Goal: Task Accomplishment & Management: Complete application form

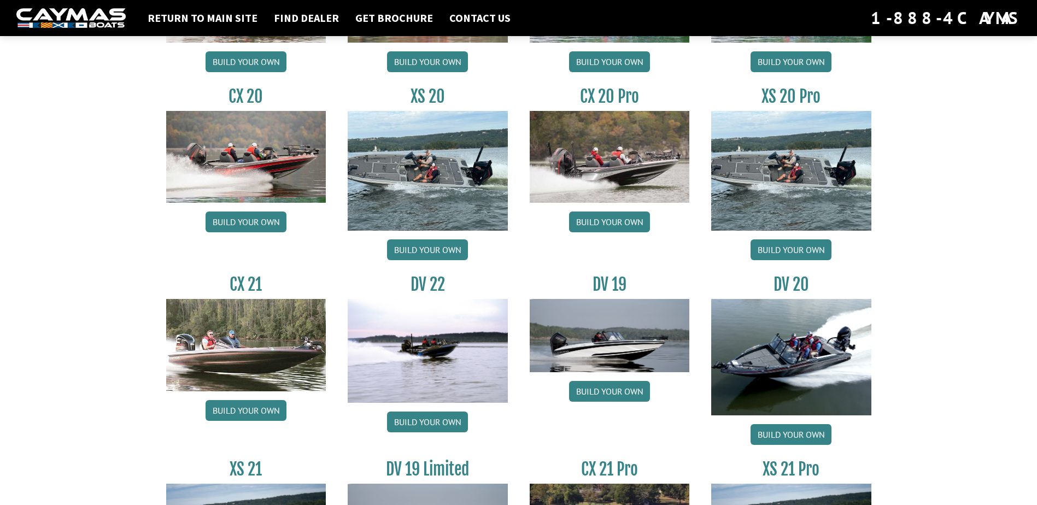
scroll to position [1178, 0]
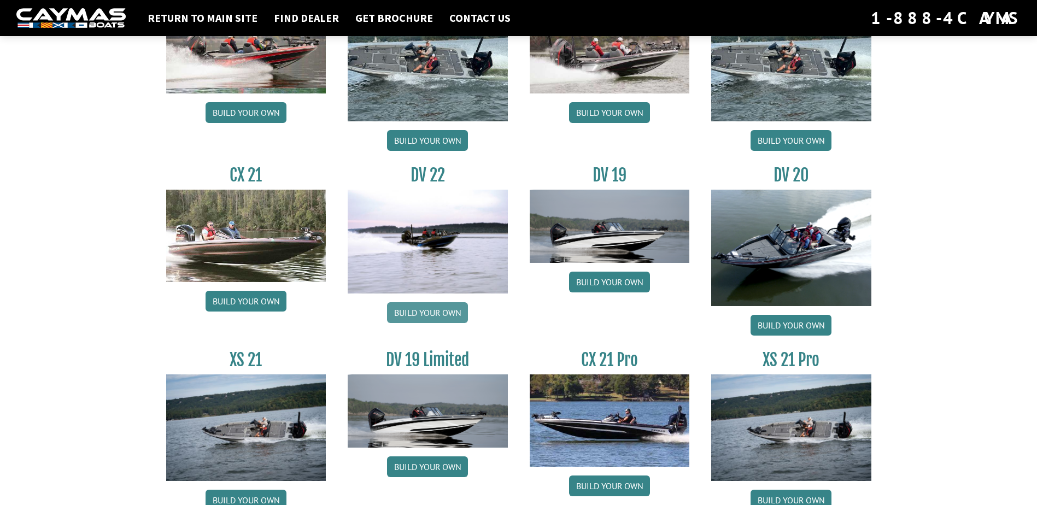
click at [415, 309] on link "Build your own" at bounding box center [427, 312] width 81 height 21
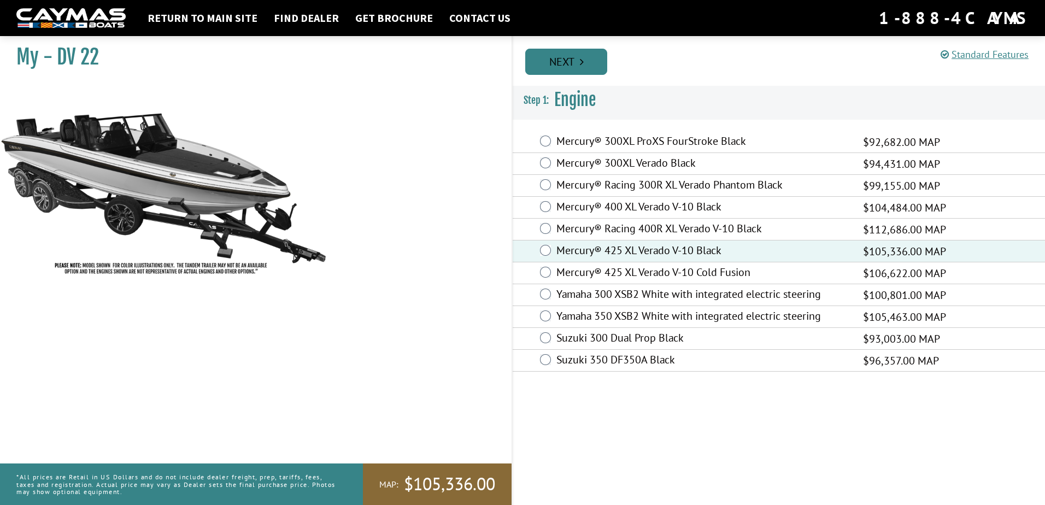
click at [571, 59] on link "Next" at bounding box center [566, 62] width 82 height 26
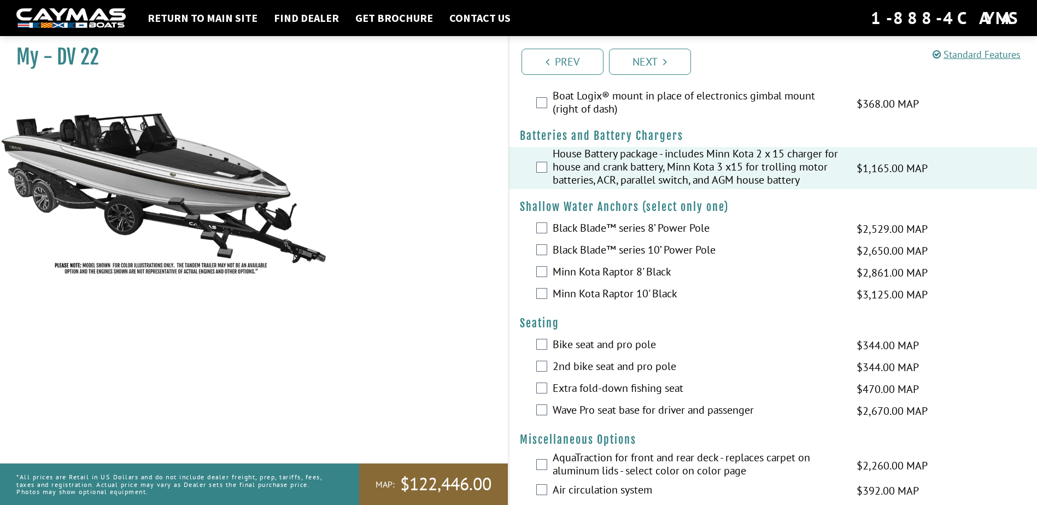
scroll to position [875, 0]
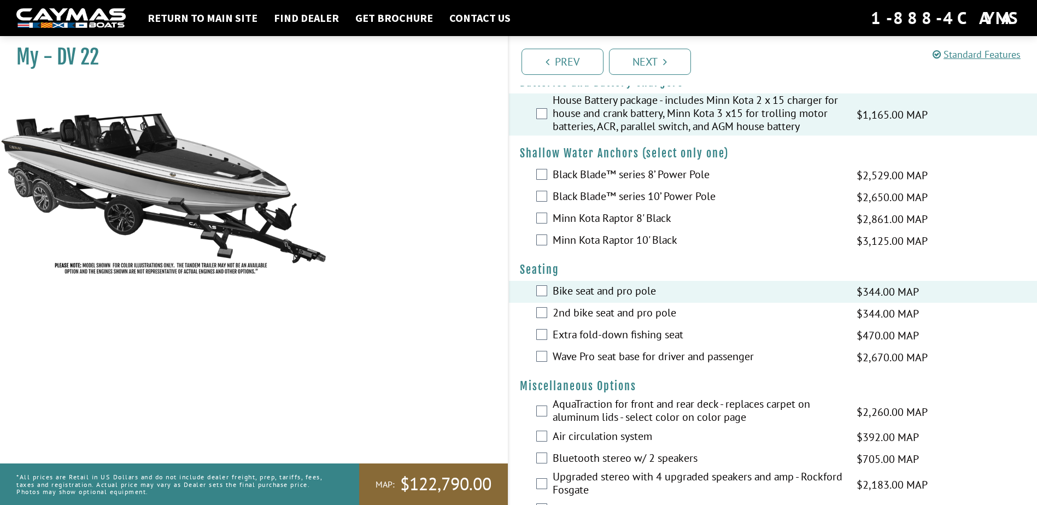
click at [561, 356] on label "Wave Pro seat base for driver and passenger" at bounding box center [698, 358] width 291 height 16
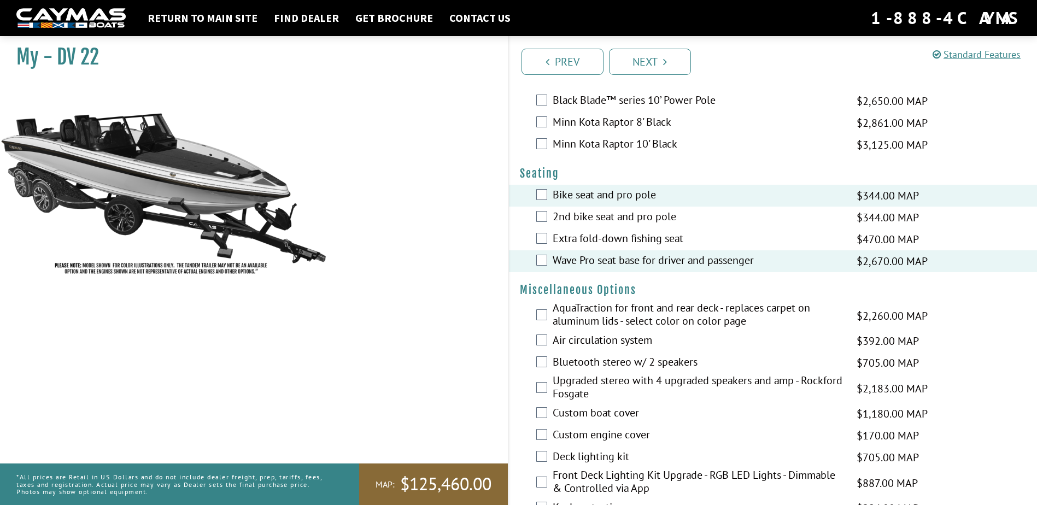
scroll to position [984, 0]
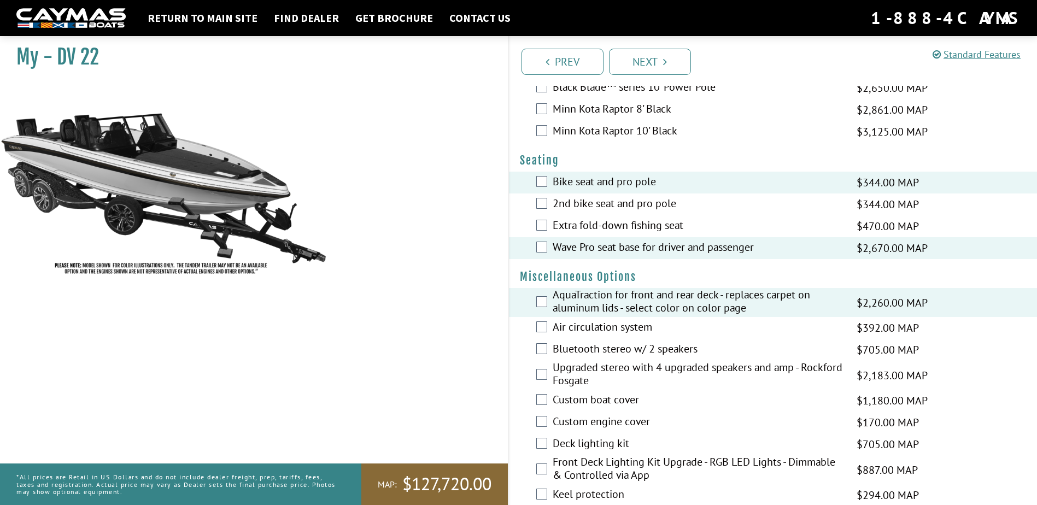
click at [539, 335] on div "Air circulation system $392.00 MAP $463.00 MSRP" at bounding box center [773, 328] width 529 height 22
click at [537, 325] on div "Air circulation system $392.00 MAP $463.00 MSRP" at bounding box center [773, 328] width 529 height 22
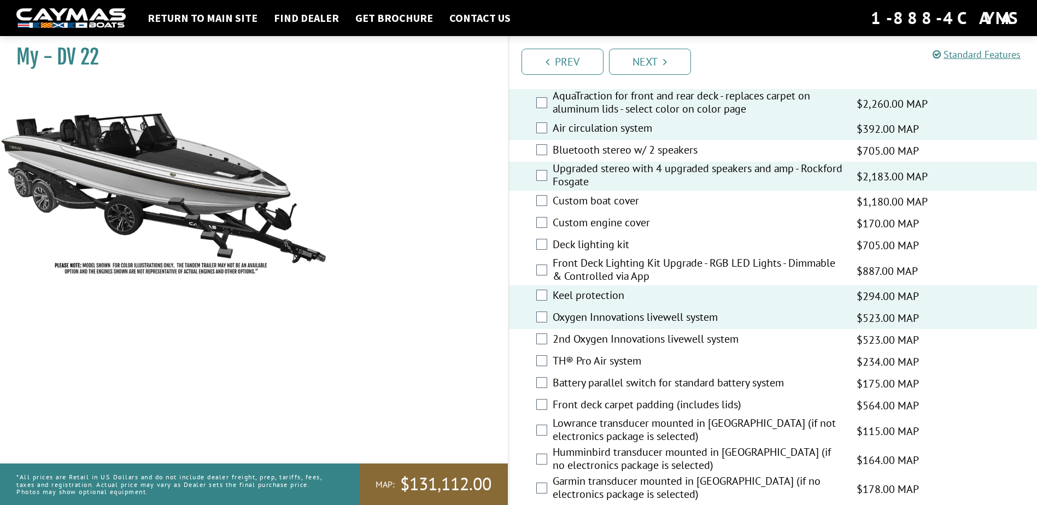
scroll to position [1203, 0]
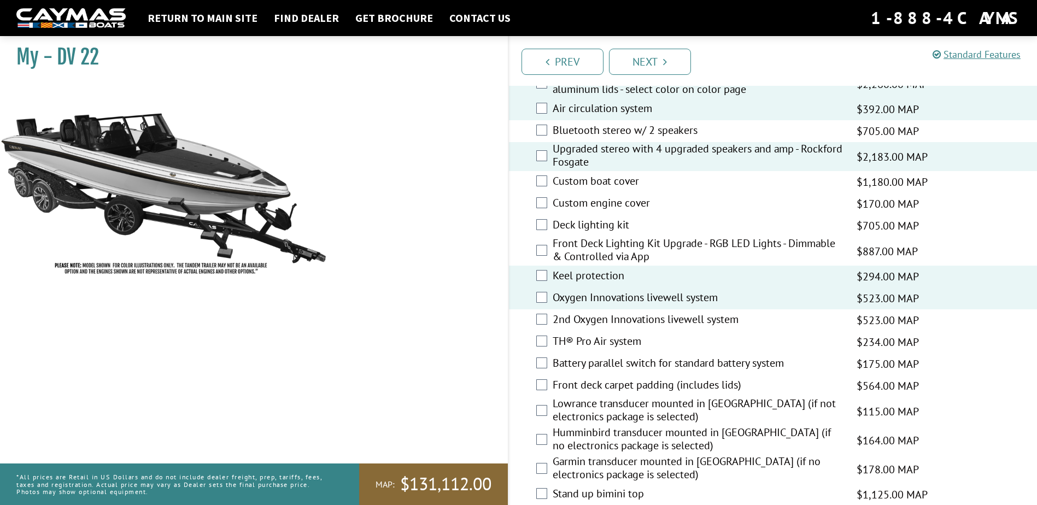
click at [622, 338] on label "TH® Pro Air system" at bounding box center [698, 343] width 291 height 16
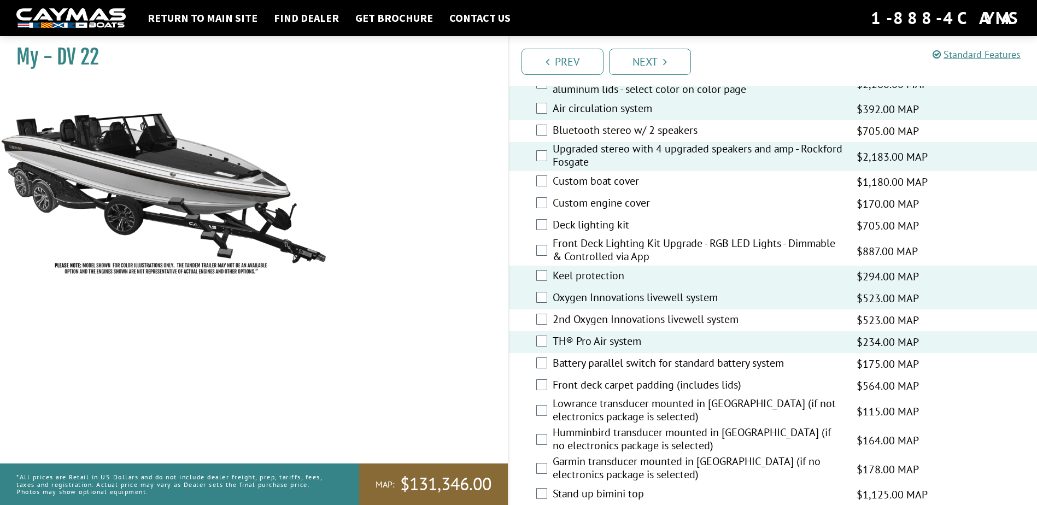
click at [622, 338] on label "TH® Pro Air system" at bounding box center [698, 343] width 291 height 16
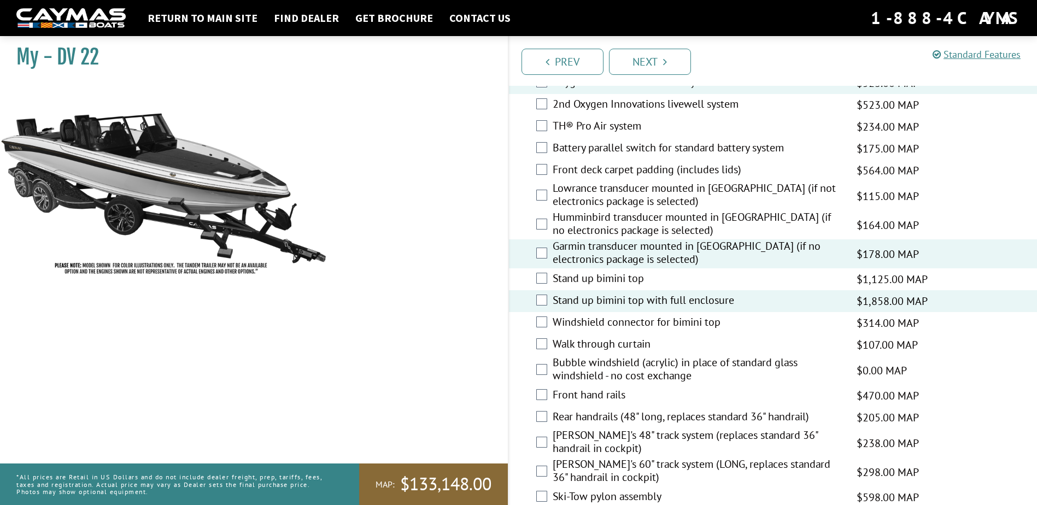
scroll to position [1421, 0]
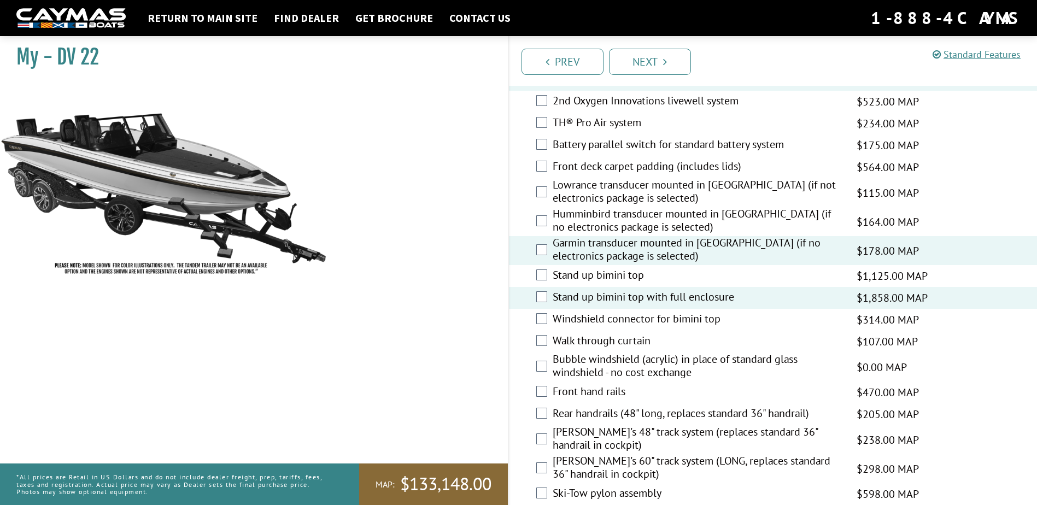
click at [535, 388] on div "Front hand rails $470.00 MAP $555.00 MSRP" at bounding box center [773, 393] width 529 height 22
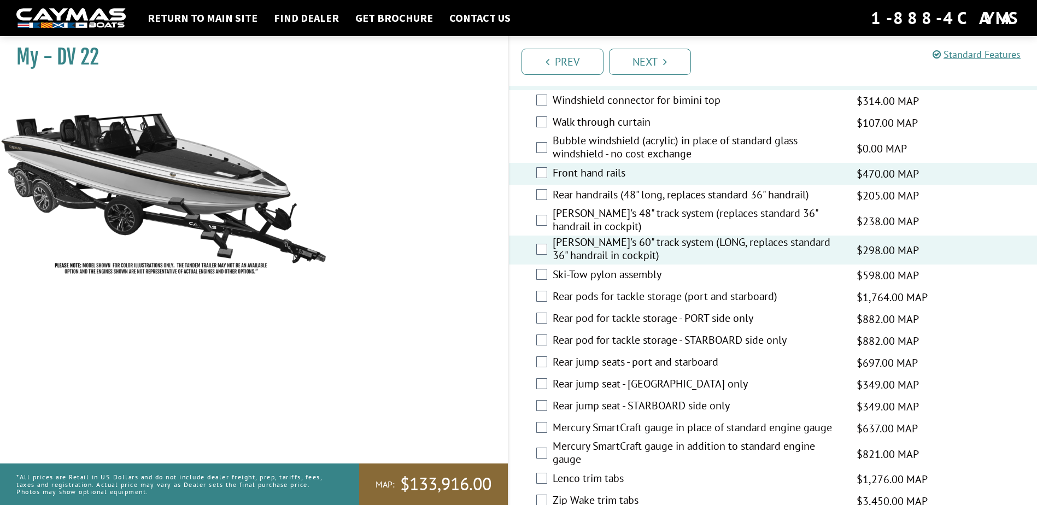
scroll to position [1695, 0]
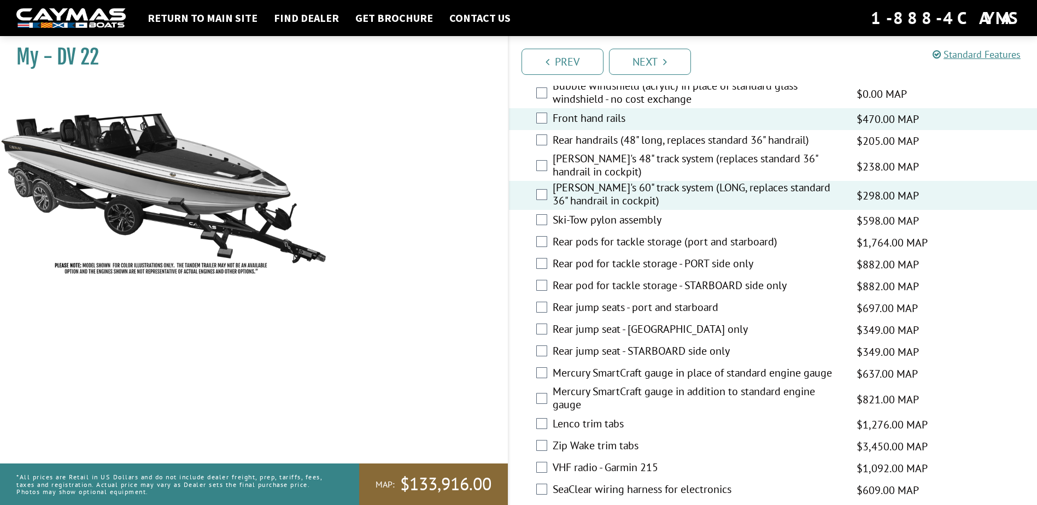
click at [553, 449] on label "Zip Wake trim tabs" at bounding box center [698, 447] width 291 height 16
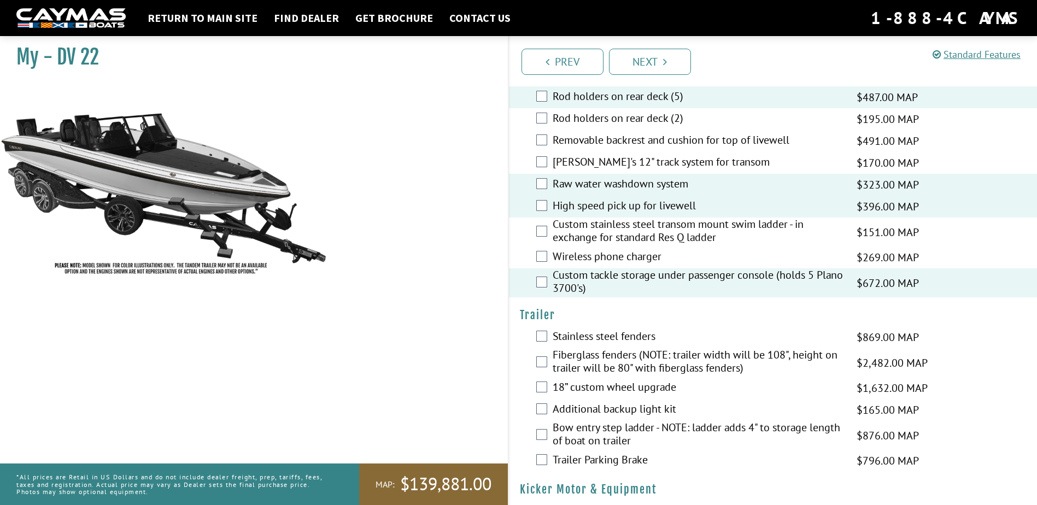
scroll to position [2241, 0]
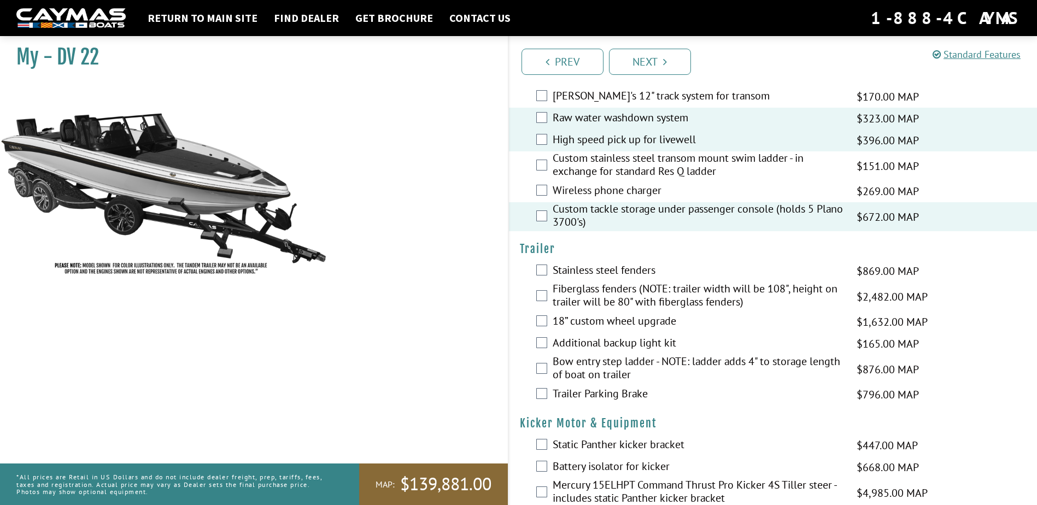
click at [556, 396] on label "Trailer Parking Brake" at bounding box center [698, 395] width 291 height 16
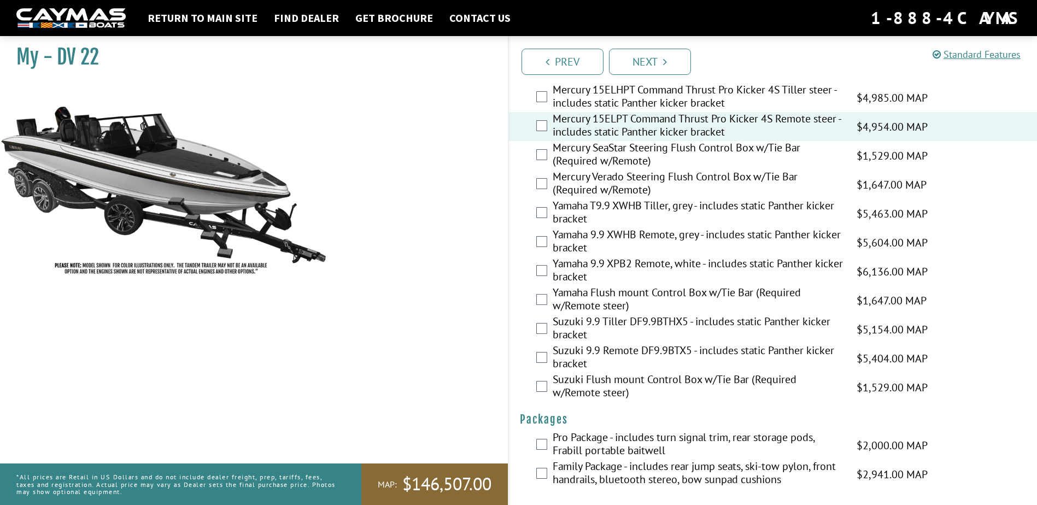
scroll to position [2641, 0]
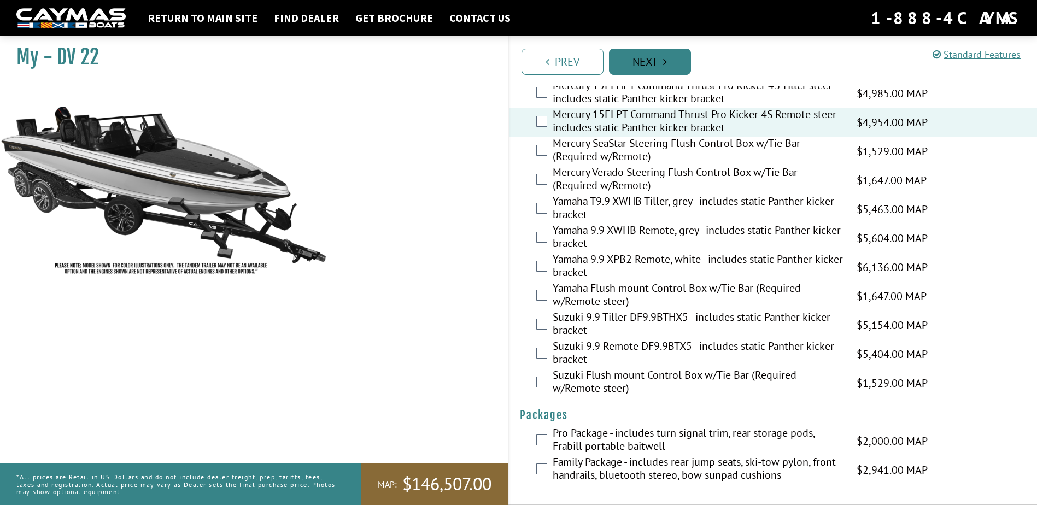
click at [669, 58] on link "Next" at bounding box center [650, 62] width 82 height 26
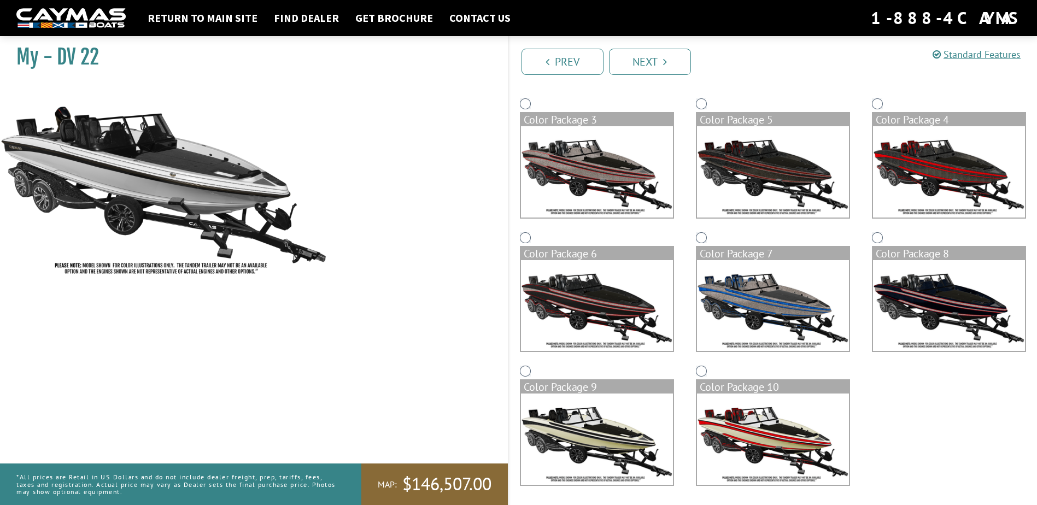
scroll to position [221, 0]
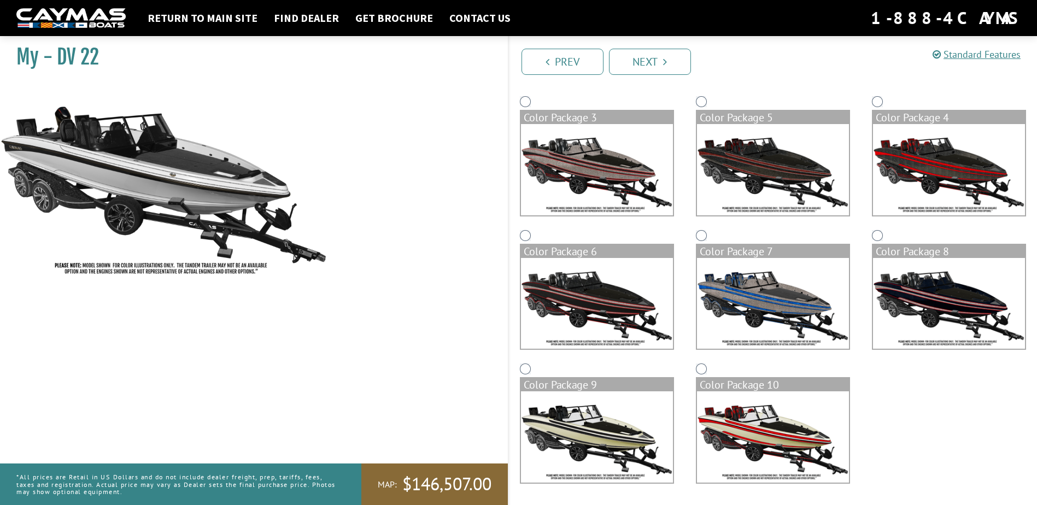
click at [591, 440] on img at bounding box center [597, 436] width 152 height 91
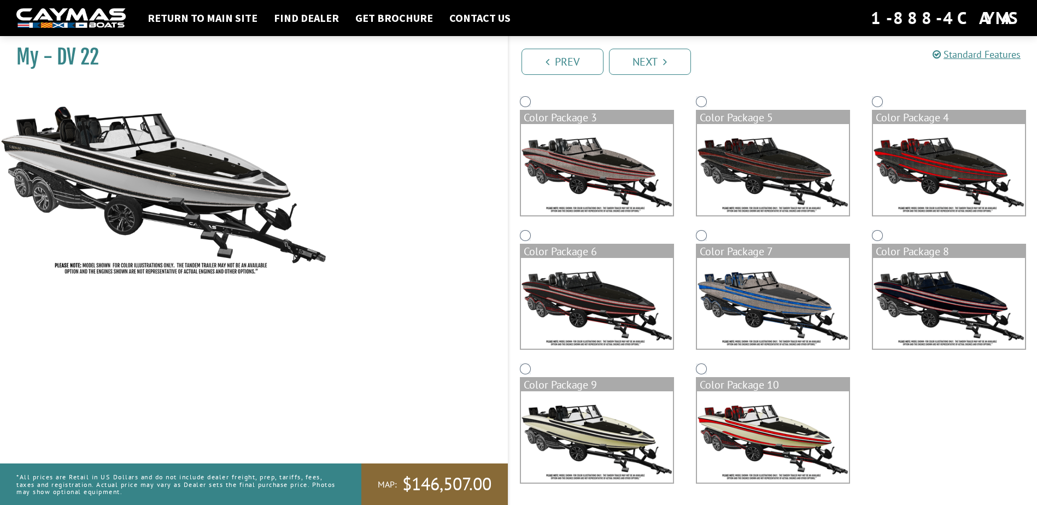
click at [766, 419] on img at bounding box center [773, 436] width 152 height 91
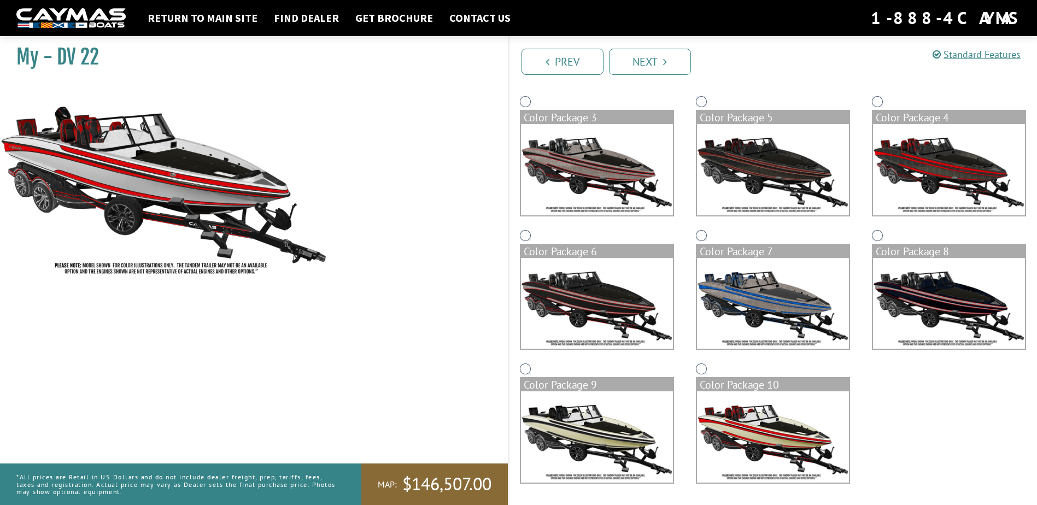
click at [789, 302] on img at bounding box center [773, 303] width 152 height 91
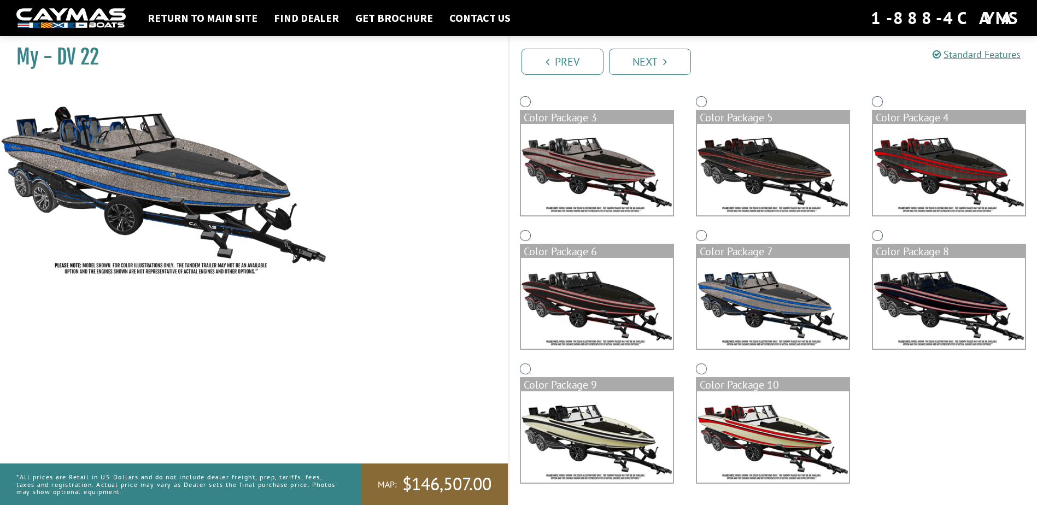
click at [617, 294] on img at bounding box center [597, 303] width 152 height 91
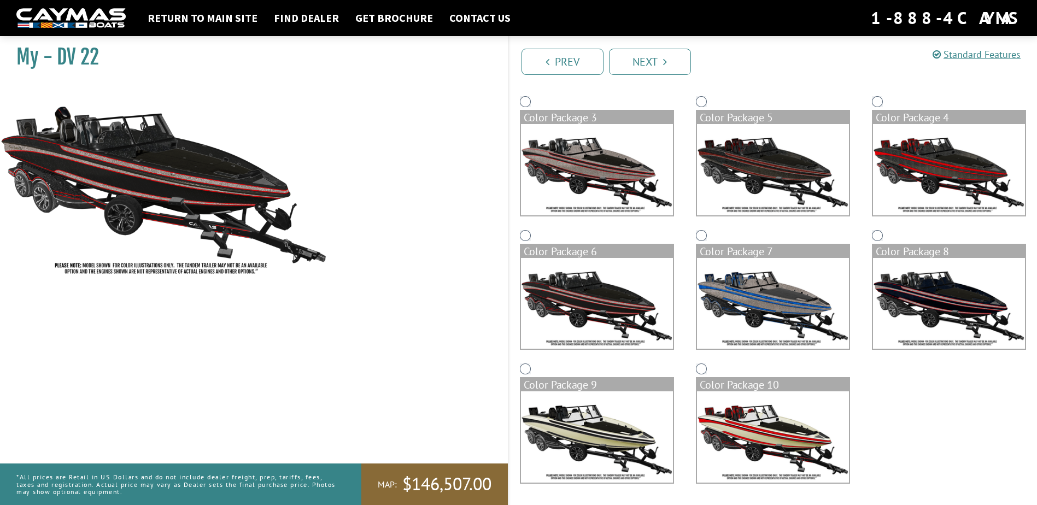
click at [962, 172] on img at bounding box center [949, 169] width 152 height 91
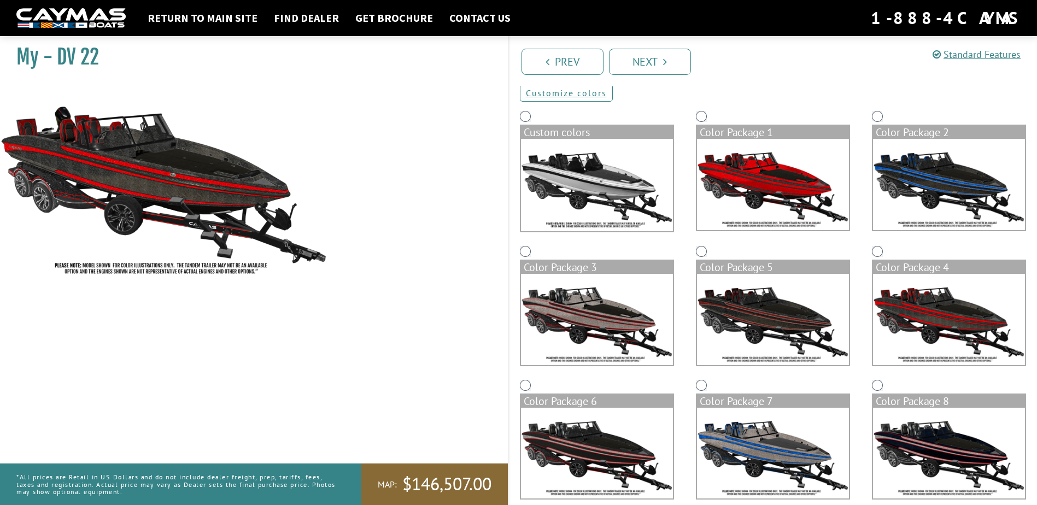
scroll to position [57, 0]
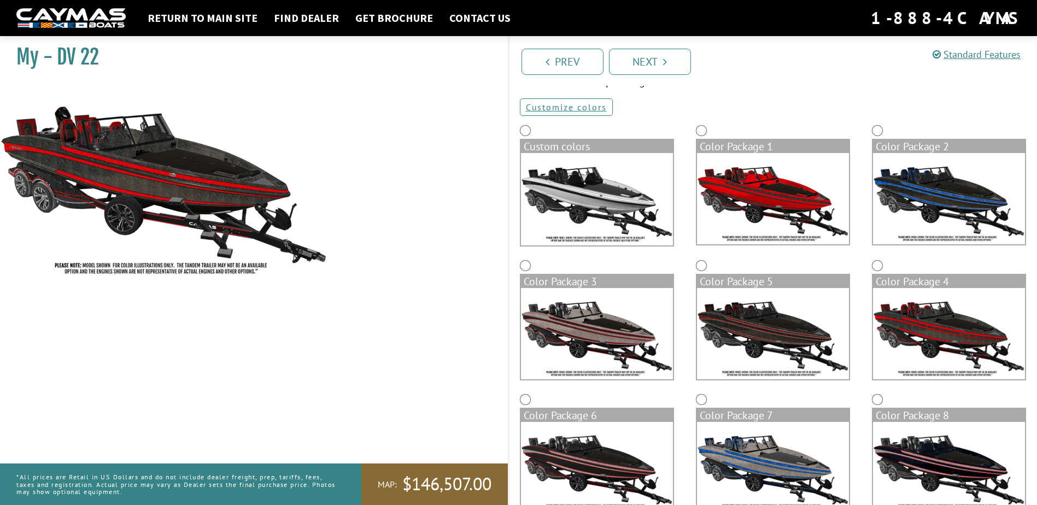
click at [603, 212] on img at bounding box center [597, 199] width 152 height 92
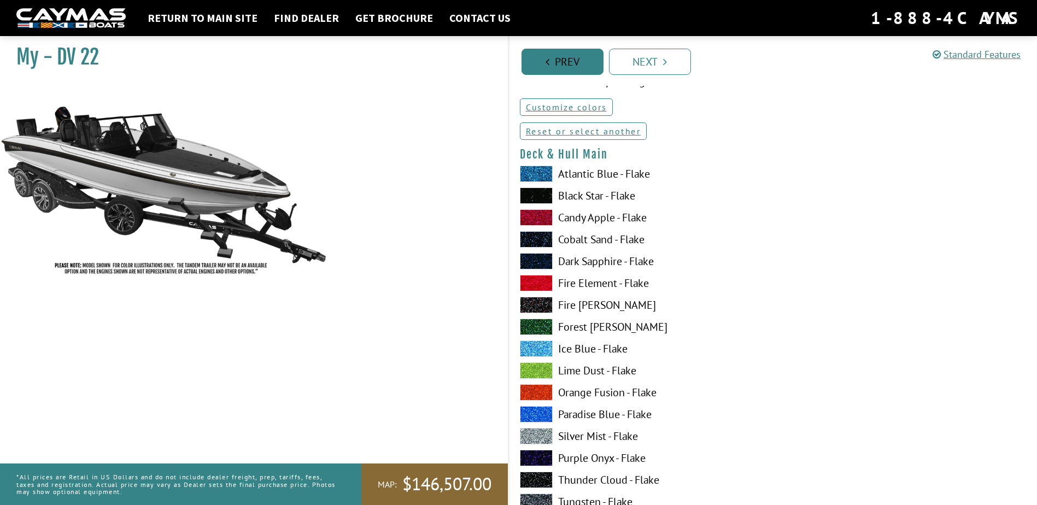
click at [581, 61] on link "Prev" at bounding box center [563, 62] width 82 height 26
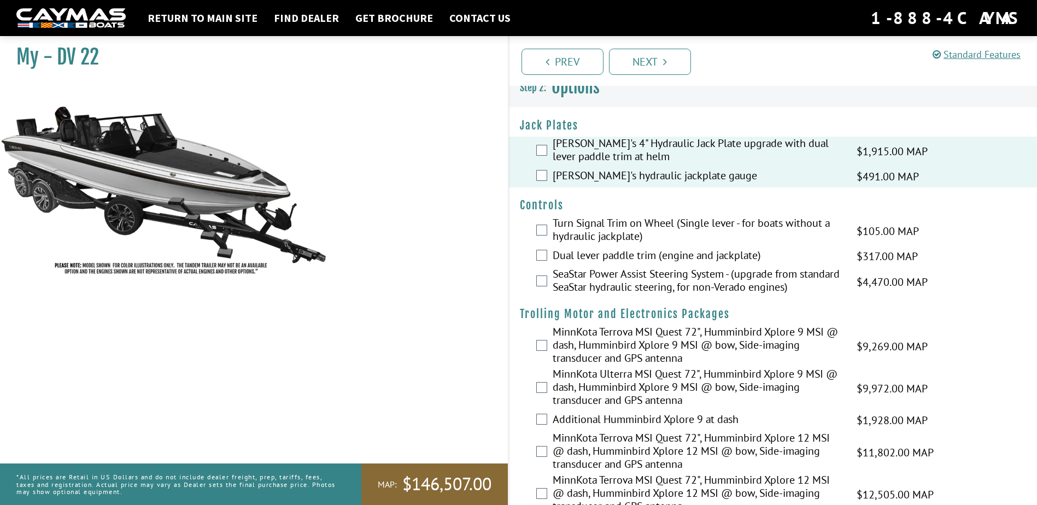
scroll to position [0, 0]
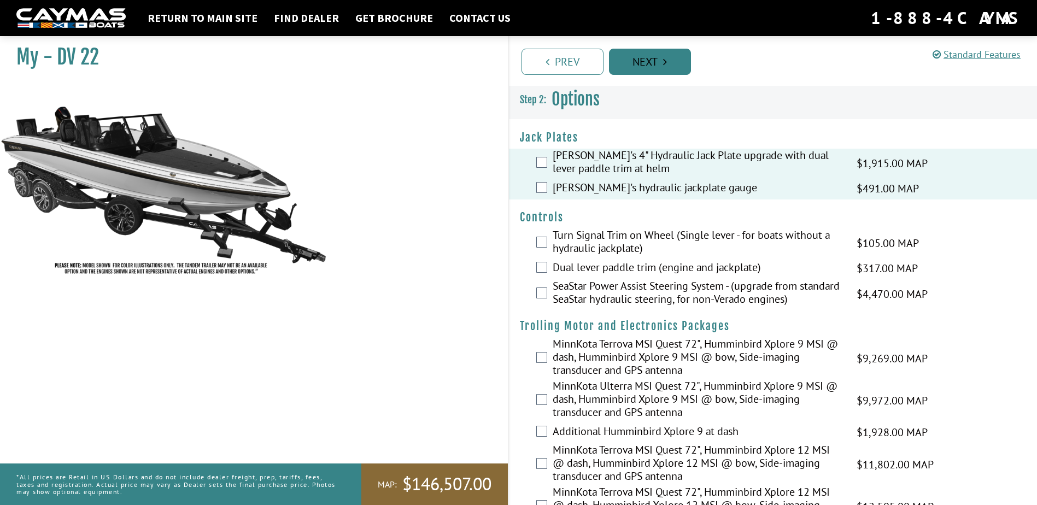
click at [661, 68] on link "Next" at bounding box center [650, 62] width 82 height 26
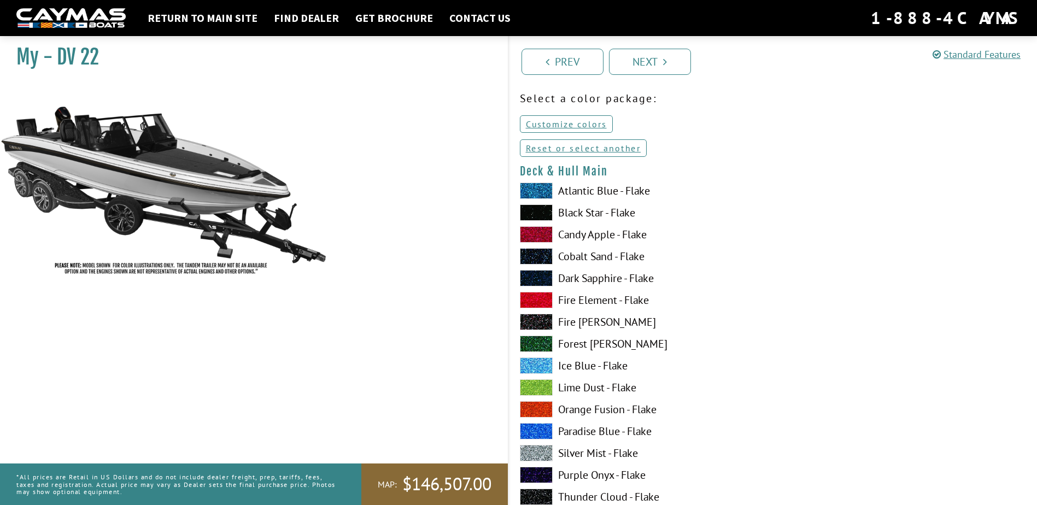
scroll to position [109, 0]
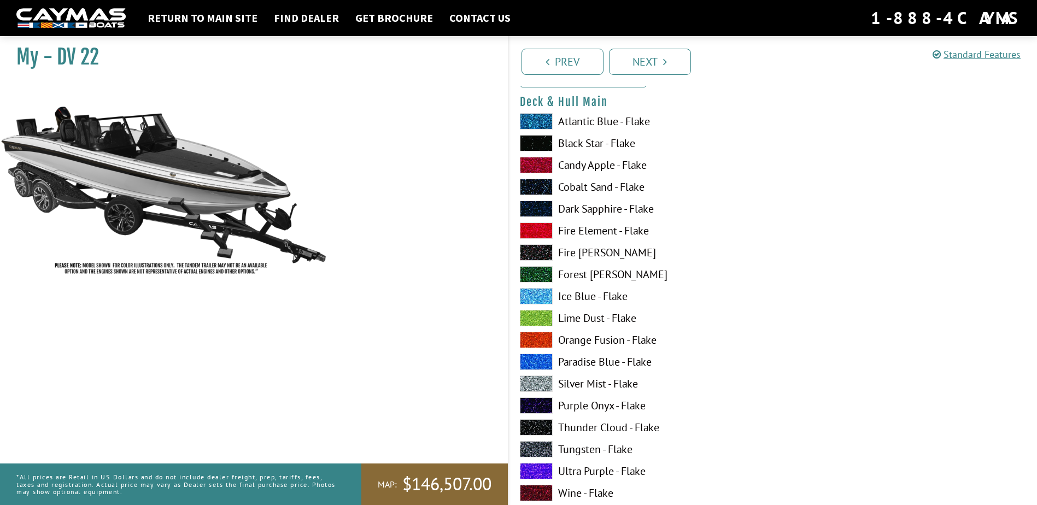
click at [539, 298] on span at bounding box center [536, 296] width 33 height 16
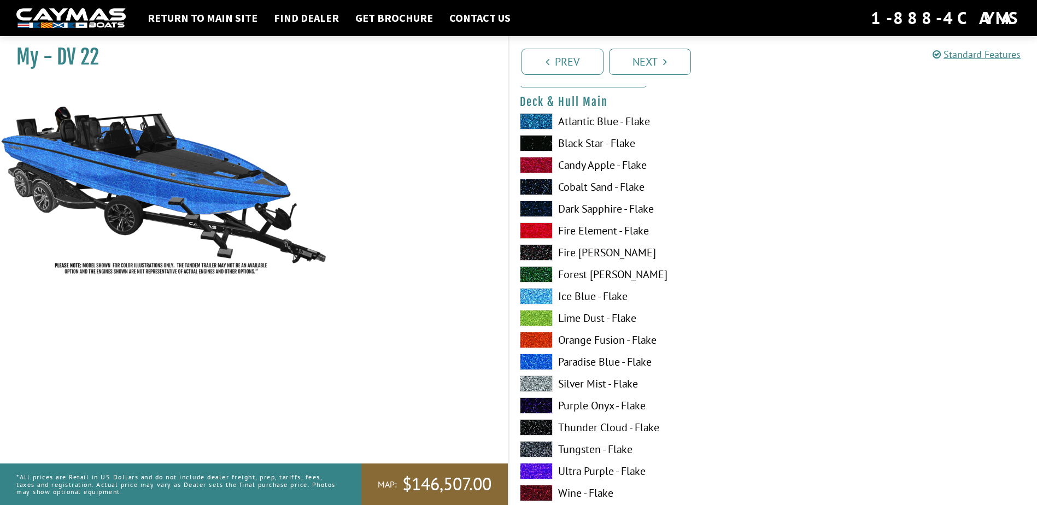
click at [533, 225] on span at bounding box center [536, 231] width 33 height 16
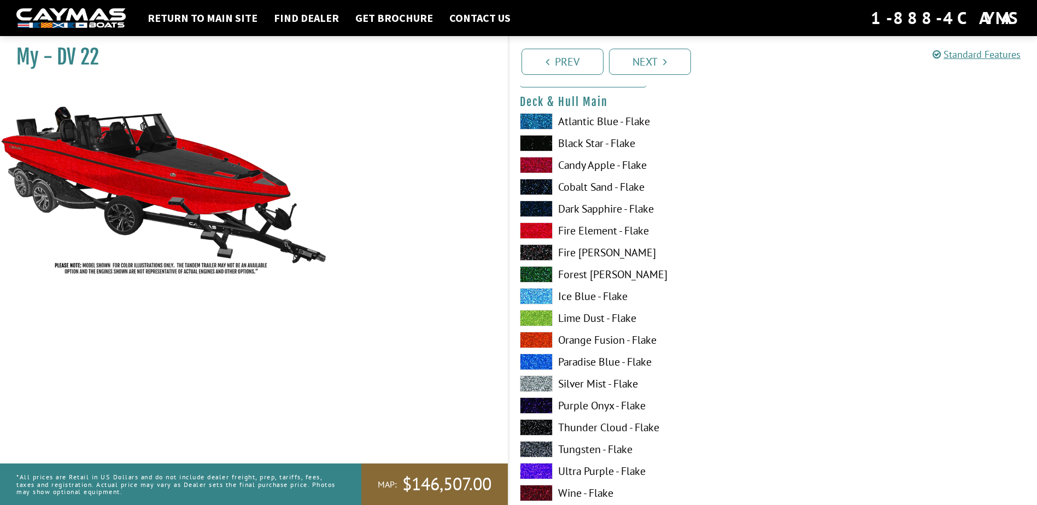
click at [541, 118] on span at bounding box center [536, 121] width 33 height 16
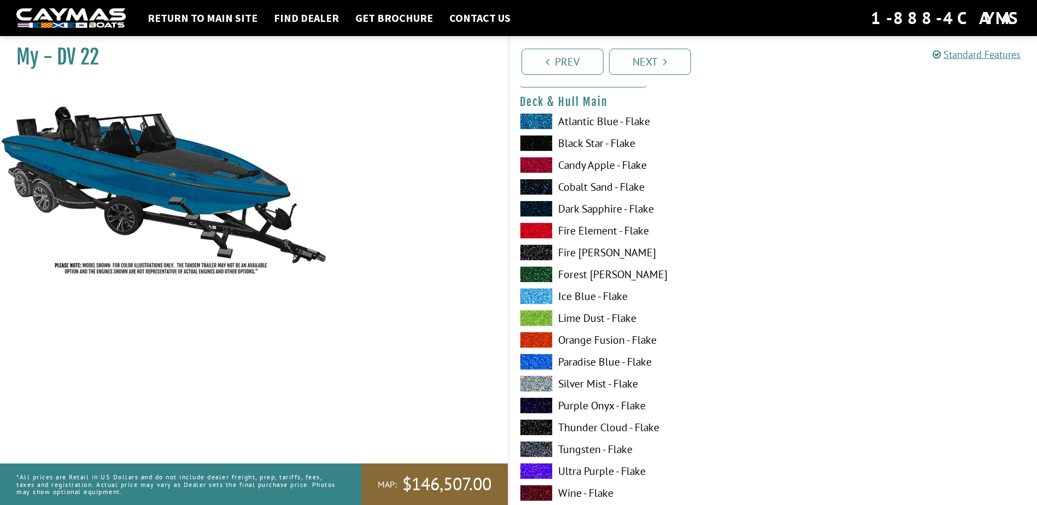
click at [542, 148] on span at bounding box center [536, 143] width 33 height 16
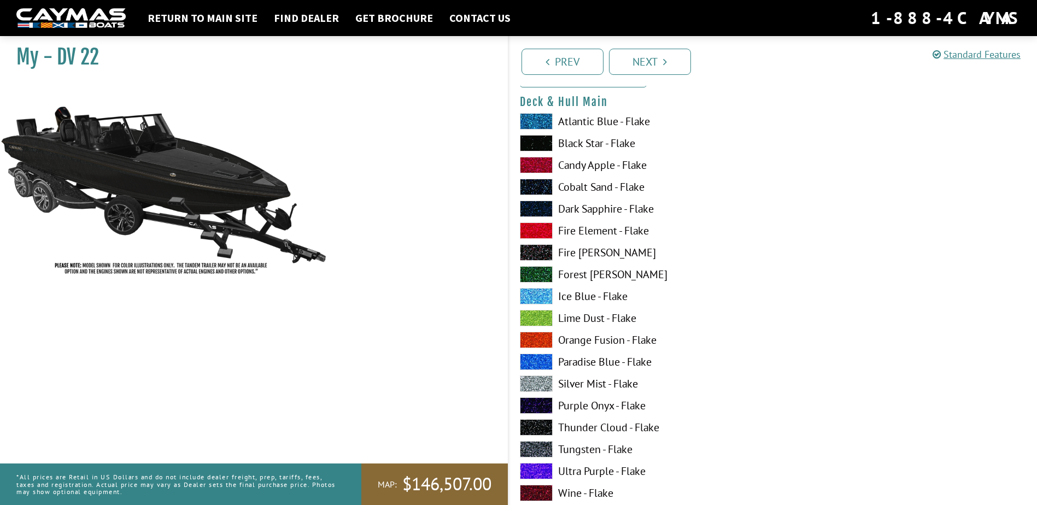
click at [541, 165] on span at bounding box center [536, 165] width 33 height 16
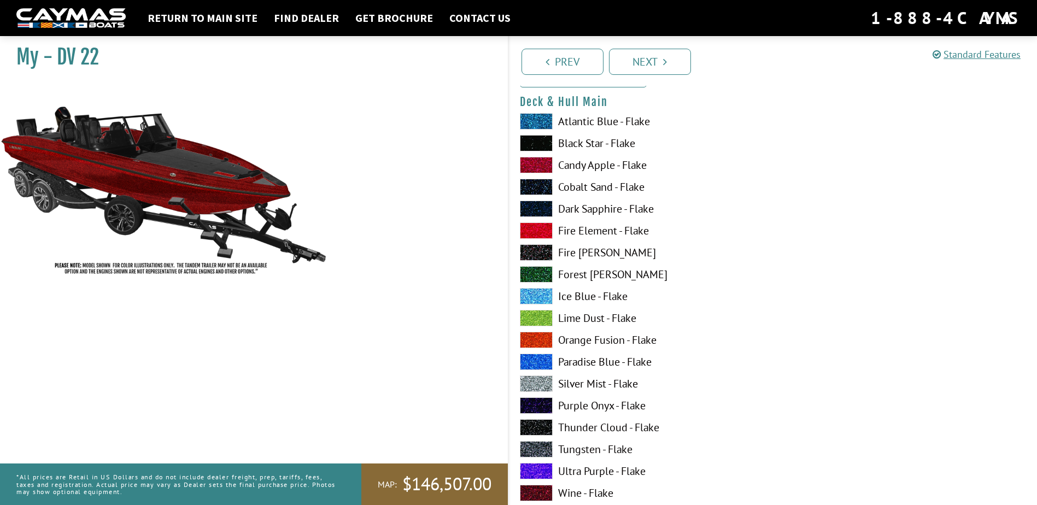
click at [540, 187] on span at bounding box center [536, 187] width 33 height 16
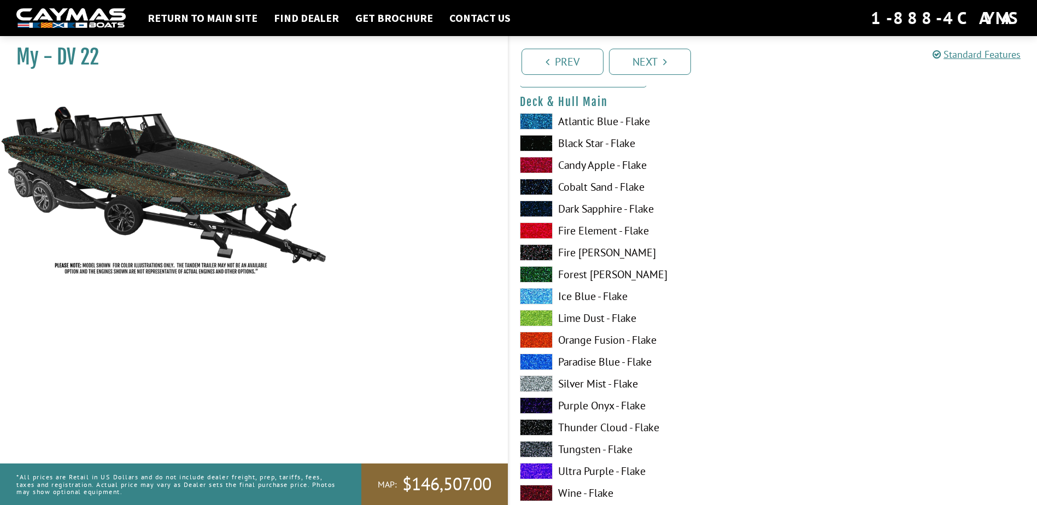
click at [542, 385] on span at bounding box center [536, 384] width 33 height 16
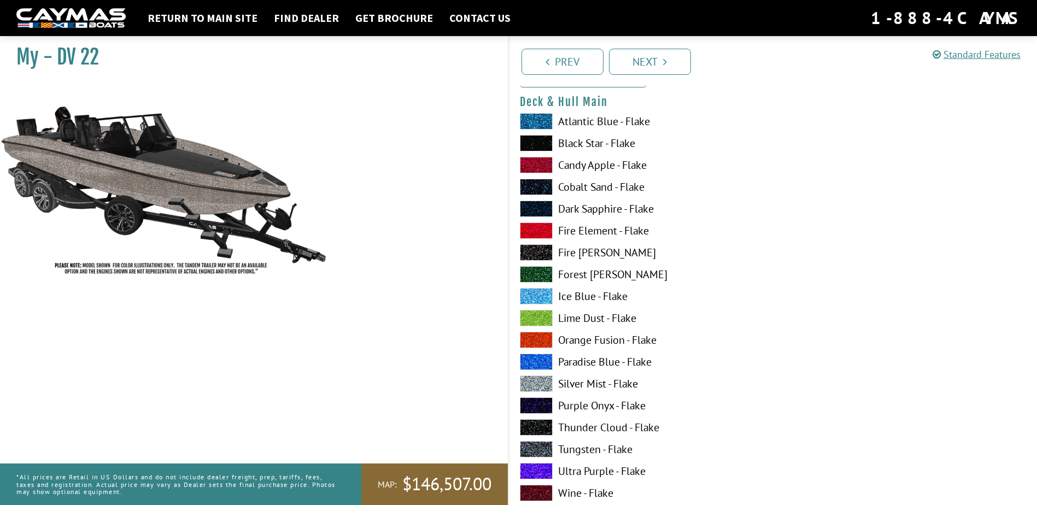
click at [541, 358] on span at bounding box center [536, 362] width 33 height 16
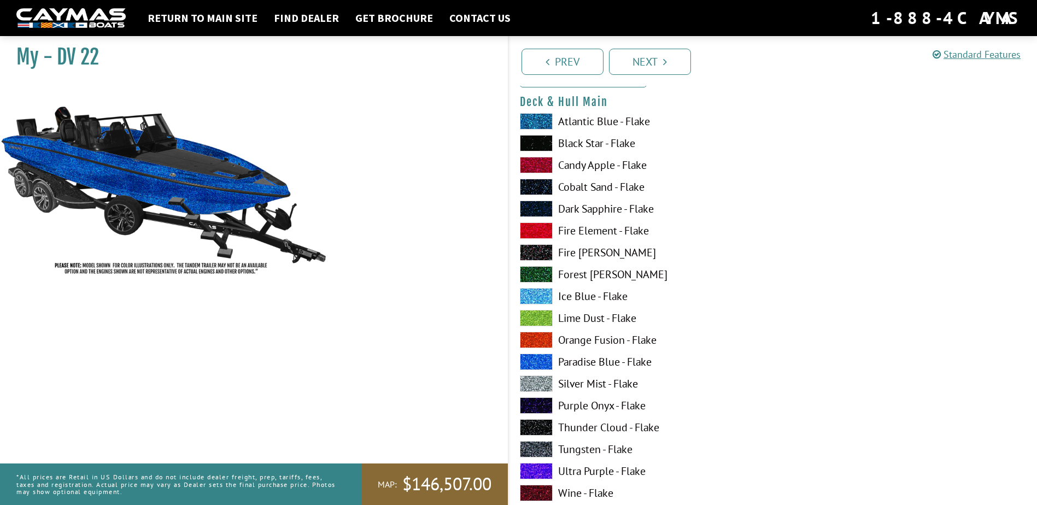
click at [540, 387] on span at bounding box center [536, 384] width 33 height 16
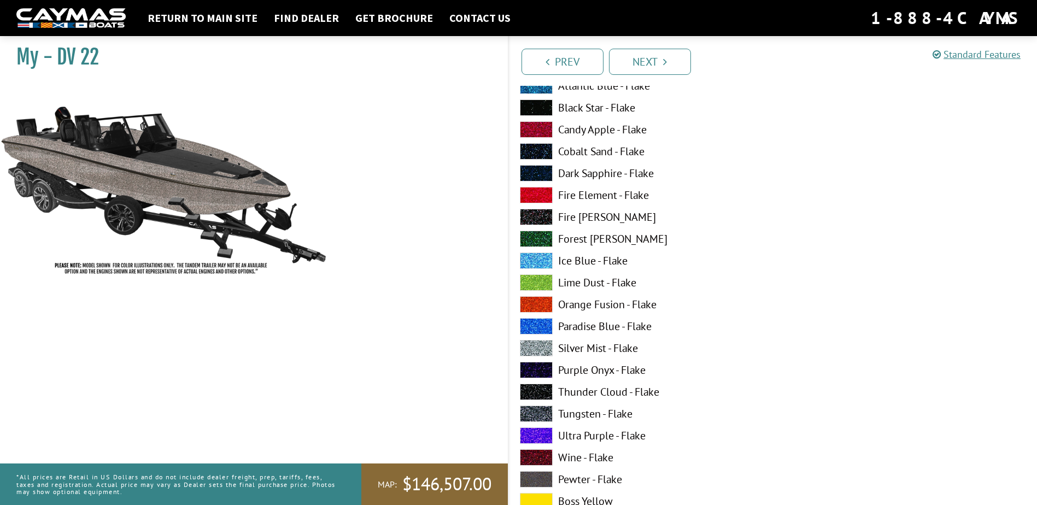
scroll to position [164, 0]
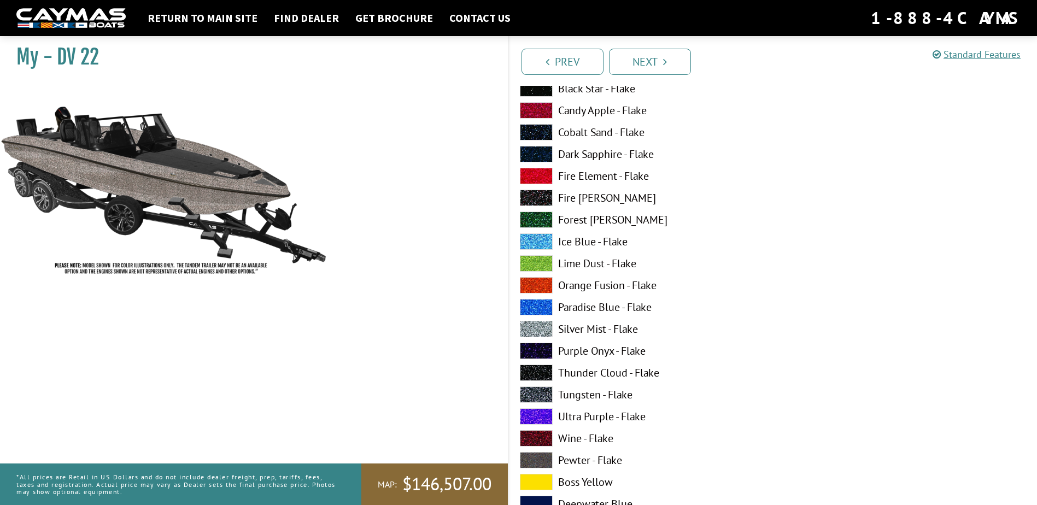
click at [539, 388] on span at bounding box center [536, 395] width 33 height 16
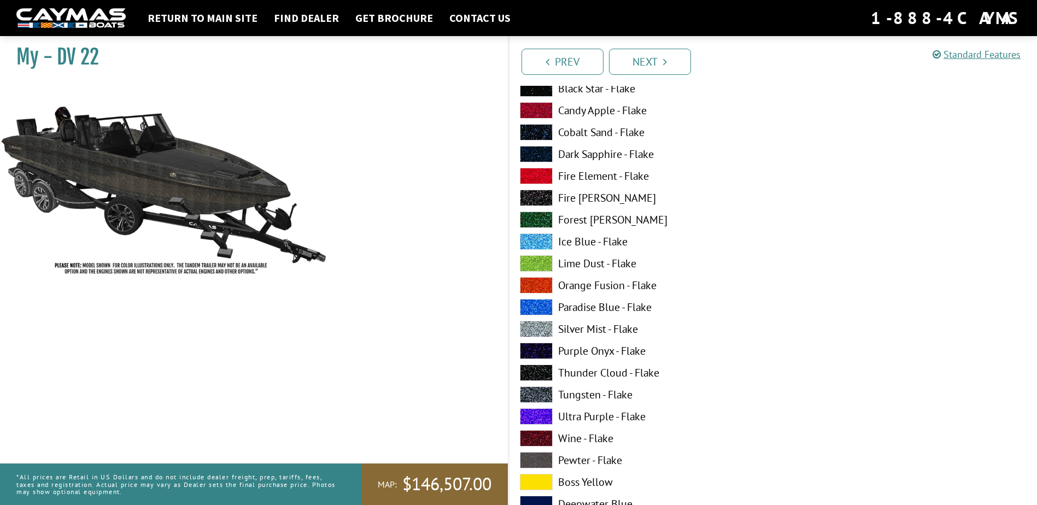
click at [536, 325] on span at bounding box center [536, 329] width 33 height 16
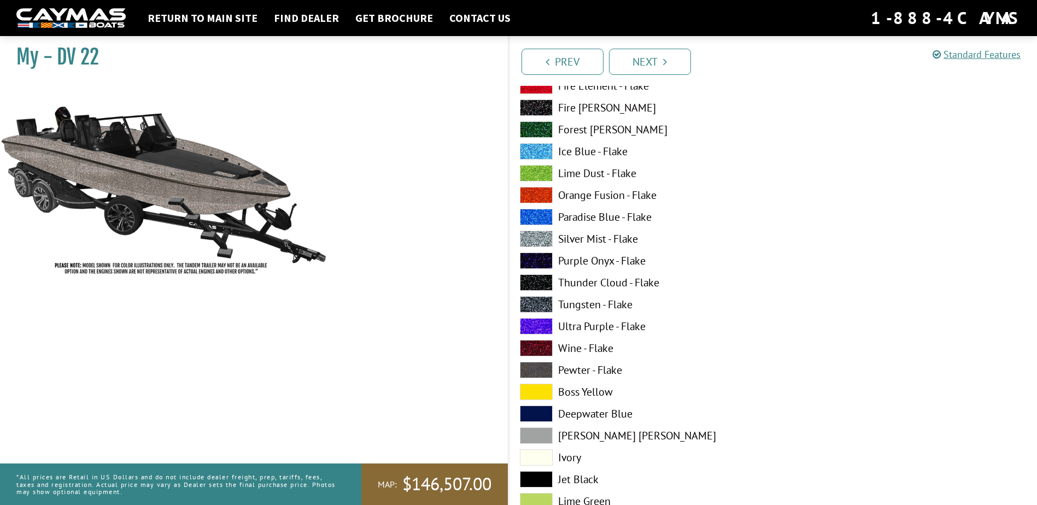
scroll to position [273, 0]
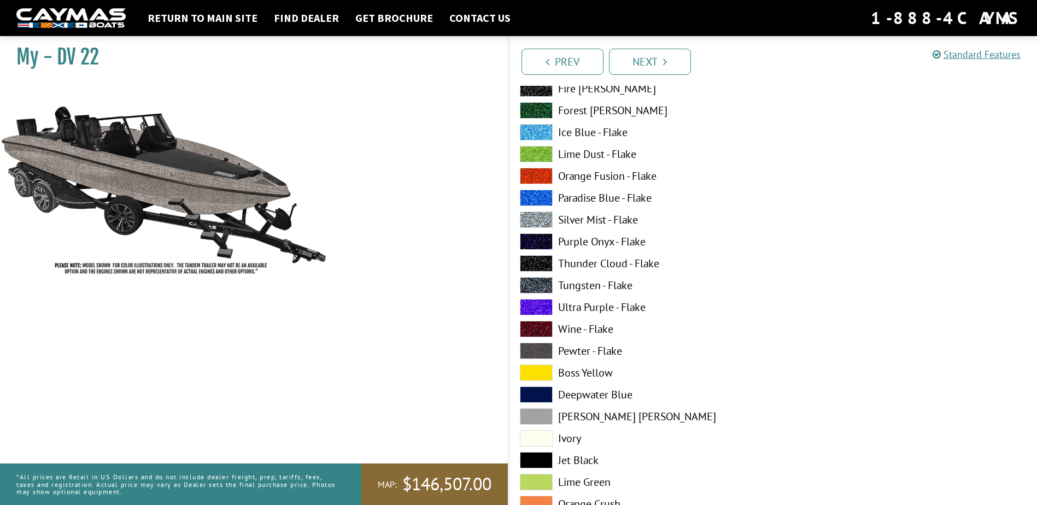
click at [530, 372] on span at bounding box center [536, 373] width 33 height 16
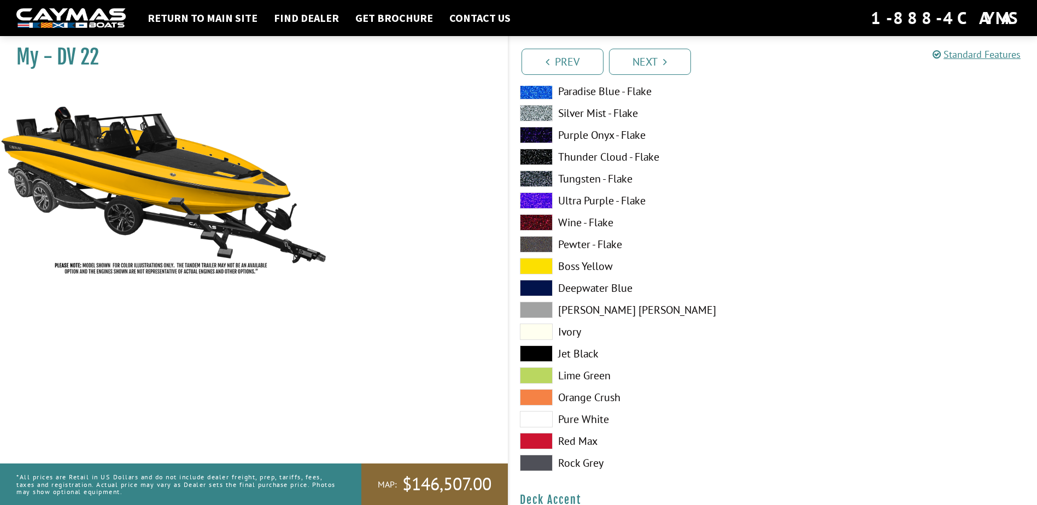
scroll to position [383, 0]
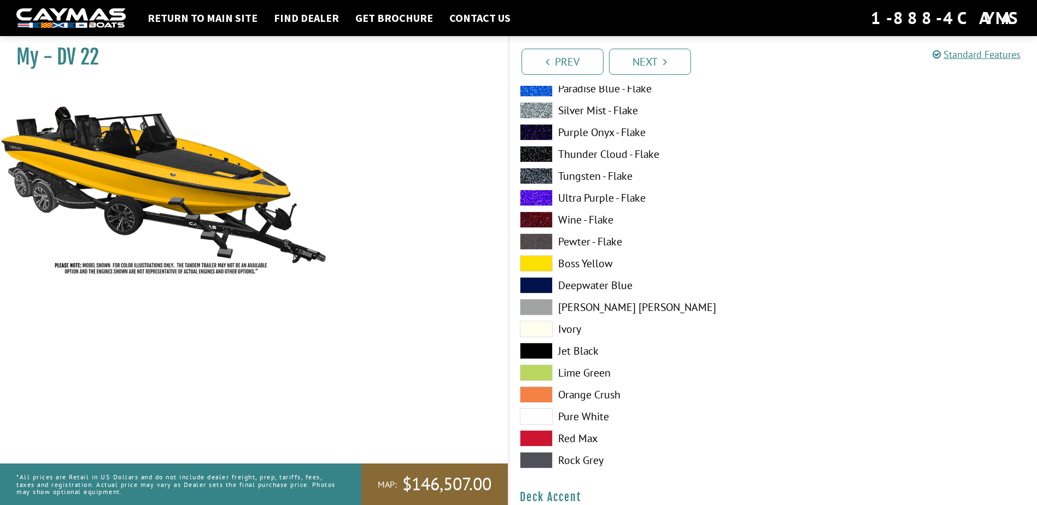
click at [534, 439] on span at bounding box center [536, 438] width 33 height 16
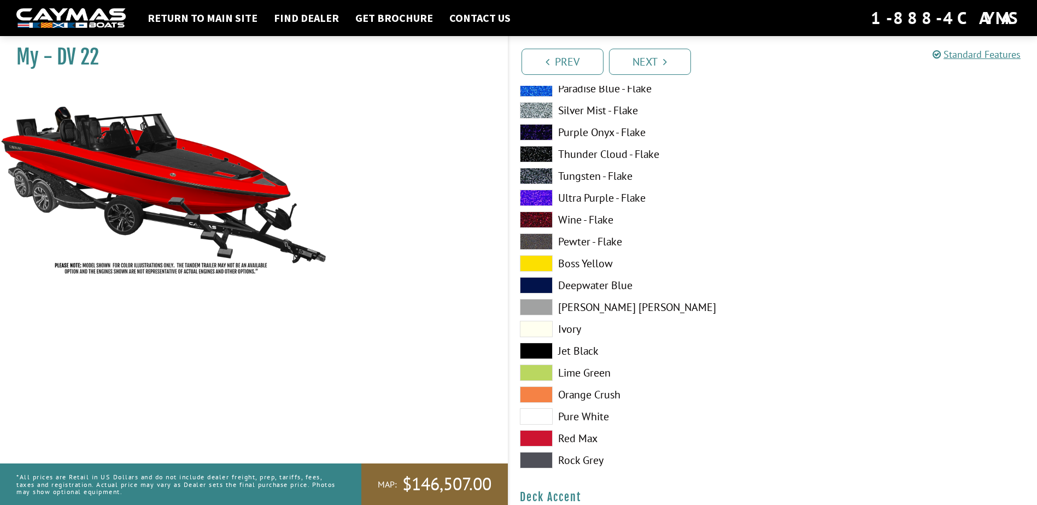
click at [546, 459] on span at bounding box center [536, 460] width 33 height 16
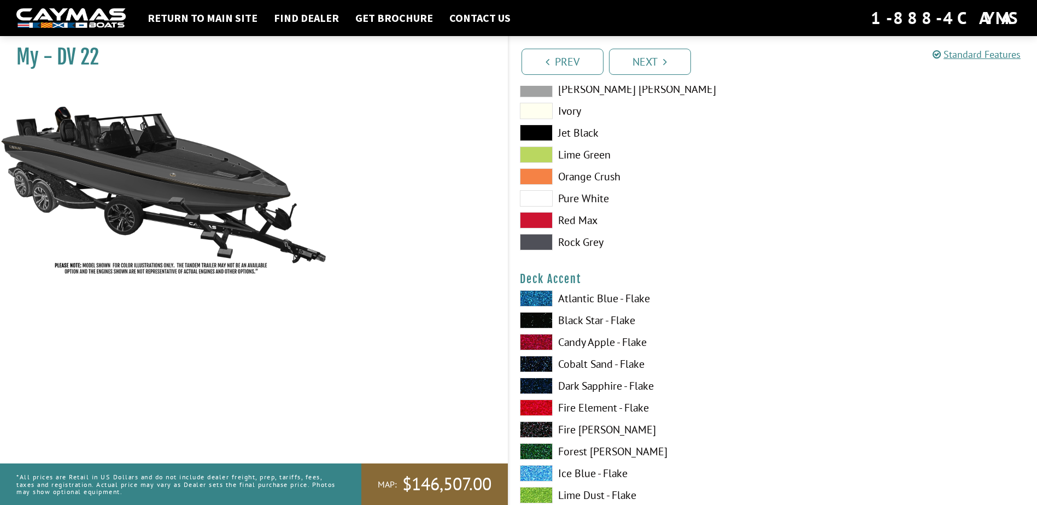
scroll to position [601, 0]
click at [540, 342] on span at bounding box center [536, 341] width 33 height 16
click at [543, 314] on span at bounding box center [536, 320] width 33 height 16
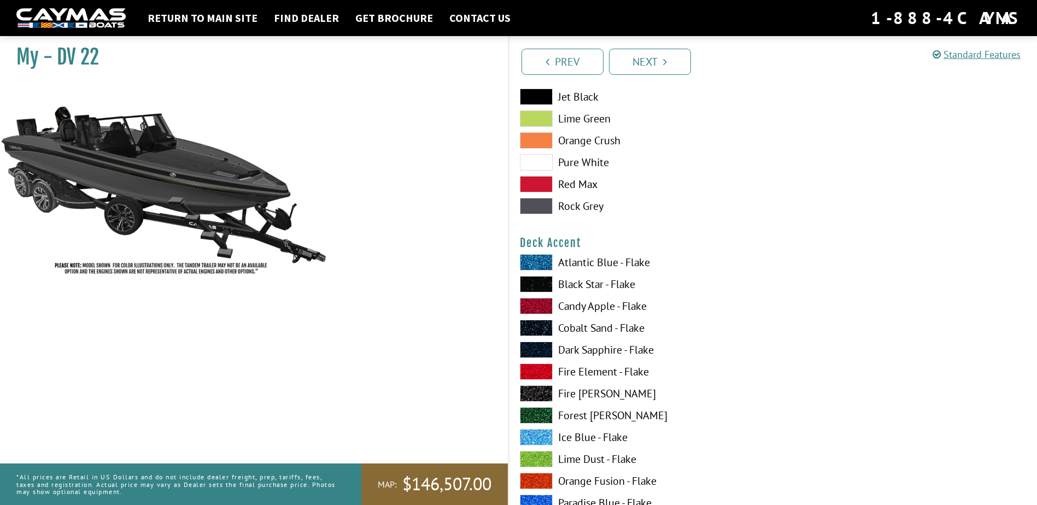
scroll to position [656, 0]
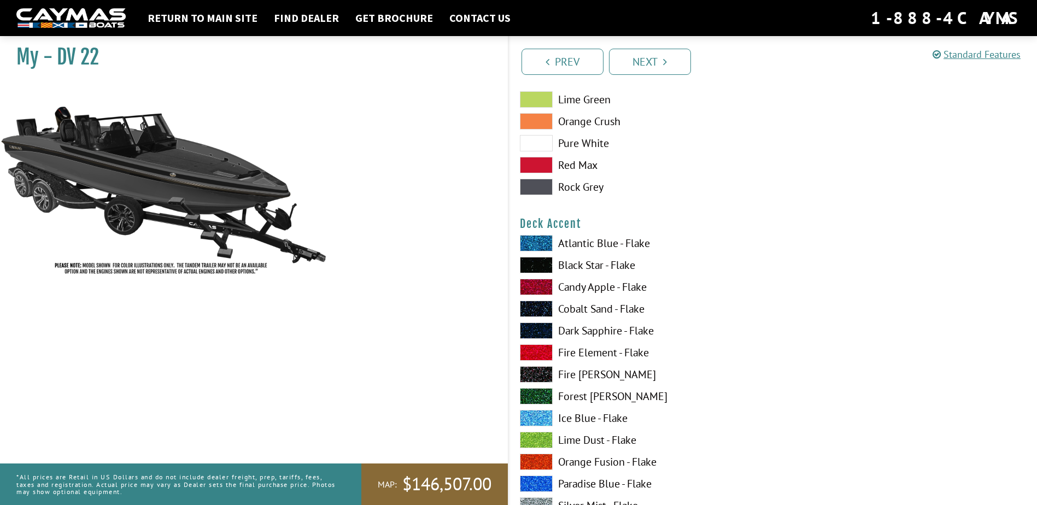
click at [545, 376] on span at bounding box center [536, 374] width 33 height 16
click at [545, 353] on span at bounding box center [536, 352] width 33 height 16
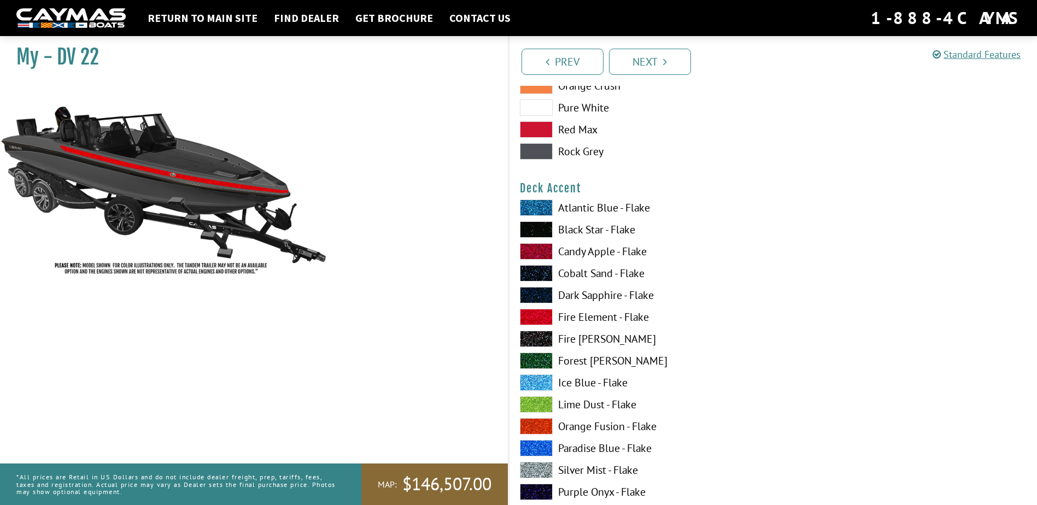
scroll to position [711, 0]
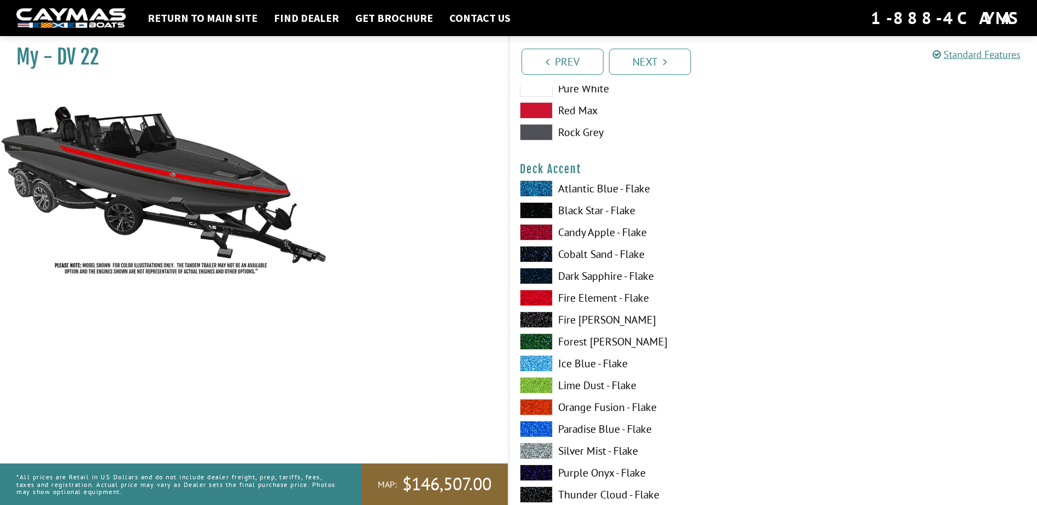
click at [547, 409] on span at bounding box center [536, 407] width 33 height 16
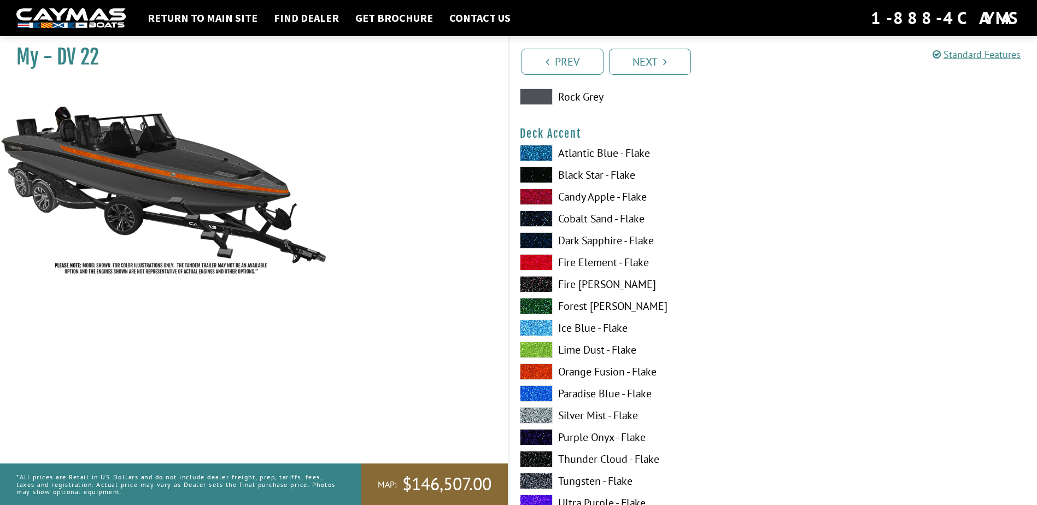
scroll to position [765, 0]
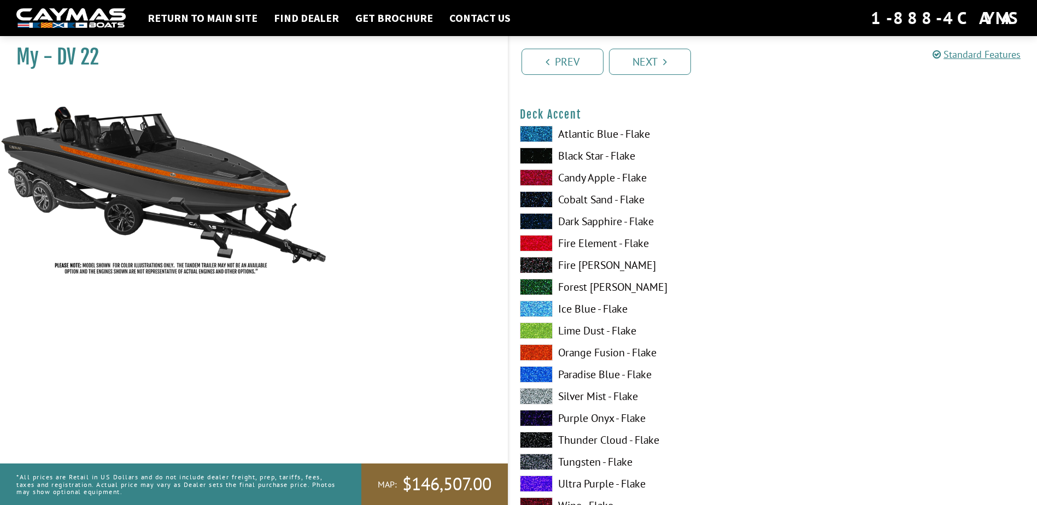
click at [546, 399] on span at bounding box center [536, 396] width 33 height 16
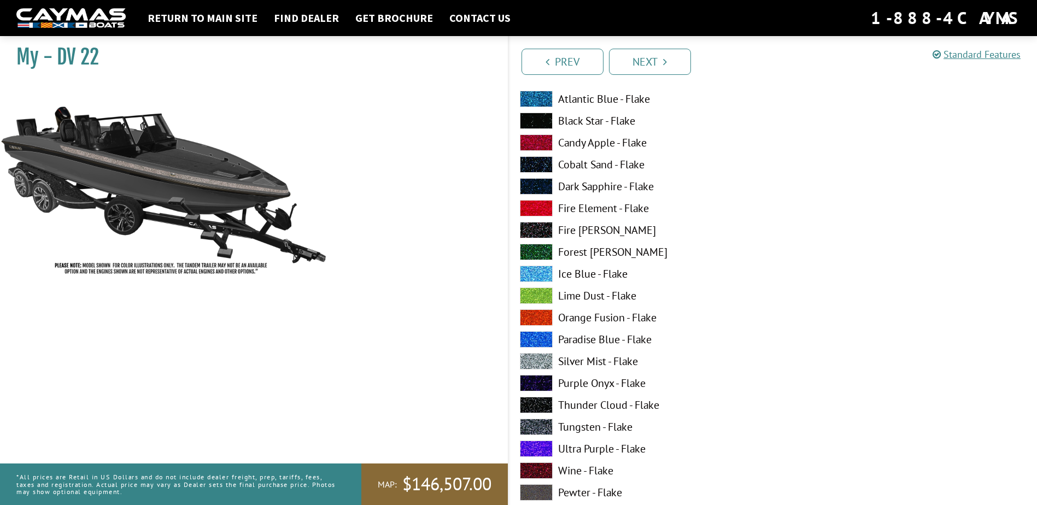
scroll to position [820, 0]
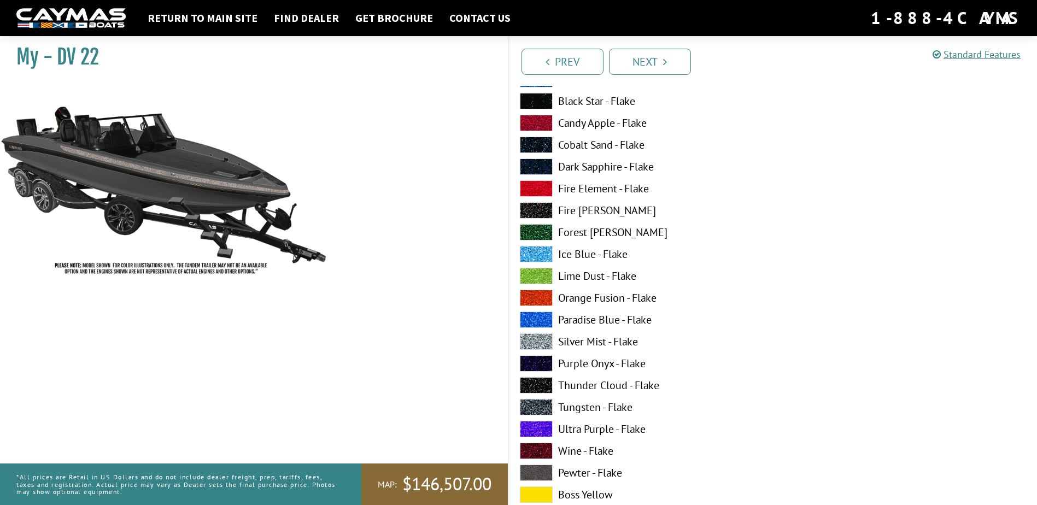
click at [546, 413] on span at bounding box center [536, 407] width 33 height 16
click at [547, 394] on div "Atlantic Blue - Flake Black Star - Flake Candy Apple - Flake Cobalt Sand - Flak…" at bounding box center [641, 388] width 264 height 634
click at [545, 387] on span at bounding box center [536, 385] width 33 height 16
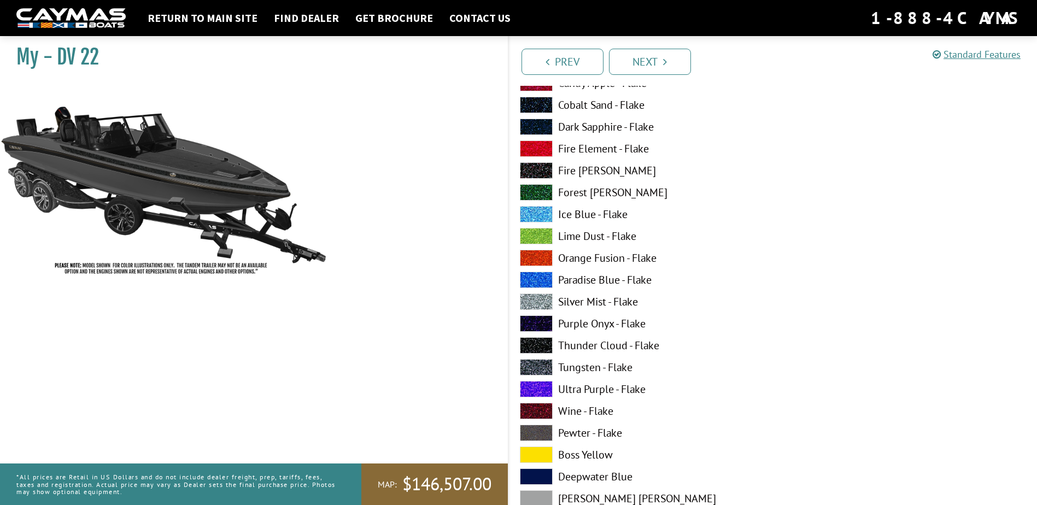
scroll to position [929, 0]
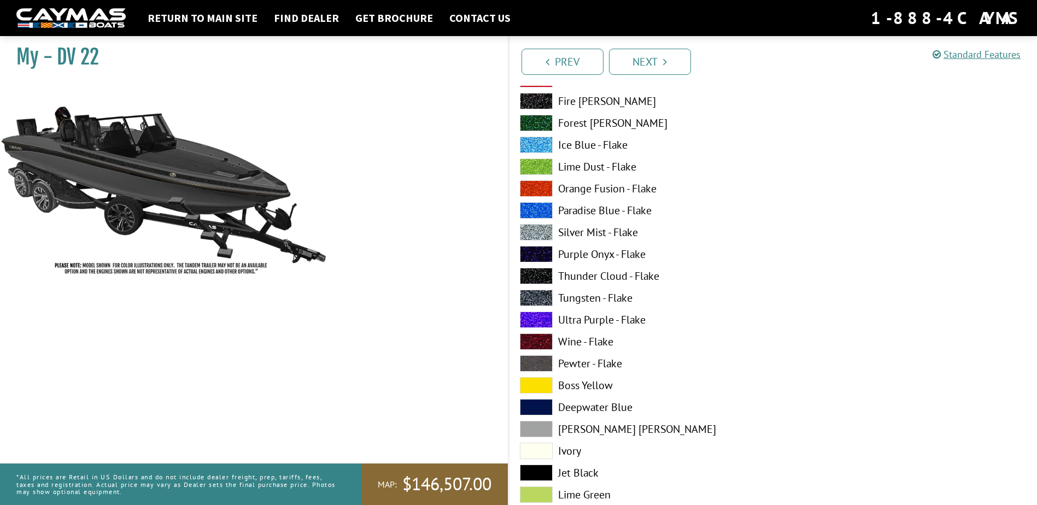
click at [542, 385] on span at bounding box center [536, 385] width 33 height 16
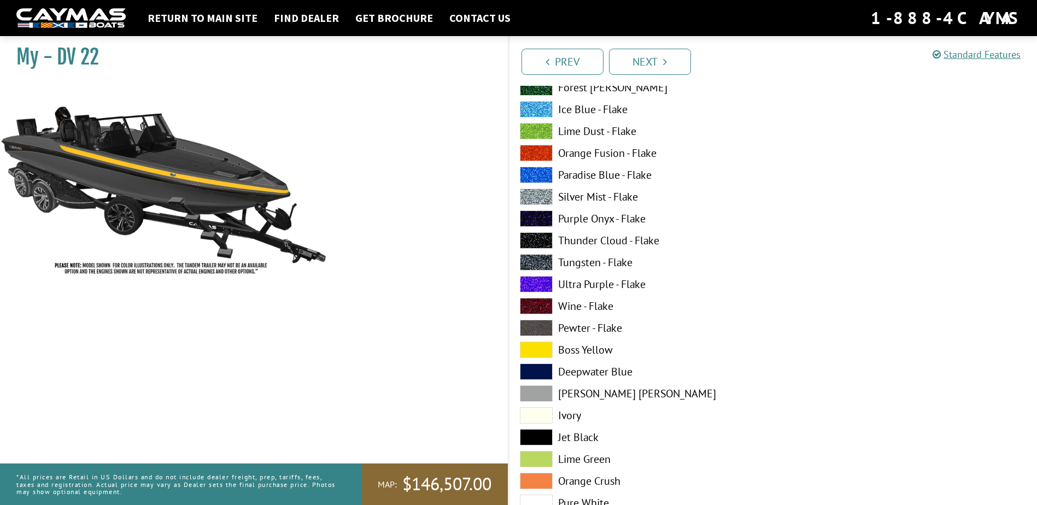
scroll to position [984, 0]
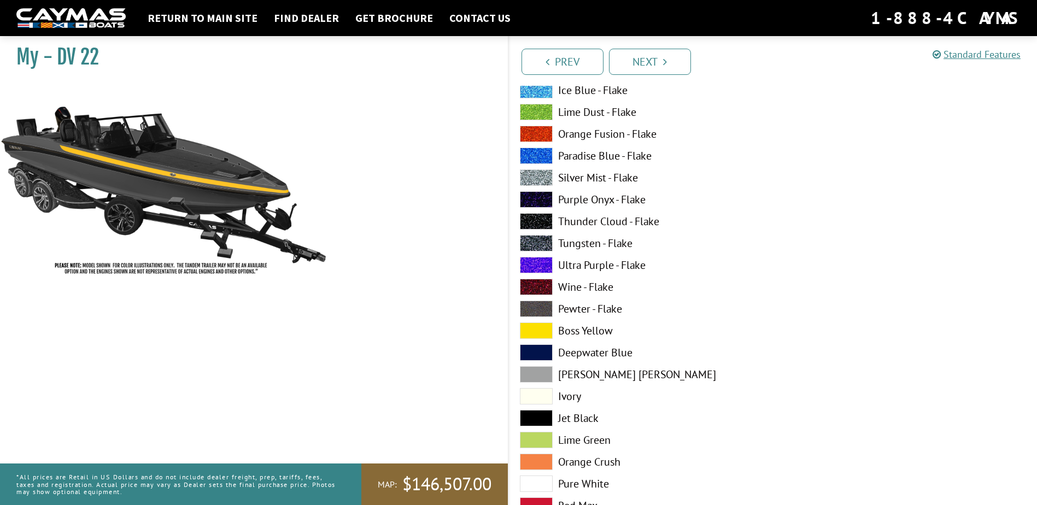
click at [545, 371] on span at bounding box center [536, 374] width 33 height 16
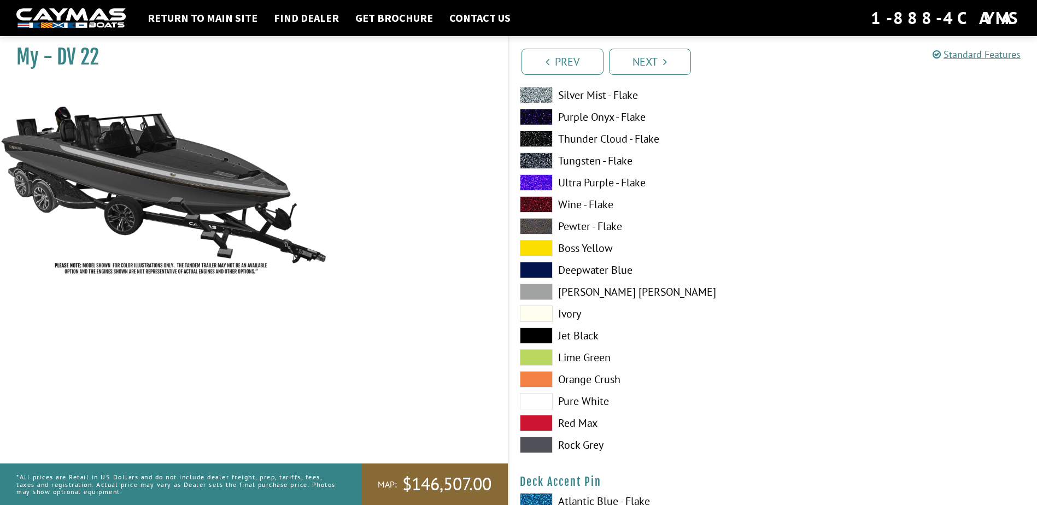
scroll to position [1093, 0]
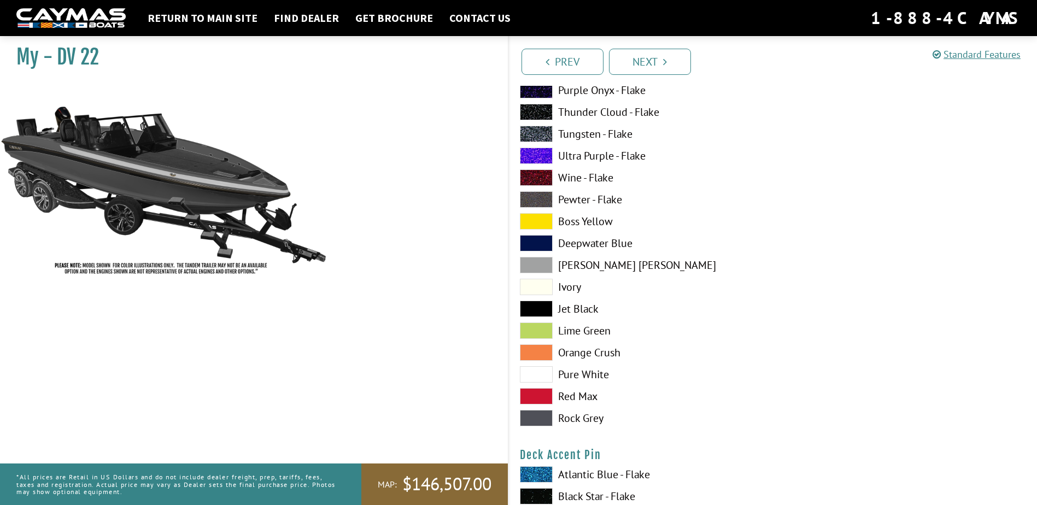
click at [546, 377] on span at bounding box center [536, 374] width 33 height 16
click at [538, 265] on span at bounding box center [536, 265] width 33 height 16
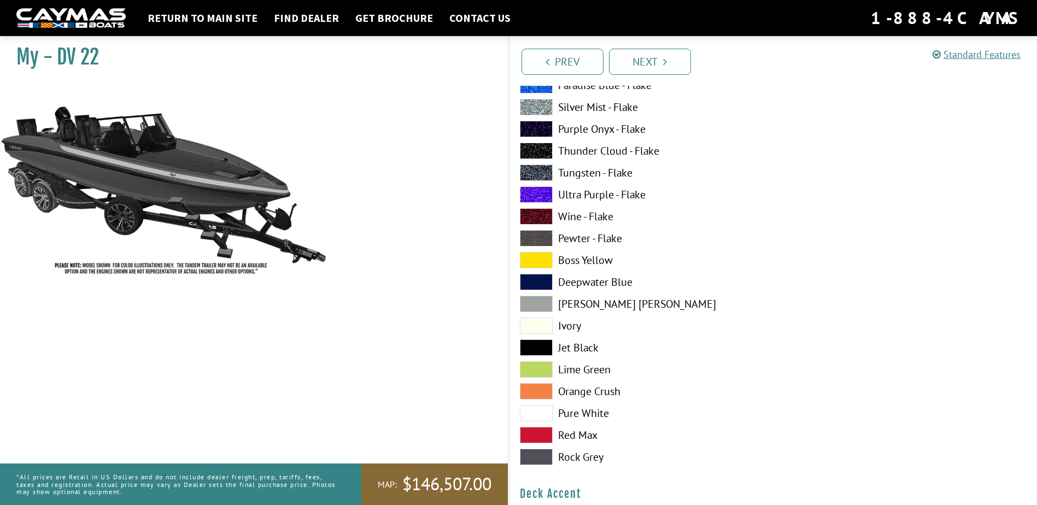
scroll to position [383, 0]
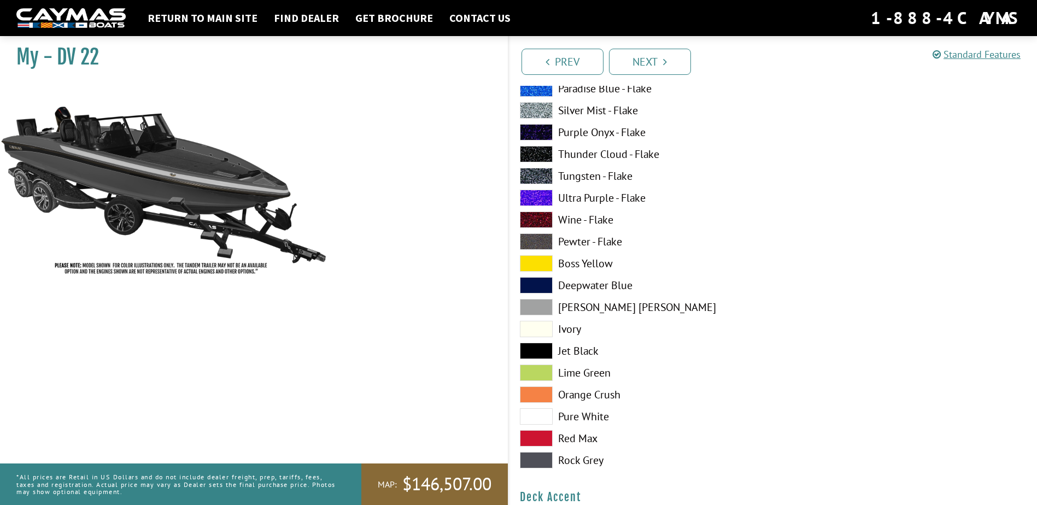
click at [537, 306] on span at bounding box center [536, 307] width 33 height 16
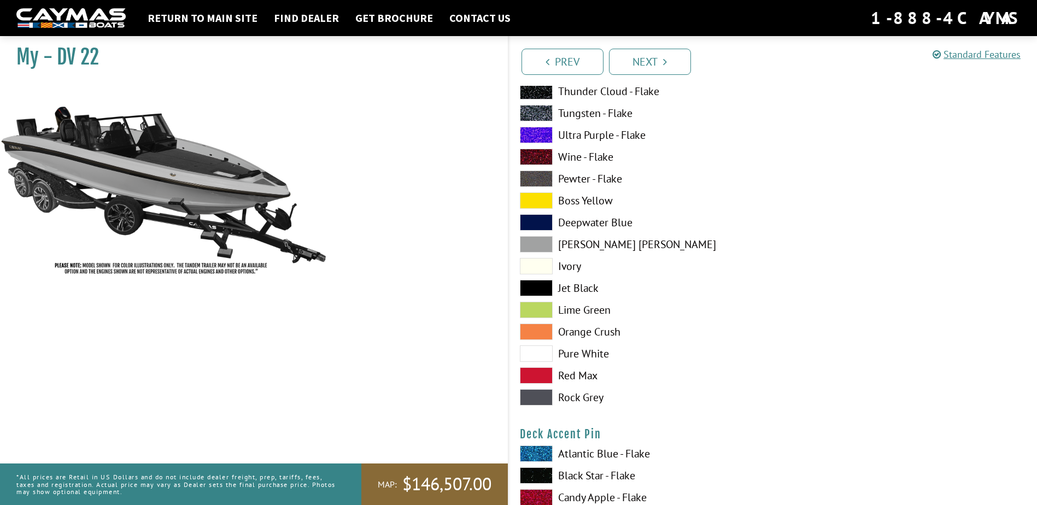
scroll to position [1148, 0]
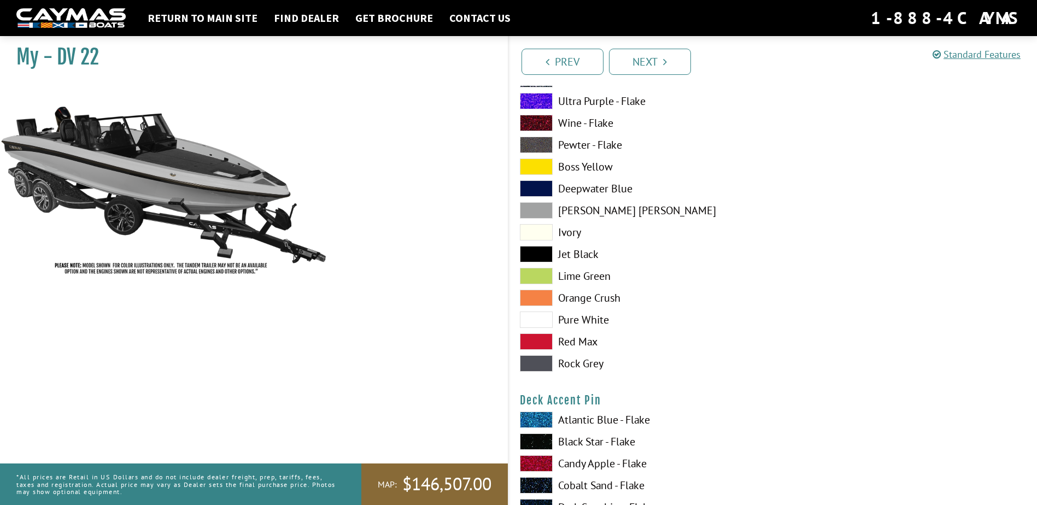
click at [537, 365] on span at bounding box center [536, 363] width 33 height 16
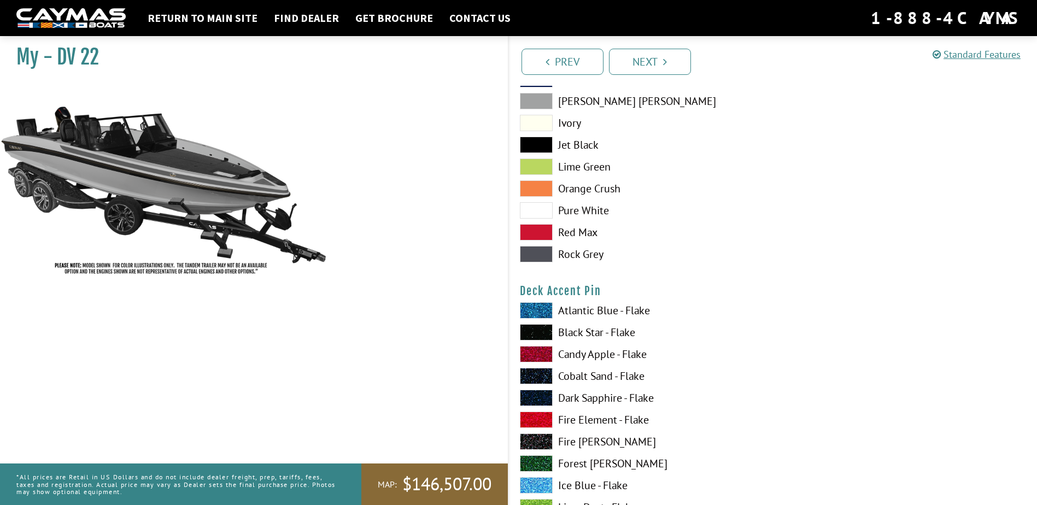
scroll to position [1312, 0]
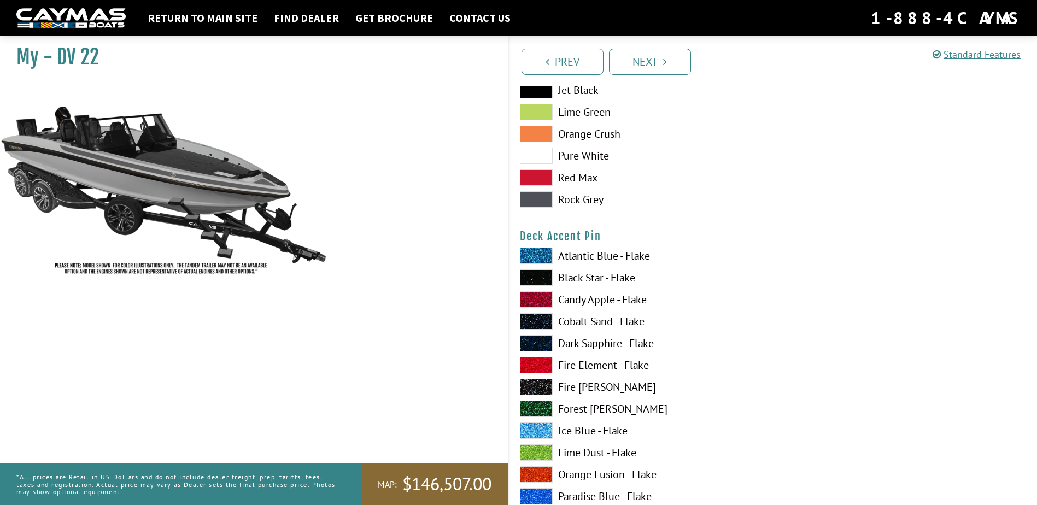
click at [535, 365] on span at bounding box center [536, 365] width 33 height 16
click at [529, 254] on span at bounding box center [536, 256] width 33 height 16
click at [532, 404] on span at bounding box center [536, 409] width 33 height 16
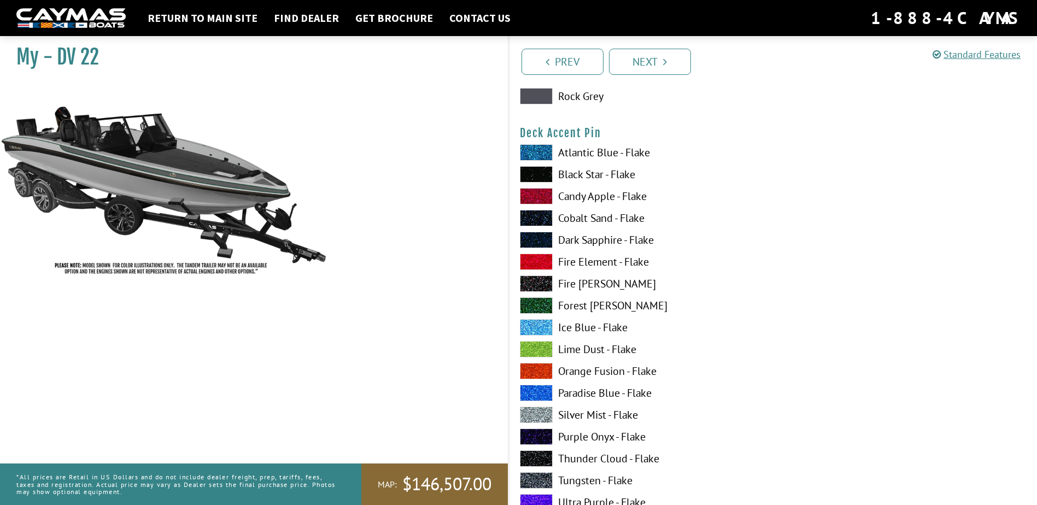
scroll to position [1421, 0]
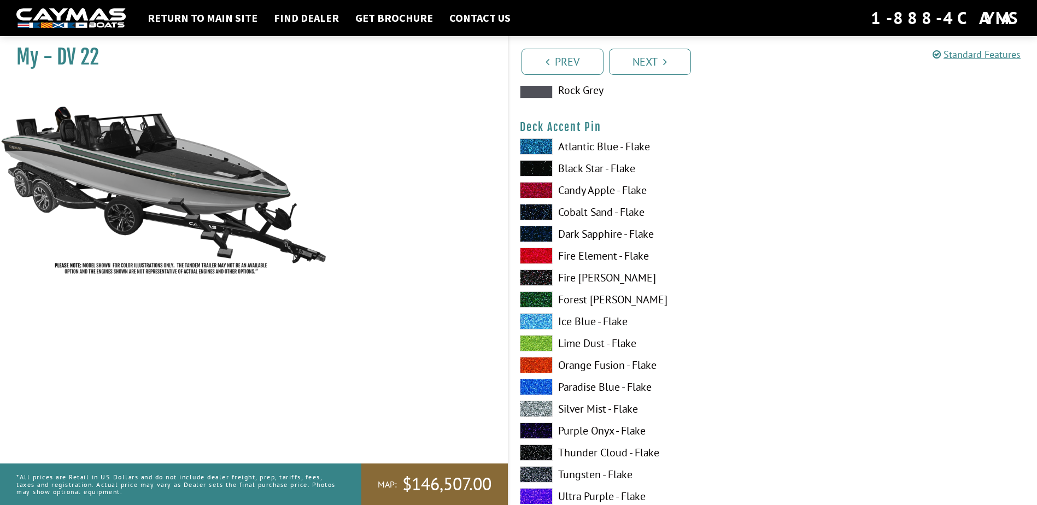
click at [539, 342] on span at bounding box center [536, 343] width 33 height 16
click at [539, 404] on span at bounding box center [536, 409] width 33 height 16
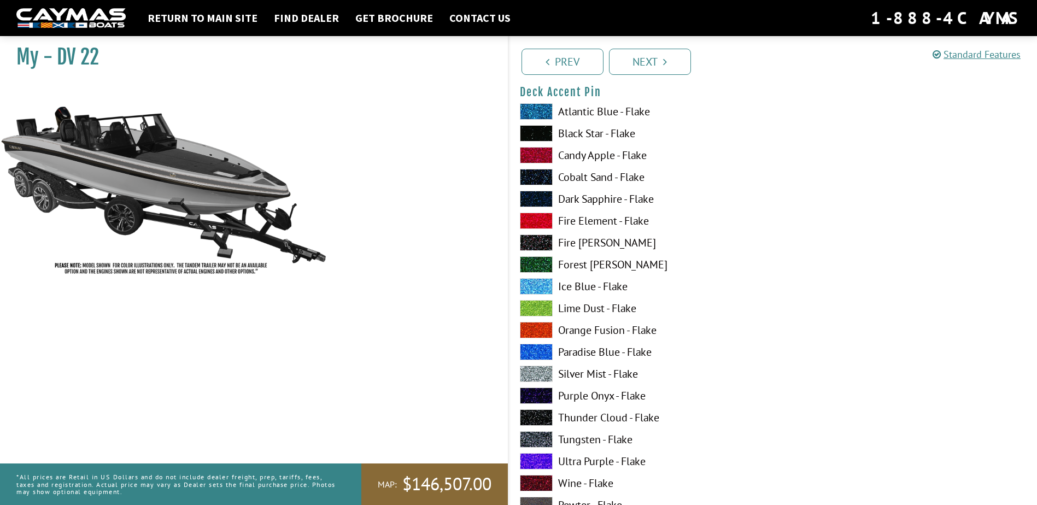
scroll to position [1476, 0]
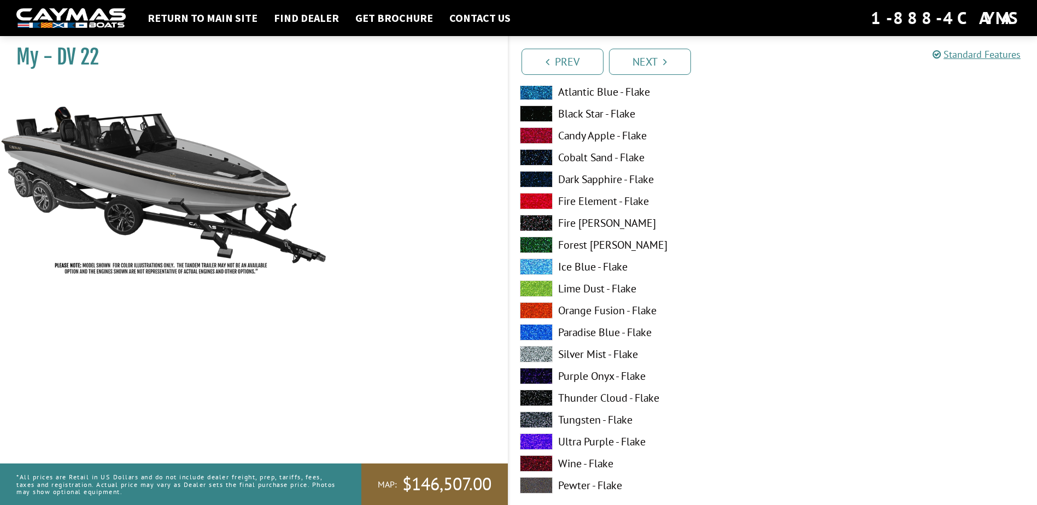
click at [539, 378] on span at bounding box center [536, 376] width 33 height 16
click at [537, 421] on span at bounding box center [536, 420] width 33 height 16
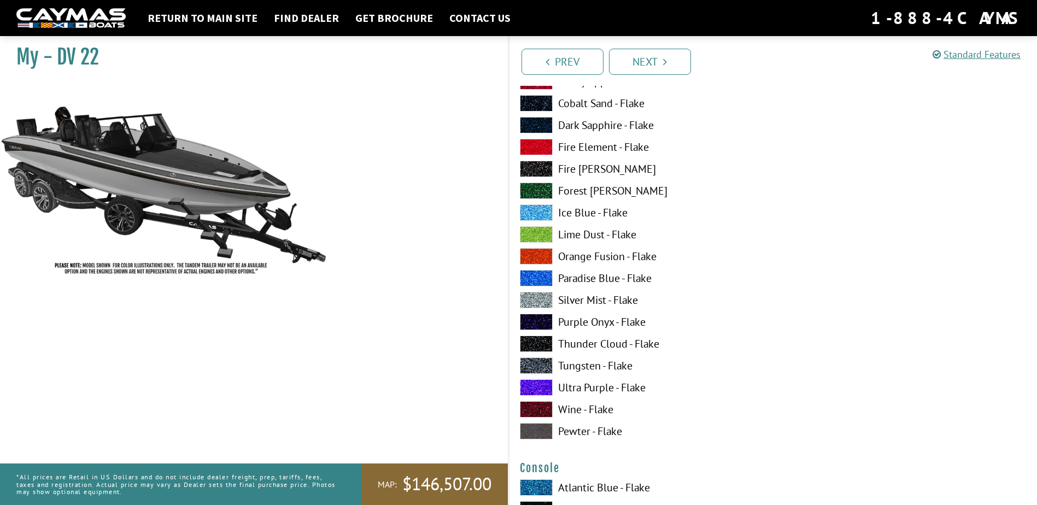
scroll to position [1531, 0]
click at [538, 385] on span at bounding box center [536, 387] width 33 height 16
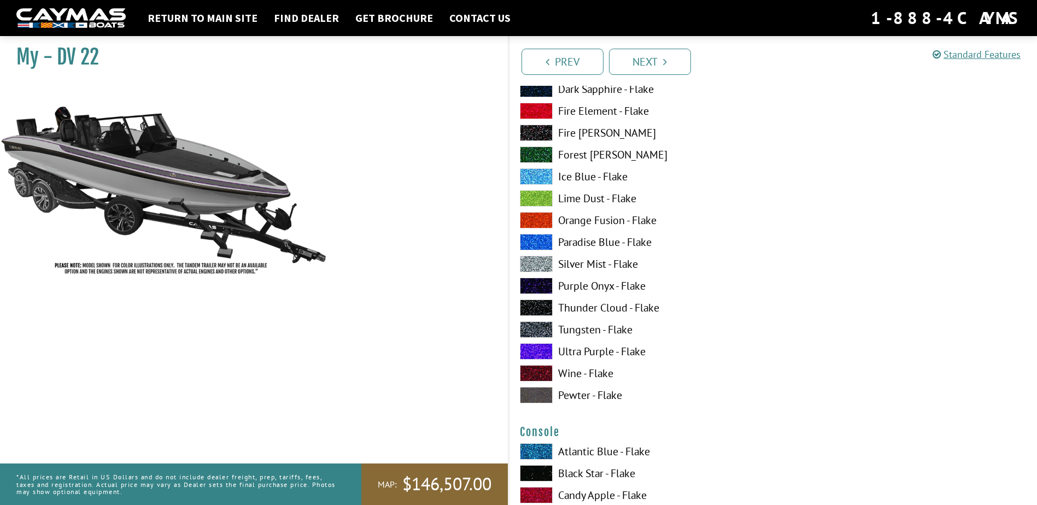
scroll to position [1585, 0]
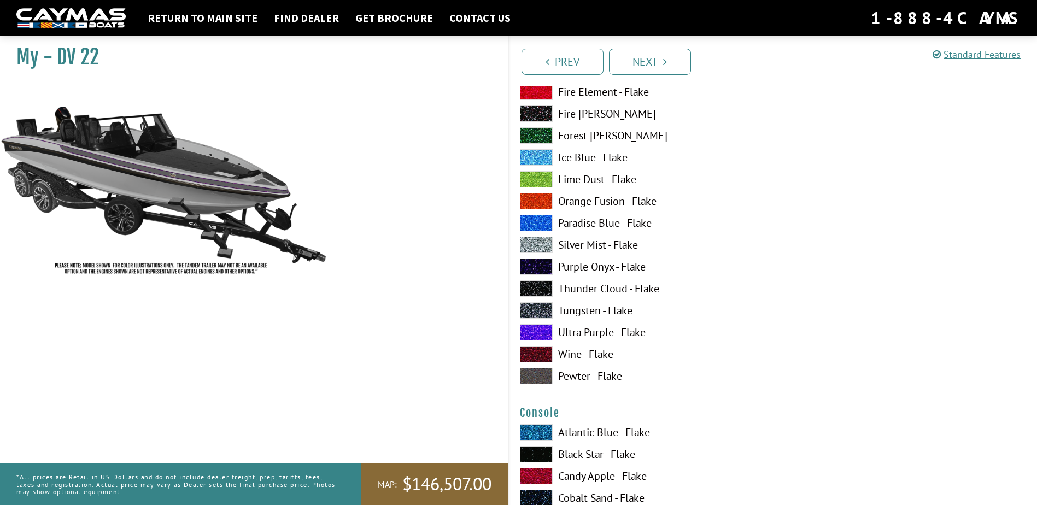
click at [538, 374] on span at bounding box center [536, 376] width 33 height 16
click at [542, 331] on span at bounding box center [536, 332] width 33 height 16
click at [549, 376] on span at bounding box center [536, 376] width 33 height 16
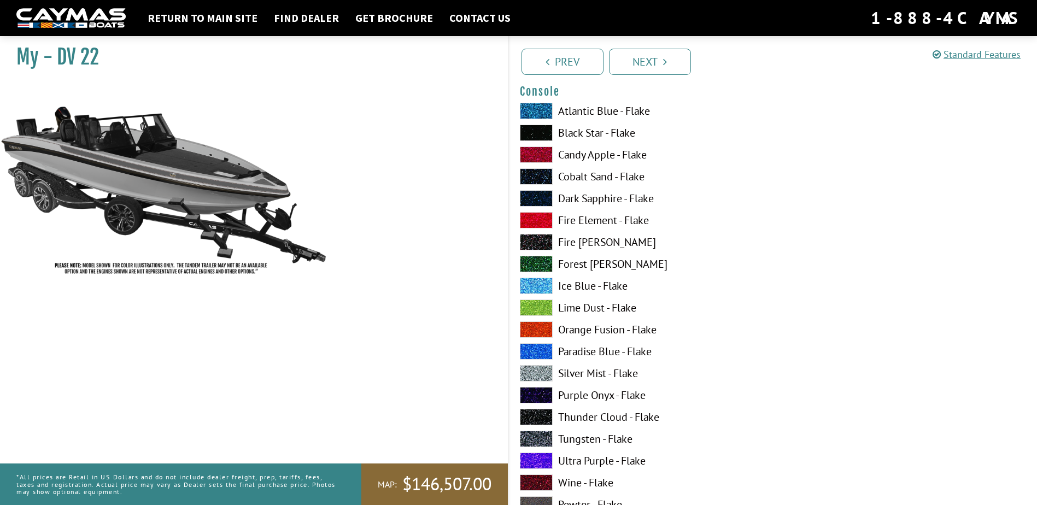
scroll to position [1913, 0]
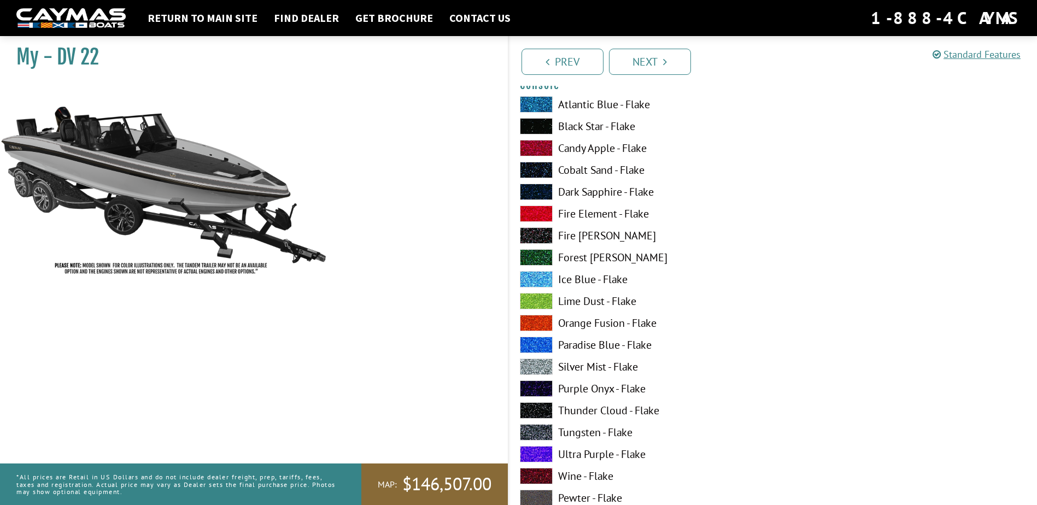
click at [537, 367] on span at bounding box center [536, 367] width 33 height 16
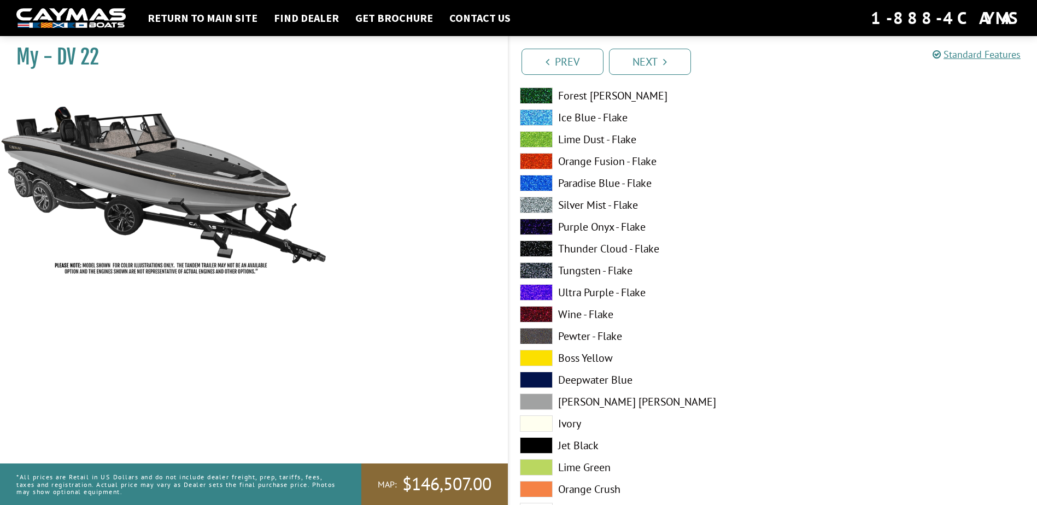
scroll to position [2077, 0]
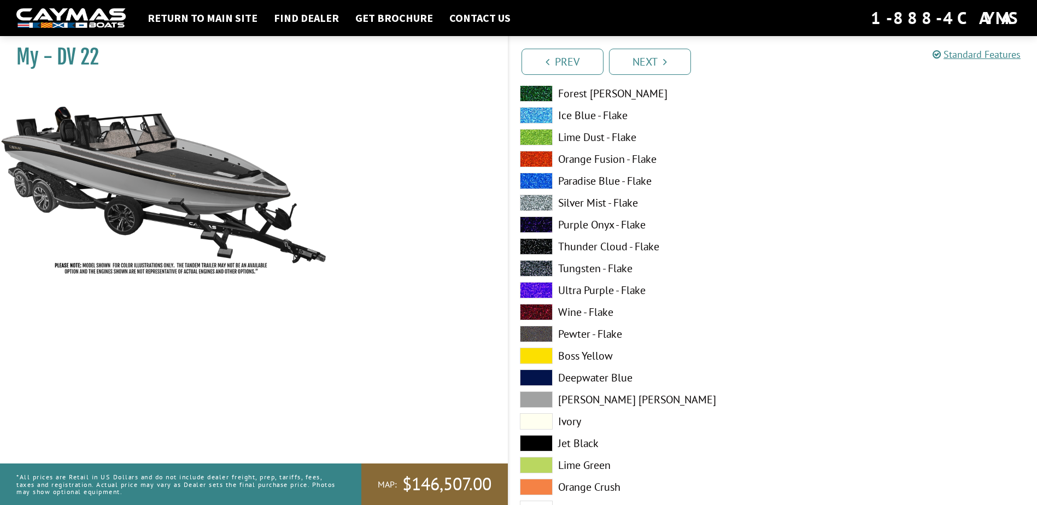
click at [547, 396] on span at bounding box center [536, 399] width 33 height 16
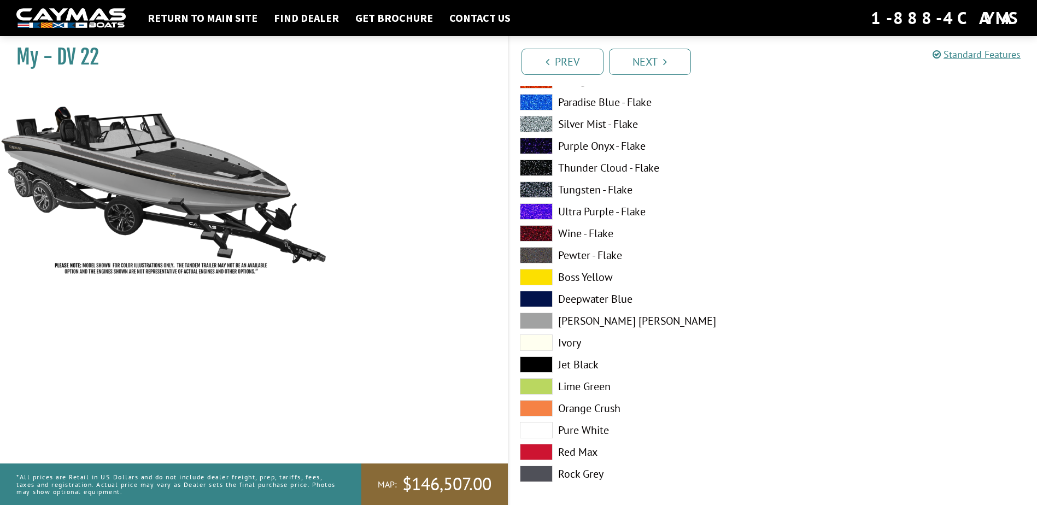
scroll to position [2187, 0]
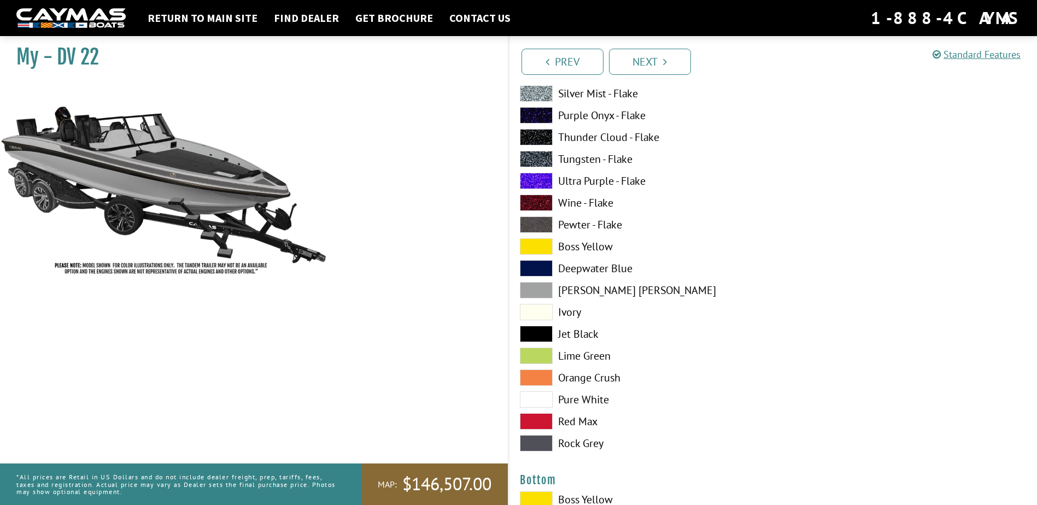
click at [545, 441] on span at bounding box center [536, 443] width 33 height 16
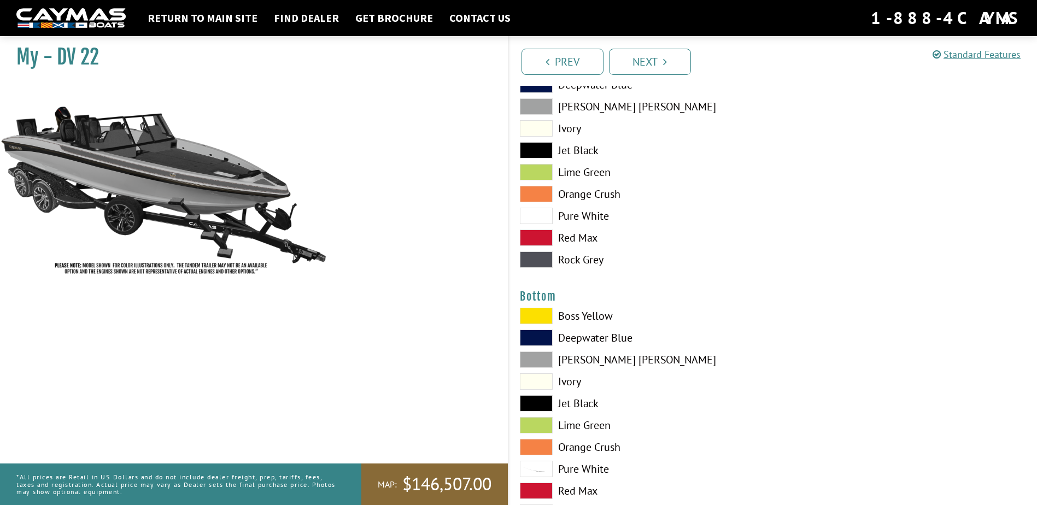
scroll to position [2405, 0]
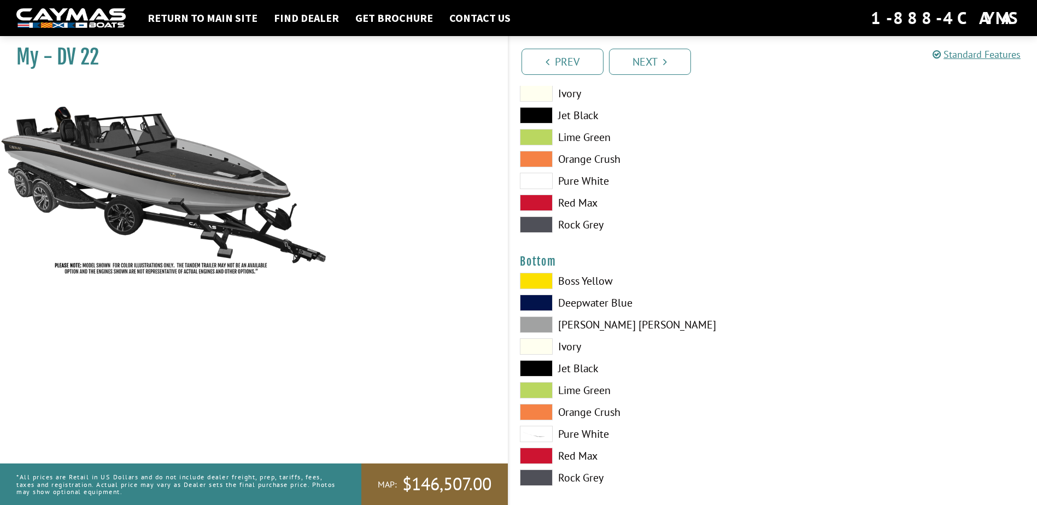
click at [538, 366] on span at bounding box center [536, 368] width 33 height 16
click at [542, 476] on span at bounding box center [536, 478] width 33 height 16
click at [547, 456] on span at bounding box center [536, 456] width 33 height 16
drag, startPoint x: 545, startPoint y: 422, endPoint x: 545, endPoint y: 428, distance: 6.0
click at [545, 423] on div "Boss Yellow Deepwater Blue Dove Gray Ivory Jet Black Lime Green" at bounding box center [641, 382] width 264 height 219
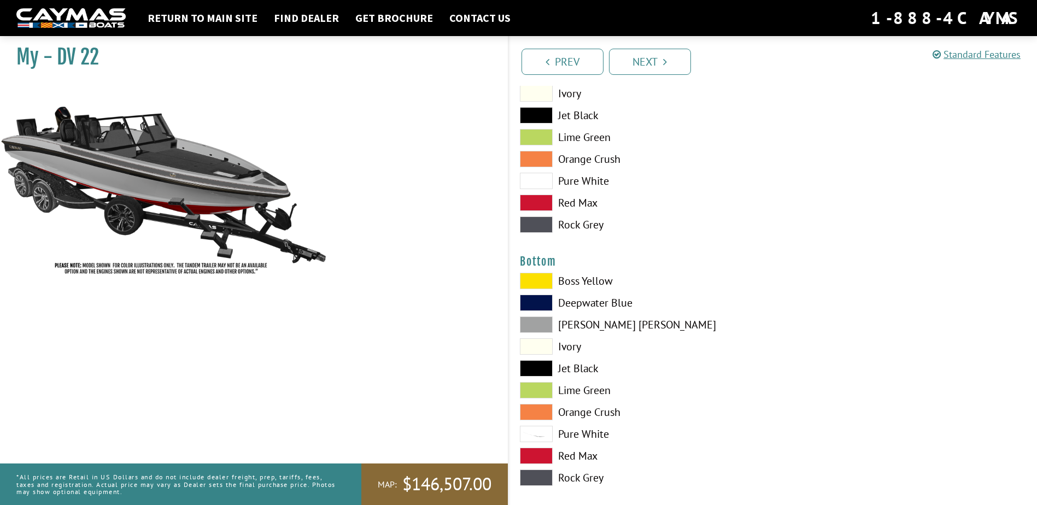
click at [545, 429] on span at bounding box center [536, 434] width 33 height 16
click at [542, 365] on span at bounding box center [536, 368] width 33 height 16
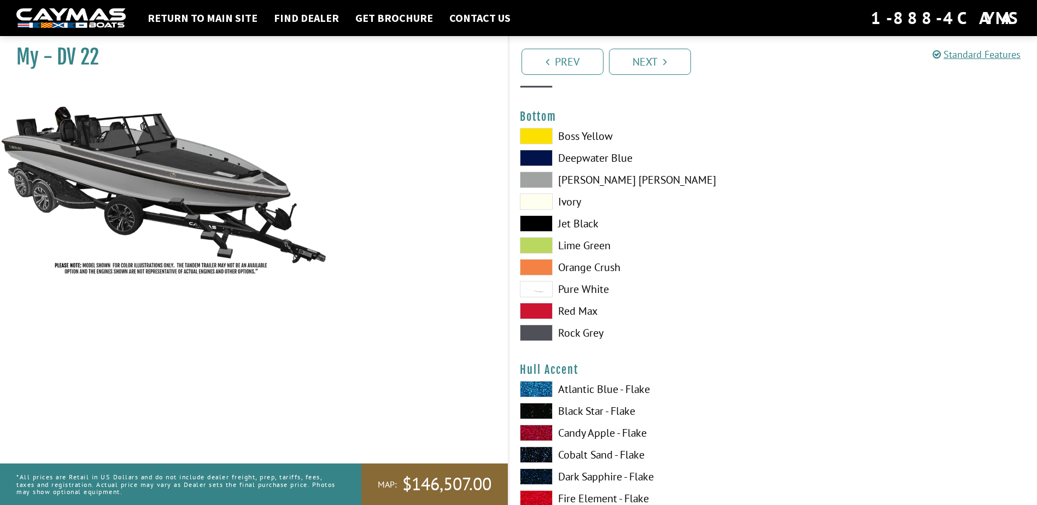
scroll to position [2569, 0]
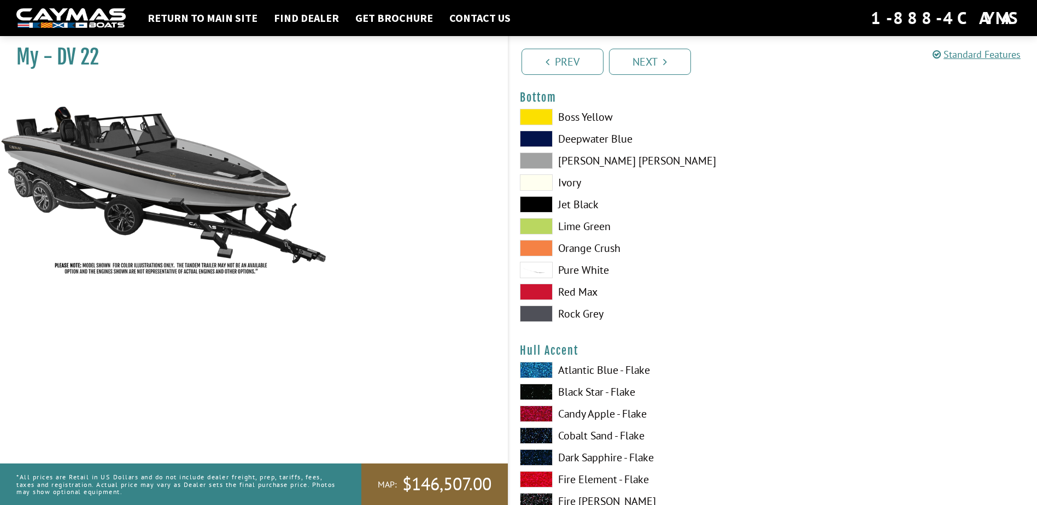
click at [543, 388] on span at bounding box center [536, 392] width 33 height 16
click at [543, 412] on span at bounding box center [536, 414] width 33 height 16
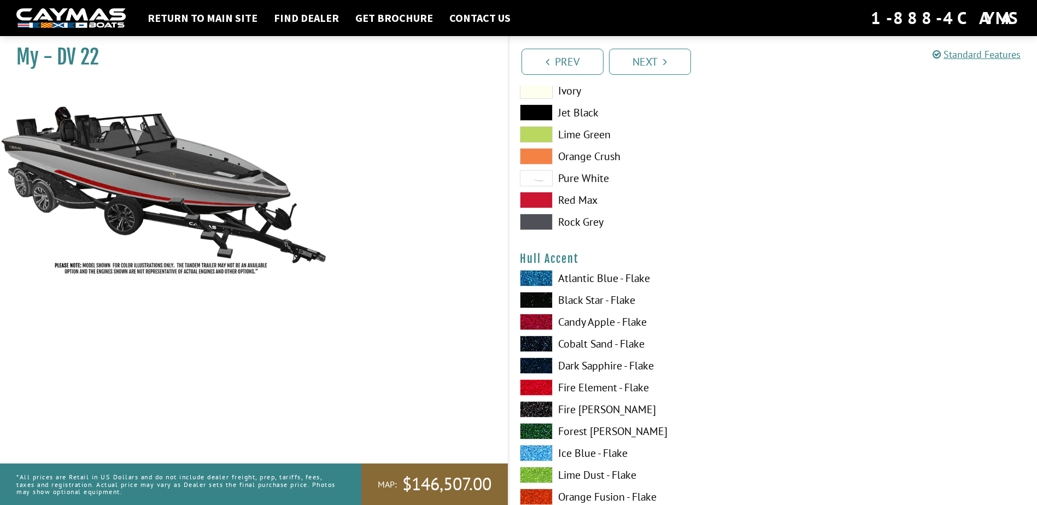
scroll to position [2679, 0]
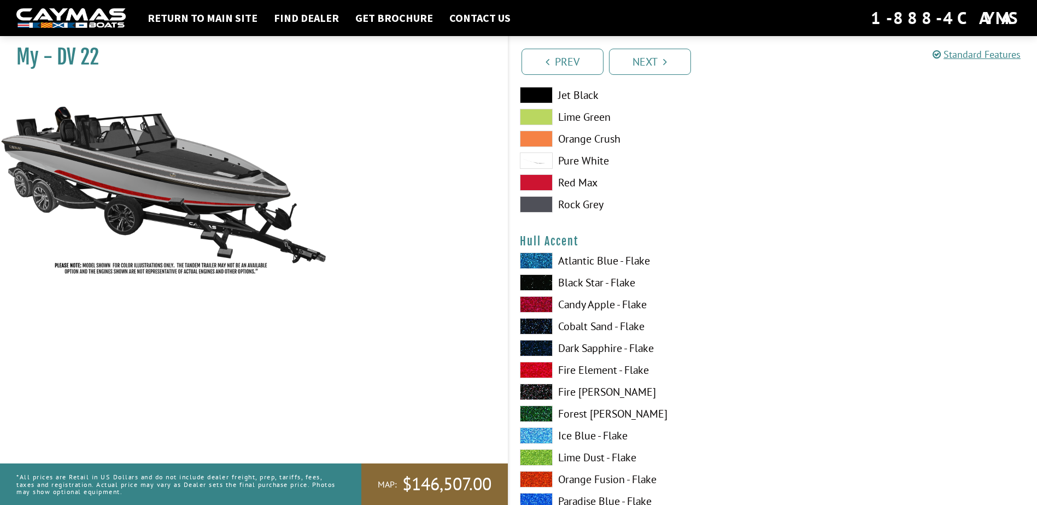
click at [542, 435] on span at bounding box center [536, 436] width 33 height 16
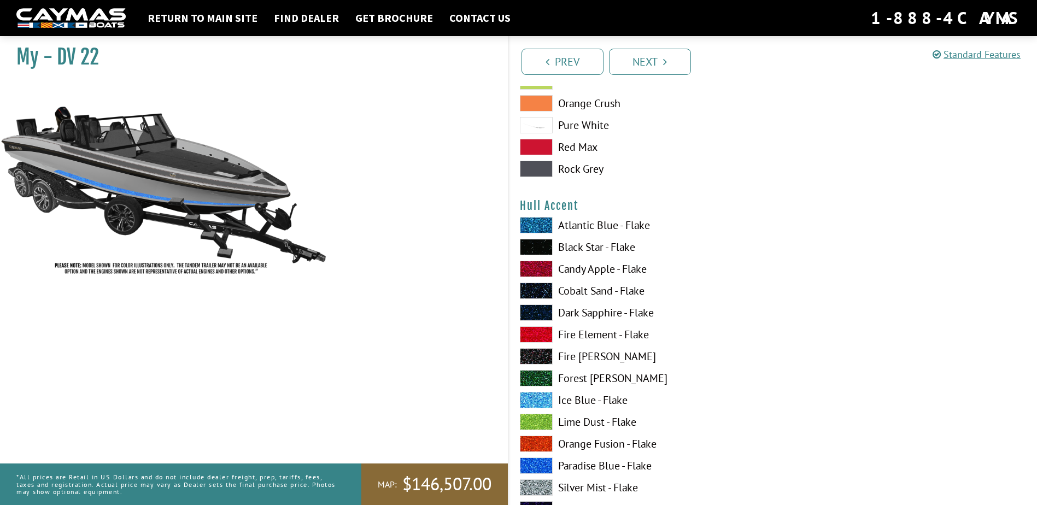
scroll to position [2733, 0]
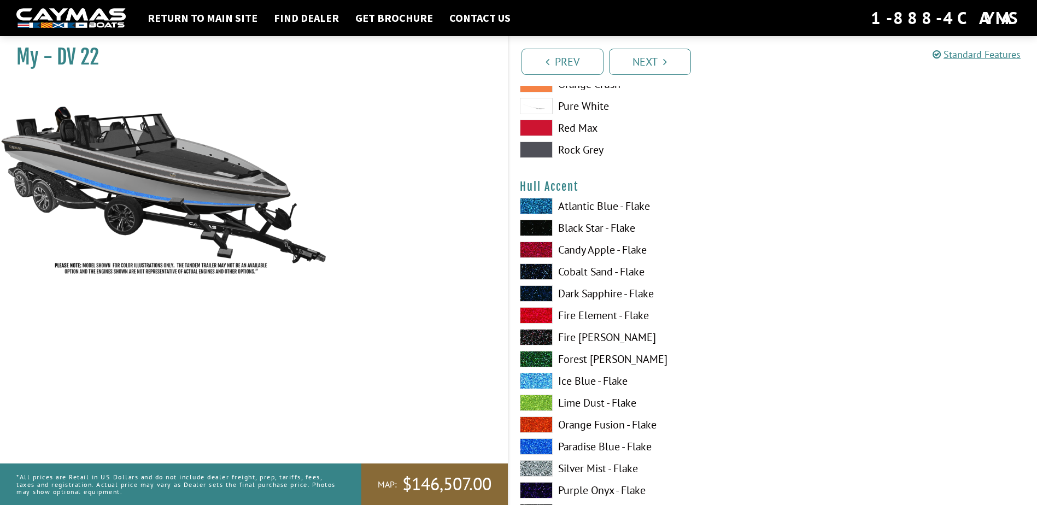
click at [542, 444] on span at bounding box center [536, 446] width 33 height 16
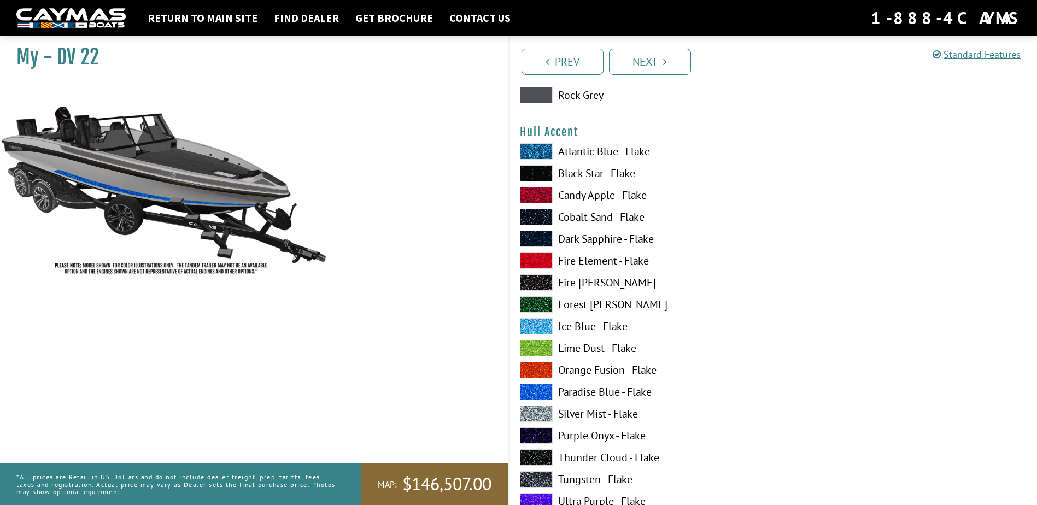
click at [539, 413] on span at bounding box center [536, 414] width 33 height 16
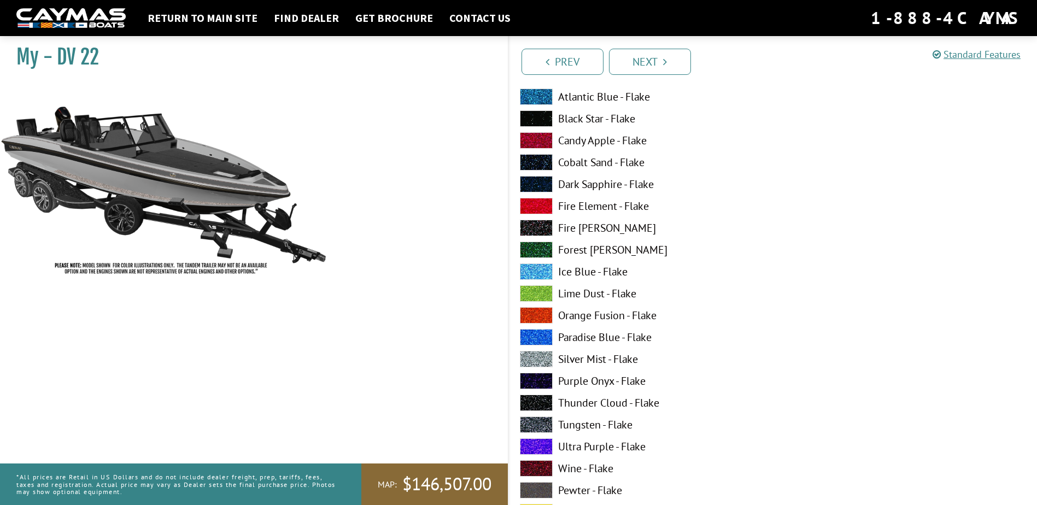
click at [541, 423] on span at bounding box center [536, 425] width 33 height 16
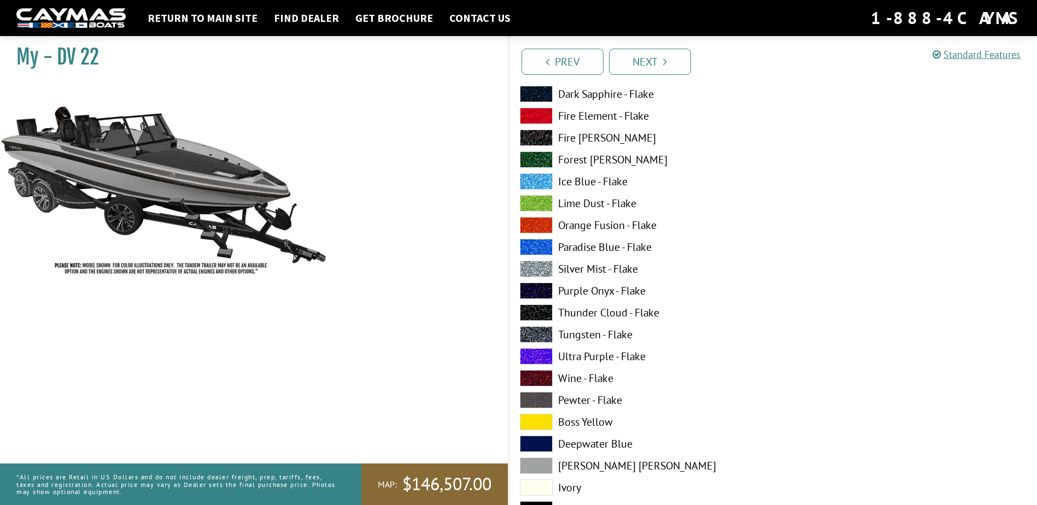
scroll to position [2952, 0]
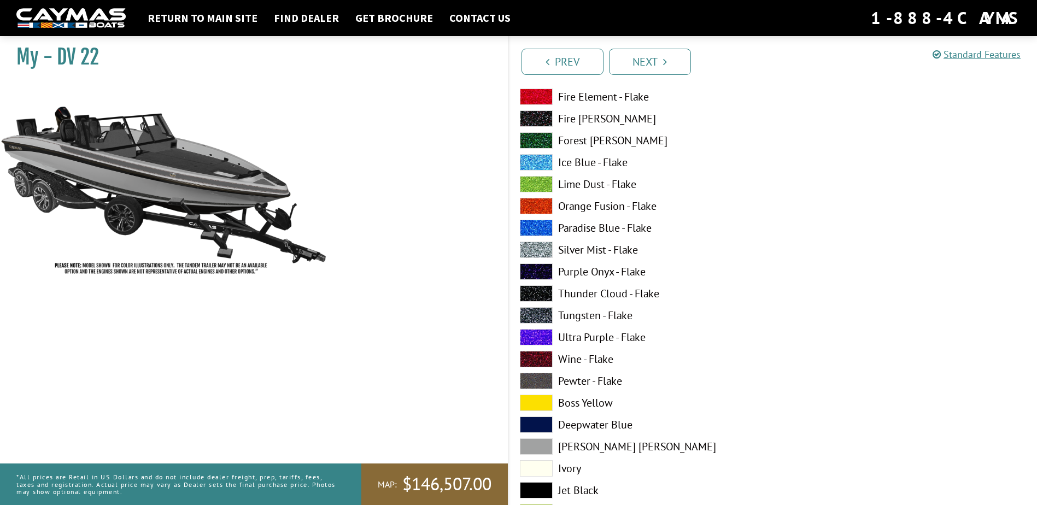
click at [538, 444] on span at bounding box center [536, 446] width 33 height 16
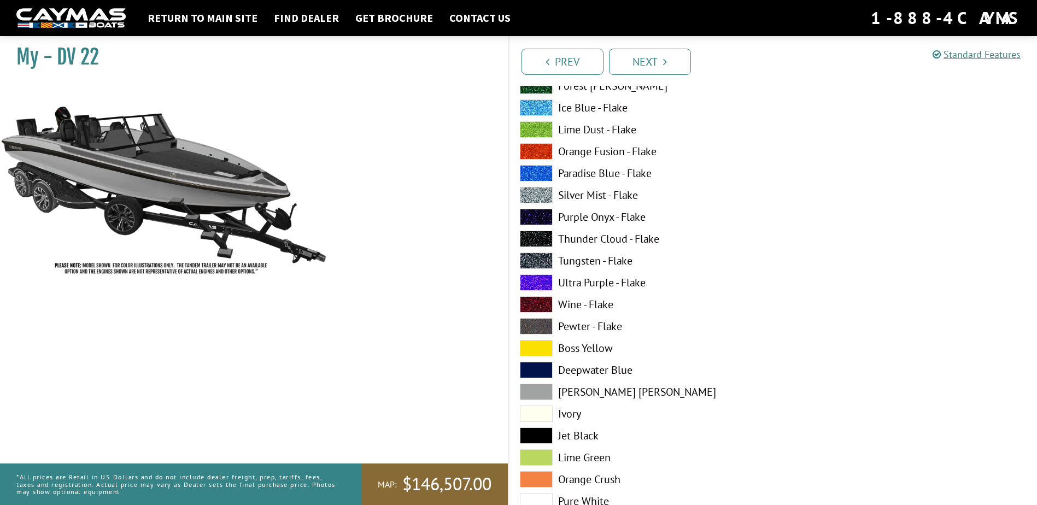
click at [543, 415] on span at bounding box center [536, 414] width 33 height 16
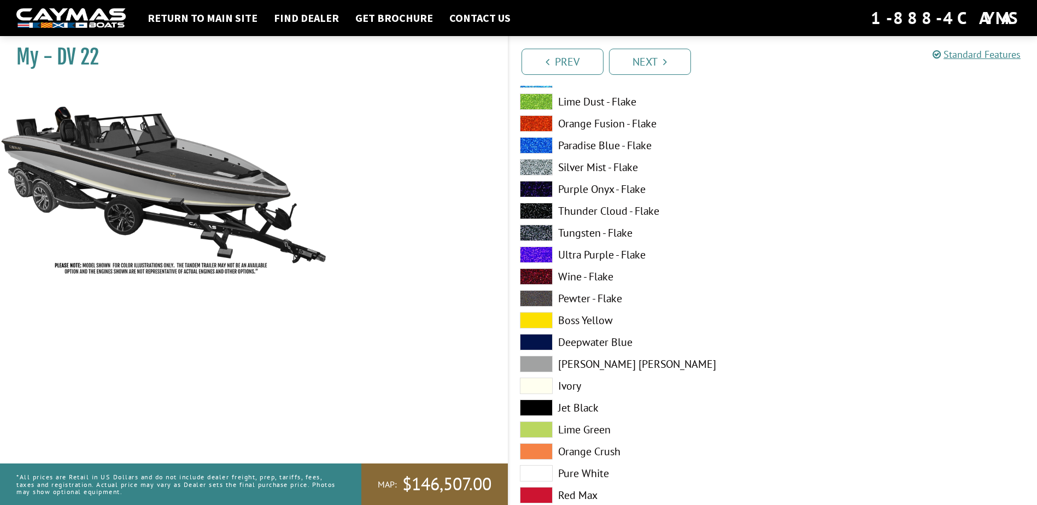
scroll to position [3062, 0]
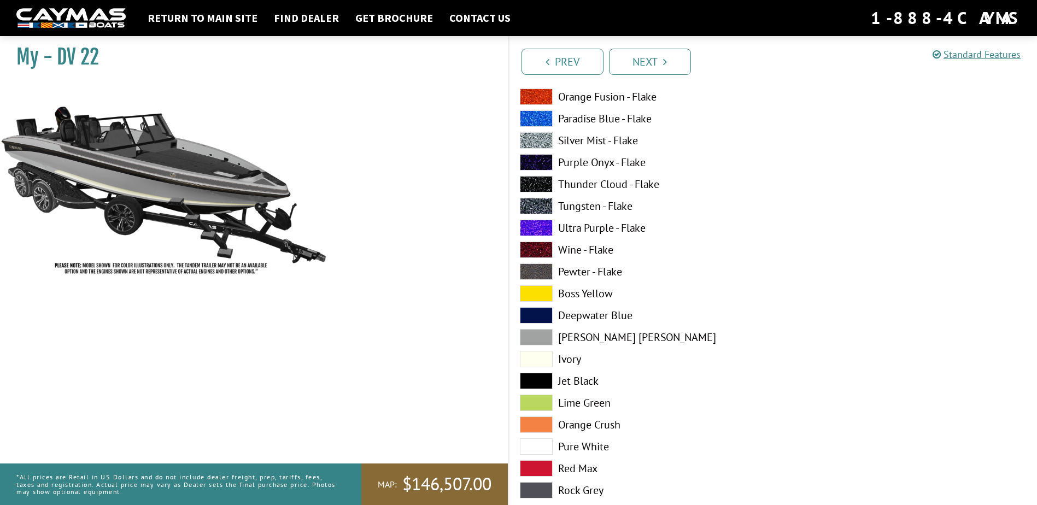
click at [539, 490] on span at bounding box center [536, 490] width 33 height 16
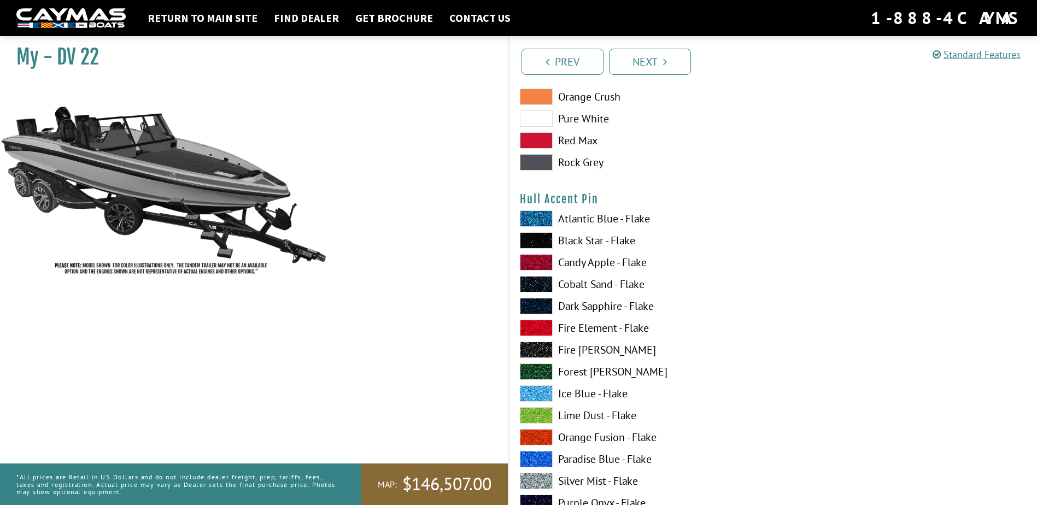
scroll to position [3444, 0]
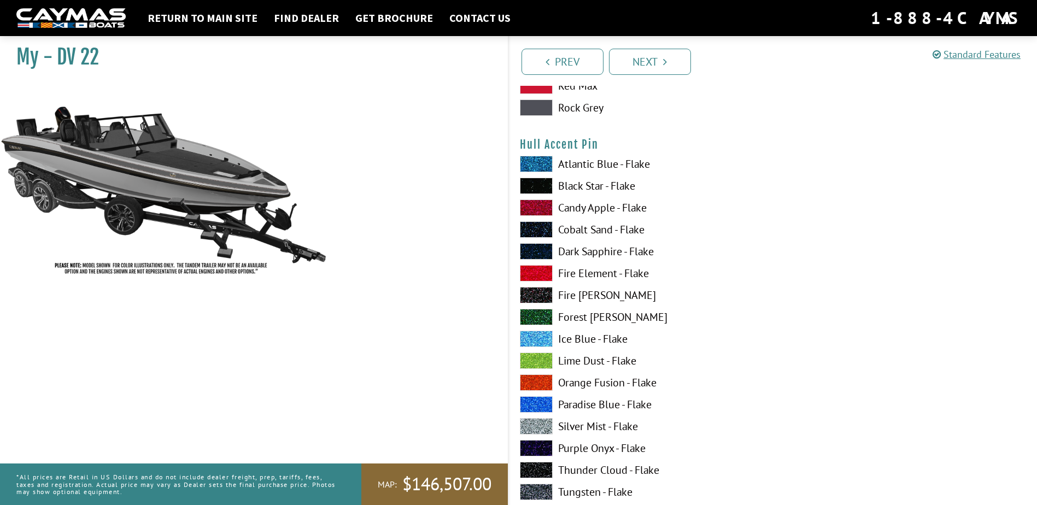
click at [530, 424] on span at bounding box center [536, 426] width 33 height 16
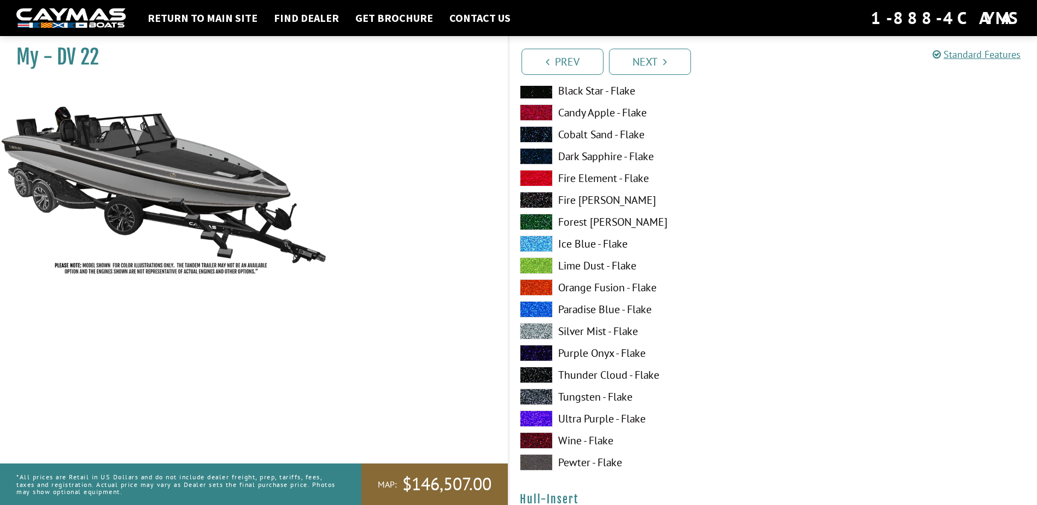
scroll to position [3554, 0]
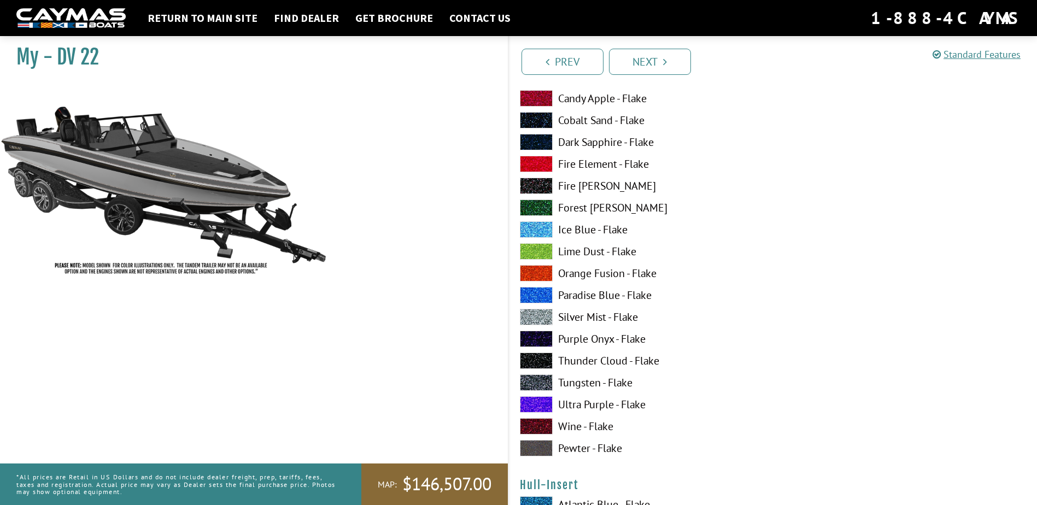
click at [540, 162] on span at bounding box center [536, 164] width 33 height 16
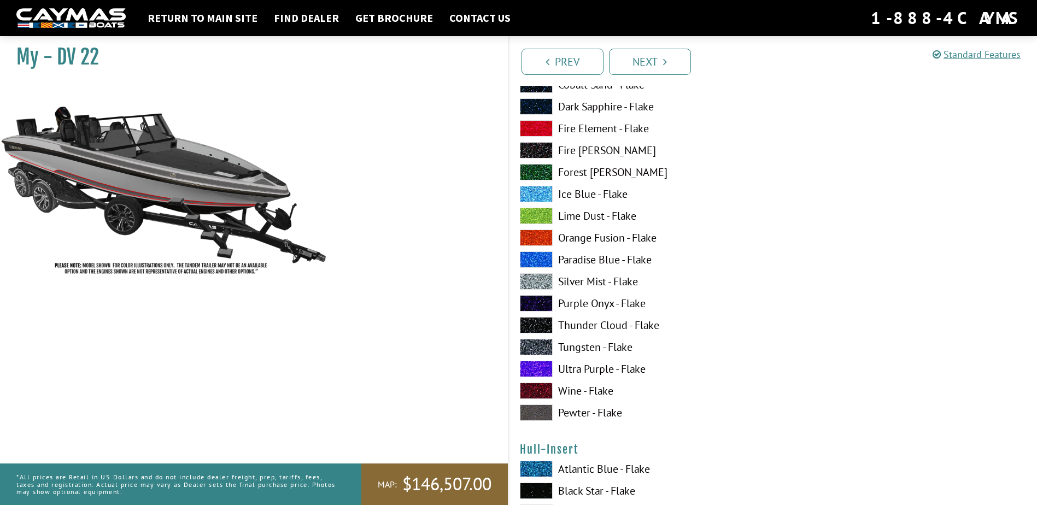
scroll to position [3608, 0]
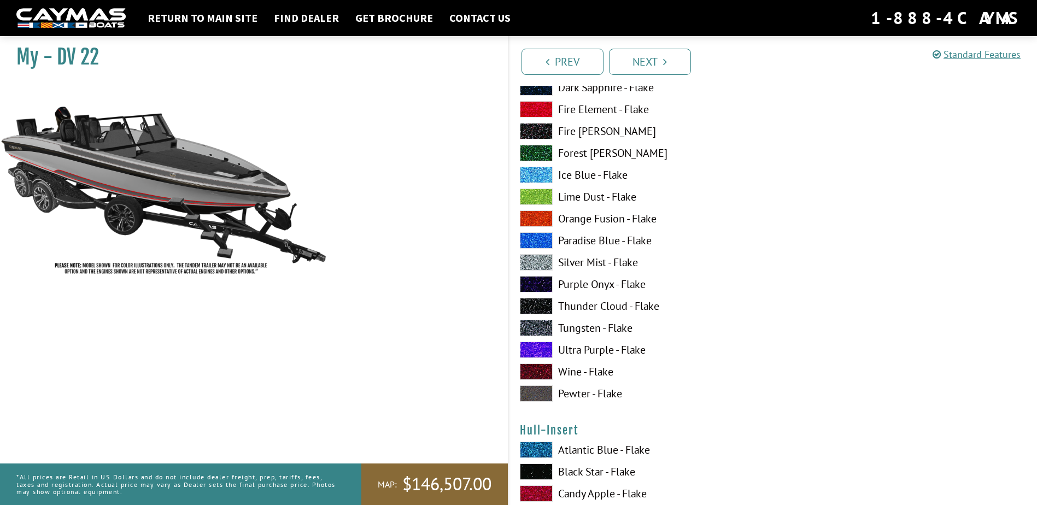
click at [536, 369] on span at bounding box center [536, 372] width 33 height 16
click at [540, 393] on span at bounding box center [536, 393] width 33 height 16
click at [544, 261] on span at bounding box center [536, 262] width 33 height 16
click at [538, 397] on span at bounding box center [536, 393] width 33 height 16
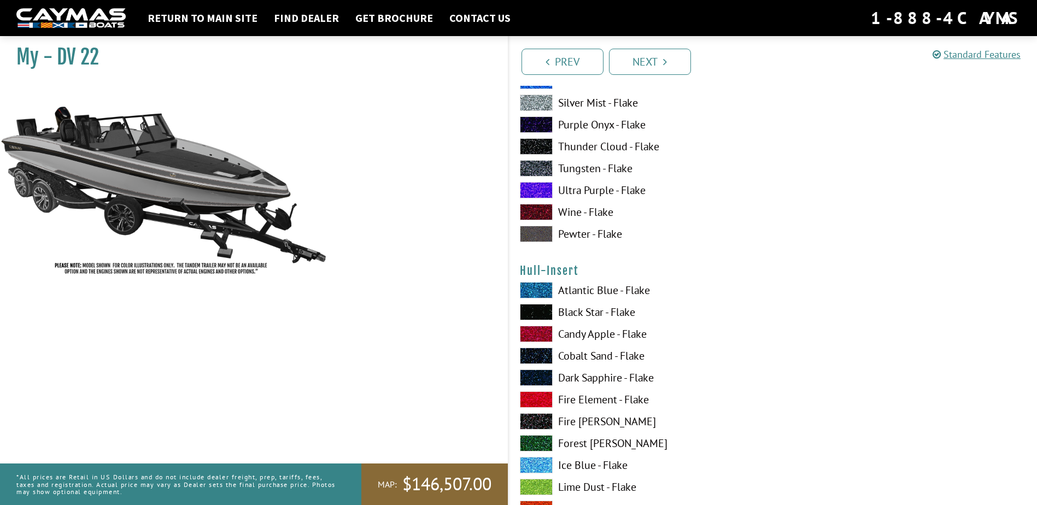
scroll to position [3772, 0]
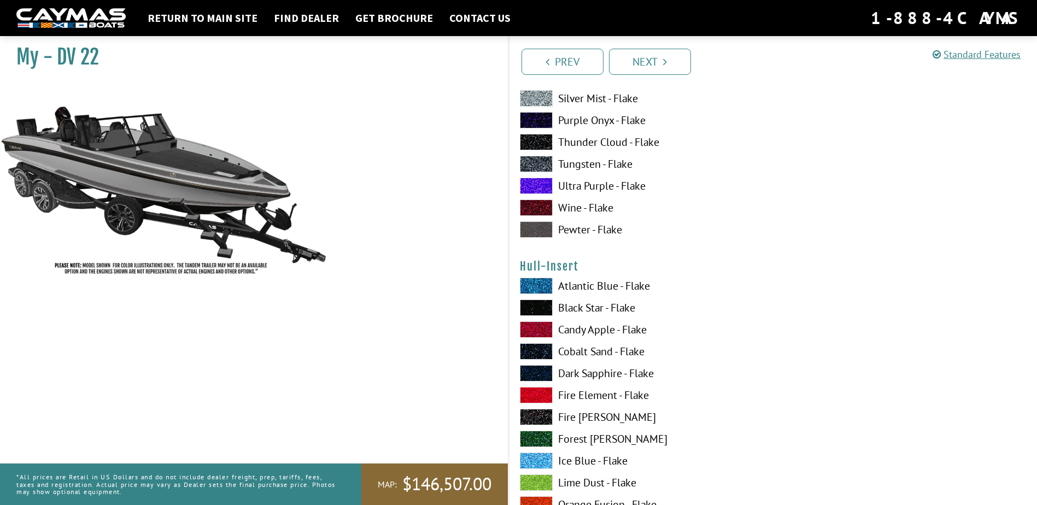
click at [530, 282] on span at bounding box center [536, 286] width 33 height 16
click at [533, 304] on span at bounding box center [536, 308] width 33 height 16
click at [538, 329] on span at bounding box center [536, 329] width 33 height 16
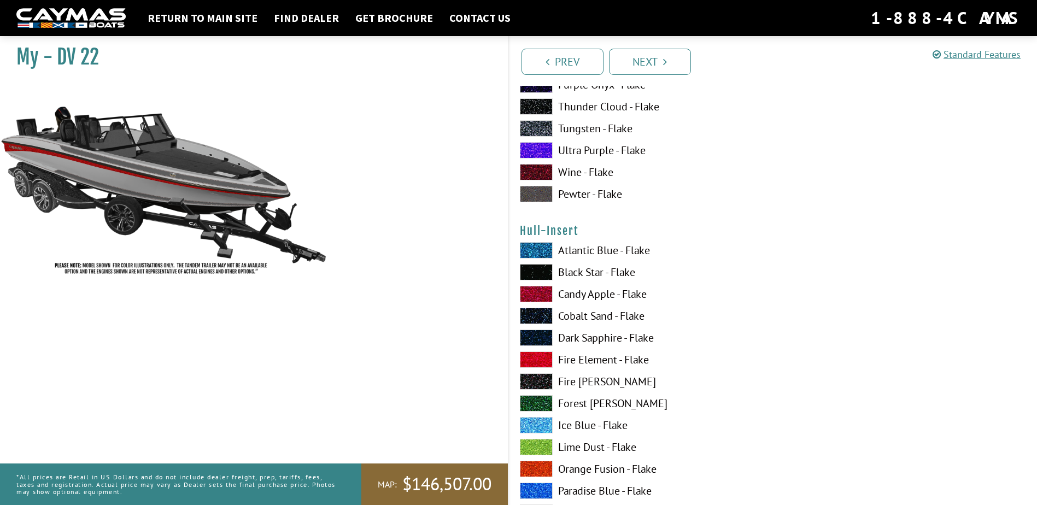
scroll to position [3827, 0]
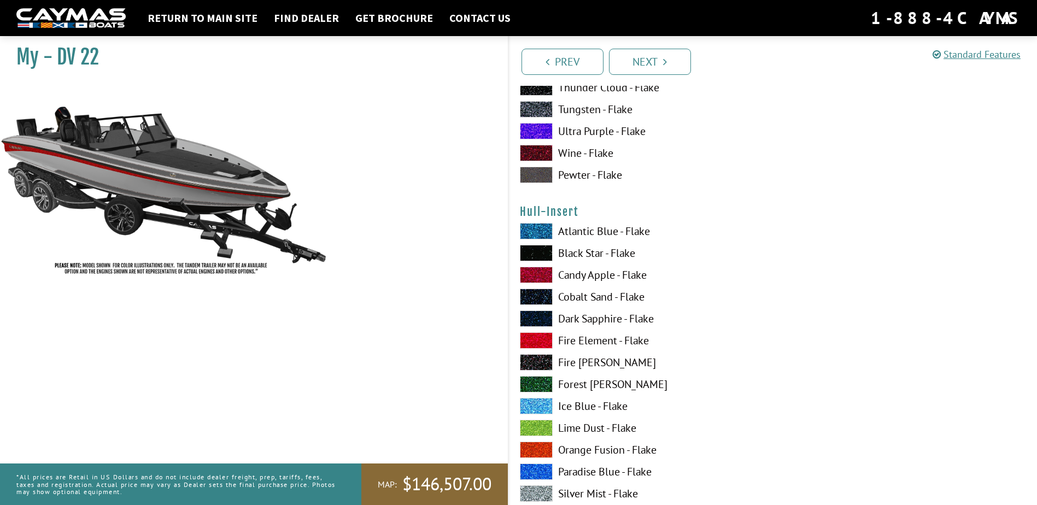
click at [542, 337] on span at bounding box center [536, 340] width 33 height 16
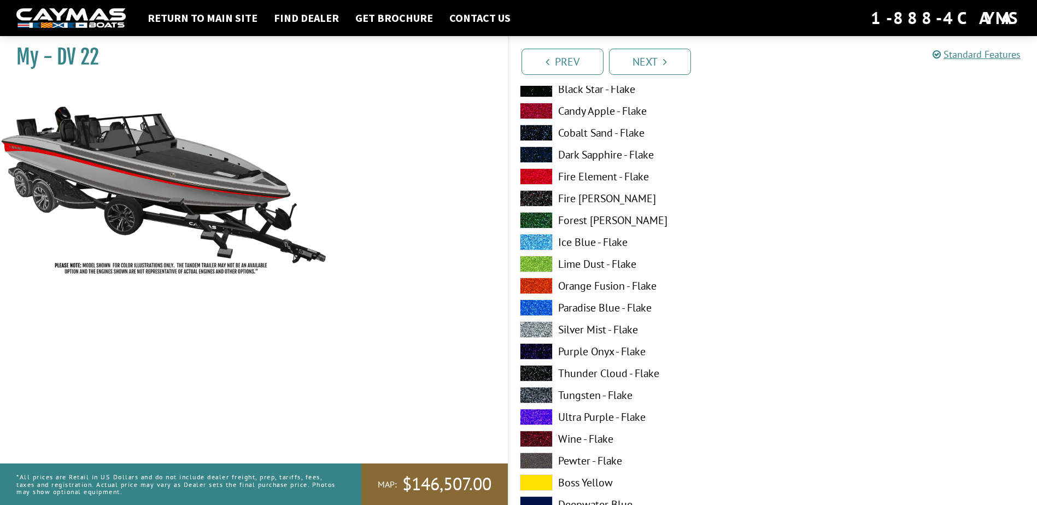
scroll to position [4046, 0]
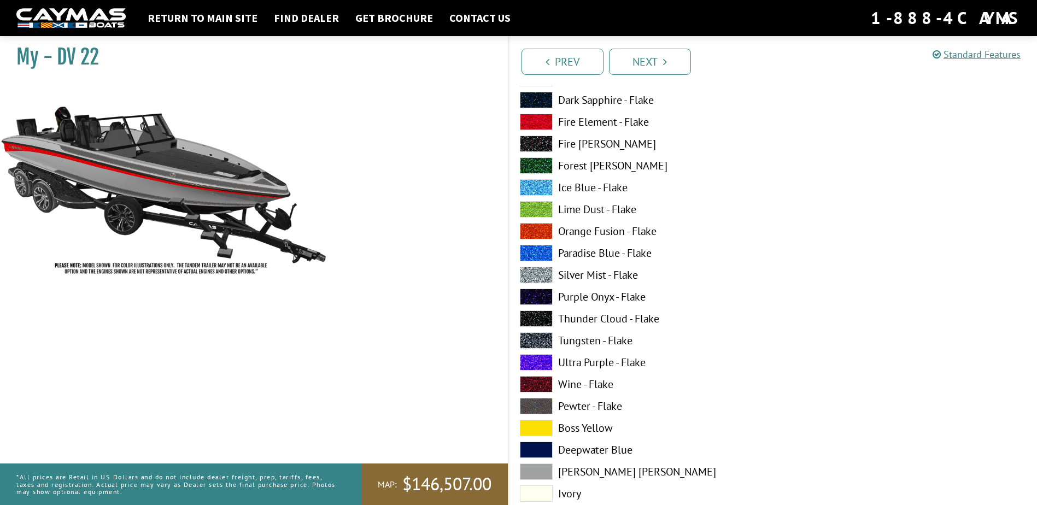
click at [545, 427] on span at bounding box center [536, 428] width 33 height 16
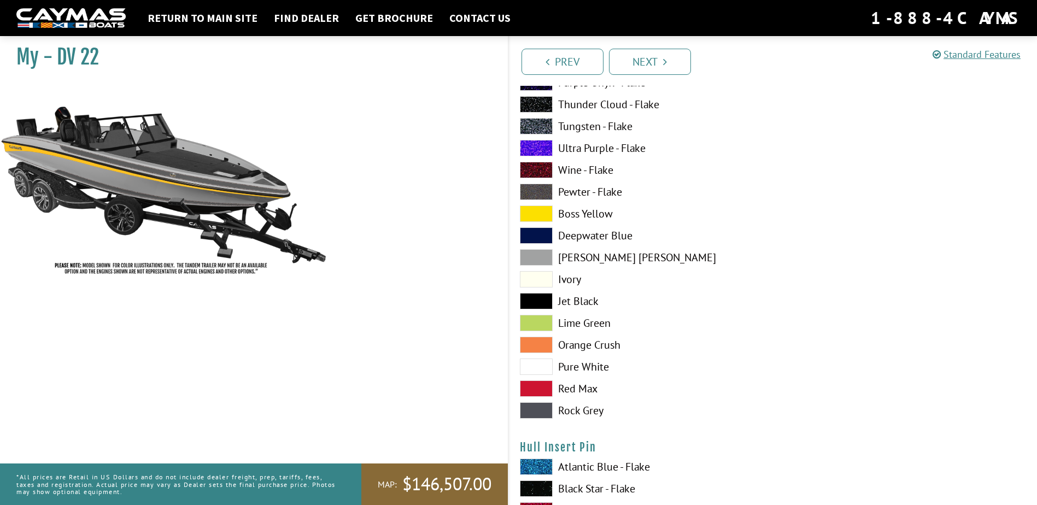
scroll to position [4264, 0]
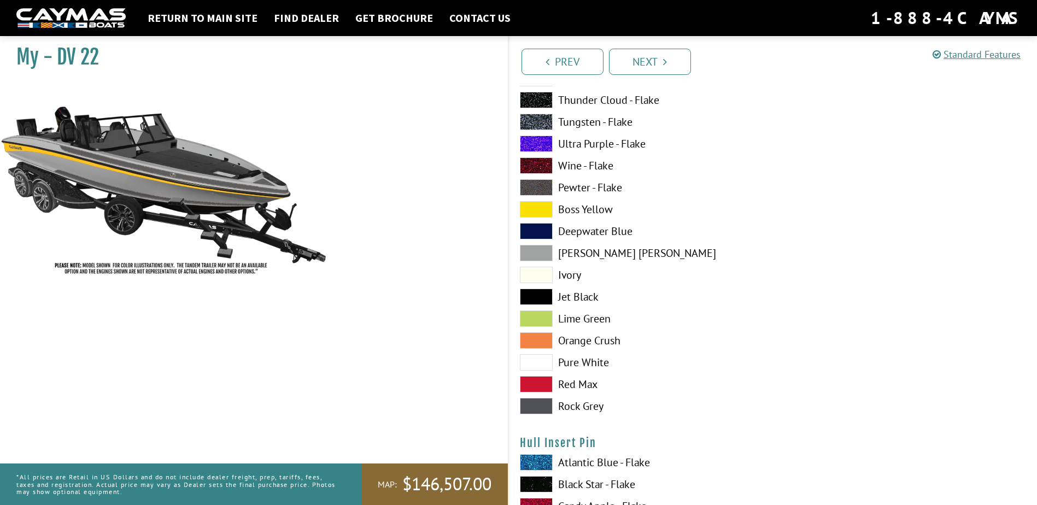
click at [540, 407] on span at bounding box center [536, 406] width 33 height 16
click at [538, 274] on span at bounding box center [536, 275] width 33 height 16
click at [542, 319] on span at bounding box center [536, 319] width 33 height 16
click at [542, 208] on span at bounding box center [536, 209] width 33 height 16
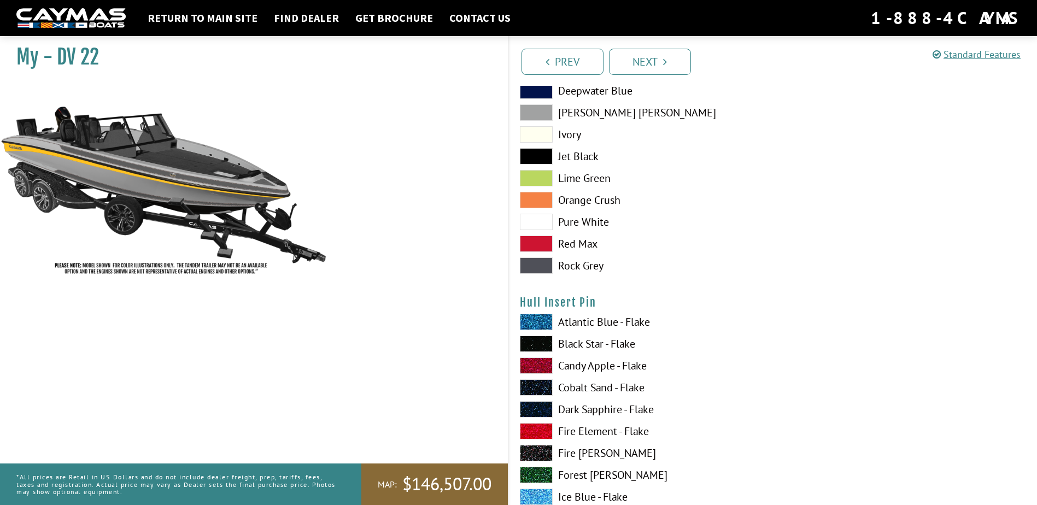
scroll to position [4428, 0]
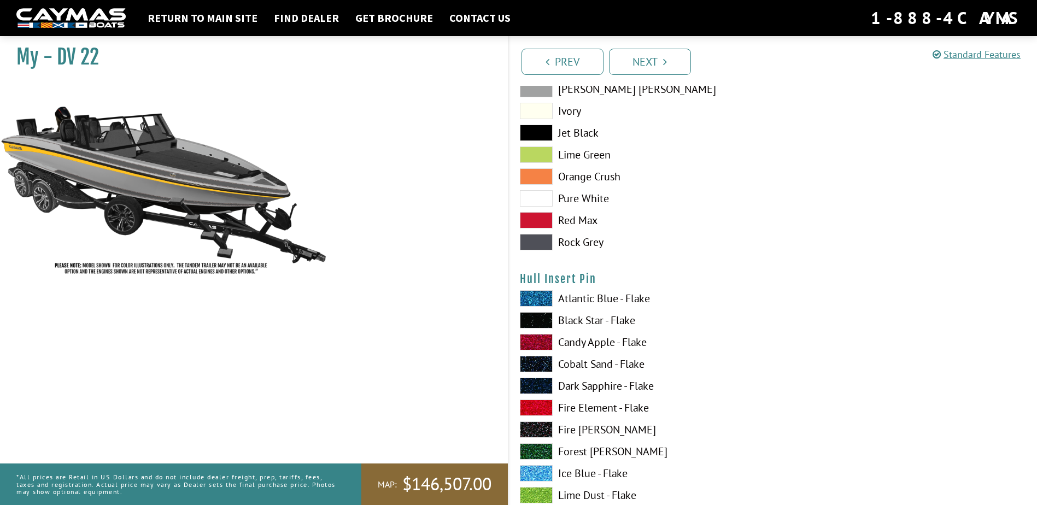
click at [538, 338] on span at bounding box center [536, 342] width 33 height 16
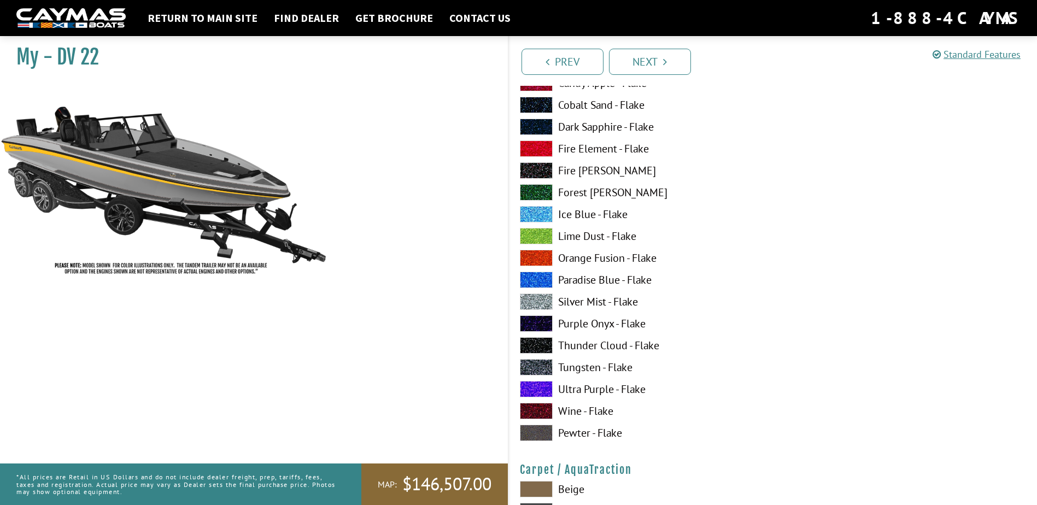
scroll to position [4756, 0]
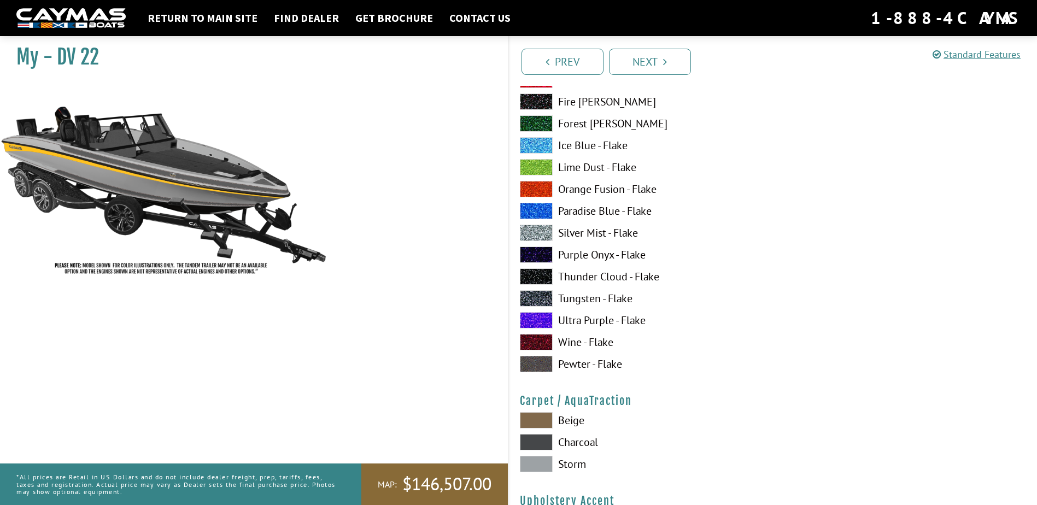
click at [544, 461] on span at bounding box center [536, 464] width 33 height 16
click at [541, 440] on span at bounding box center [536, 442] width 33 height 16
click at [538, 460] on span at bounding box center [536, 464] width 33 height 16
click at [532, 343] on span at bounding box center [536, 342] width 33 height 16
click at [528, 189] on span at bounding box center [536, 189] width 33 height 16
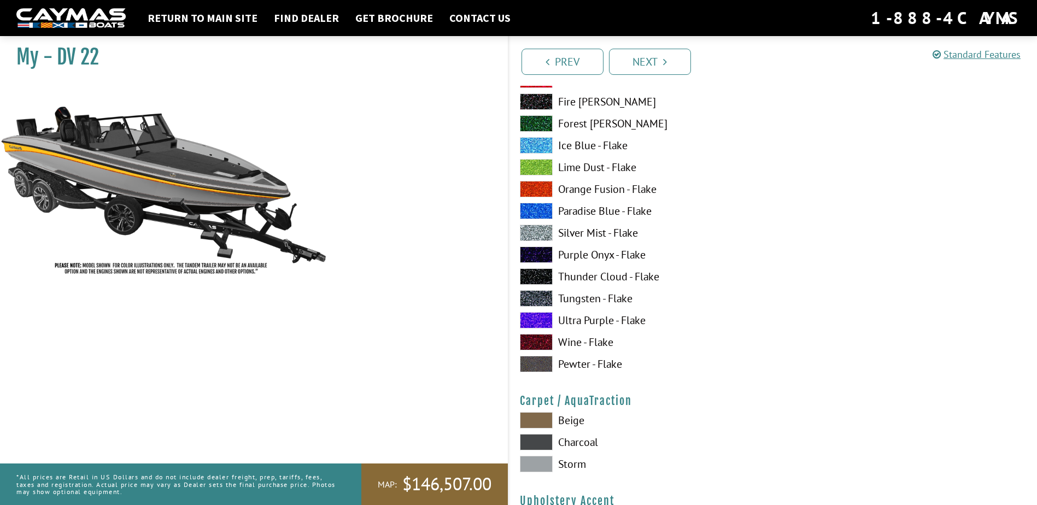
click at [540, 277] on span at bounding box center [536, 276] width 33 height 16
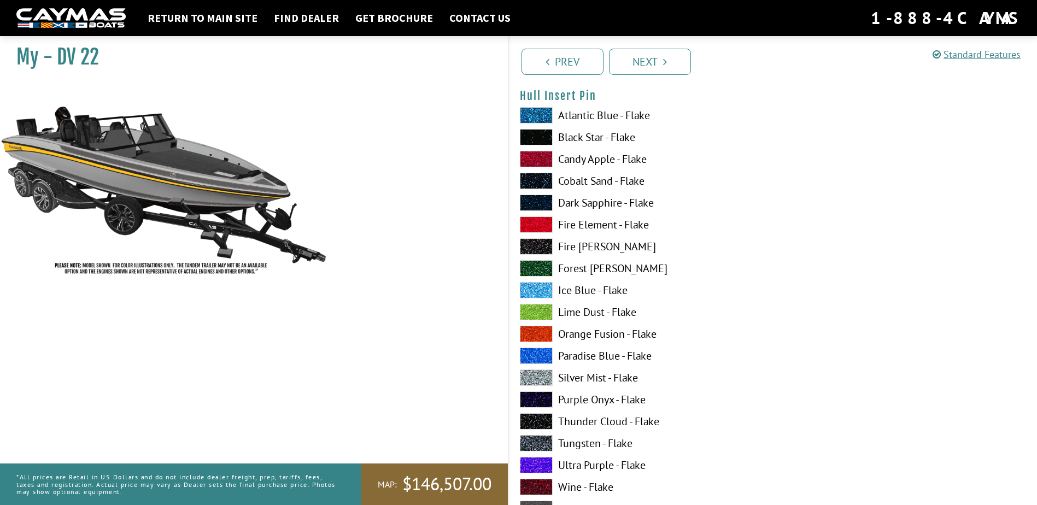
scroll to position [4592, 0]
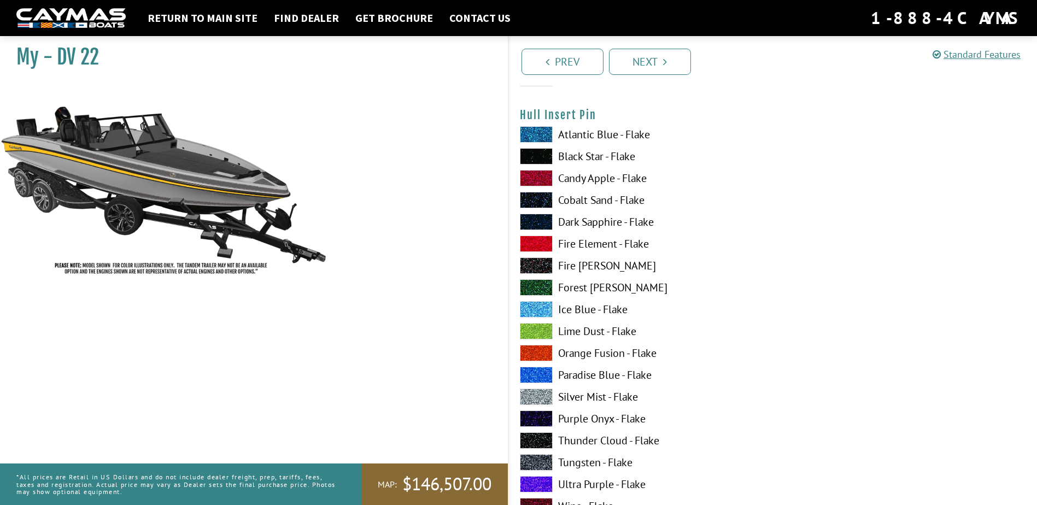
click at [539, 156] on span at bounding box center [536, 156] width 33 height 16
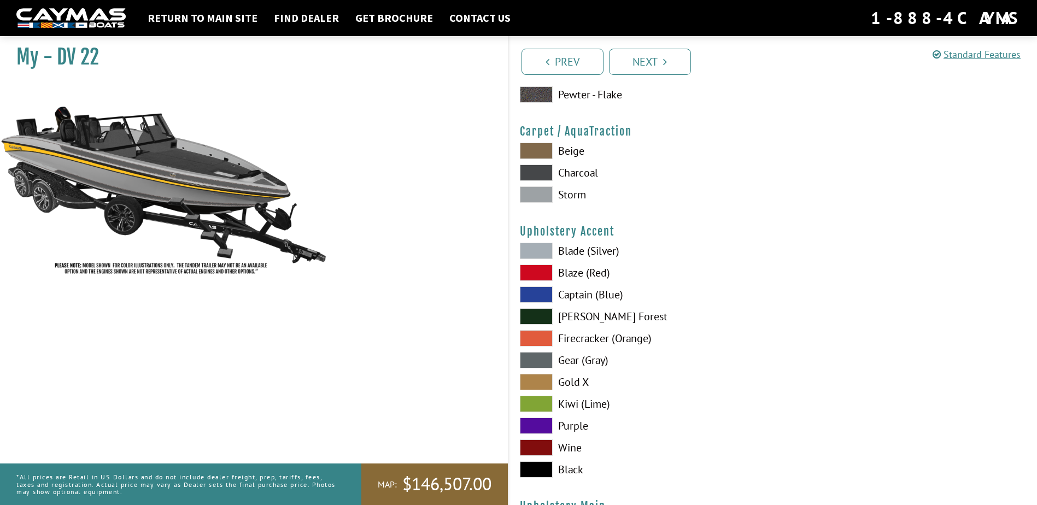
scroll to position [5084, 0]
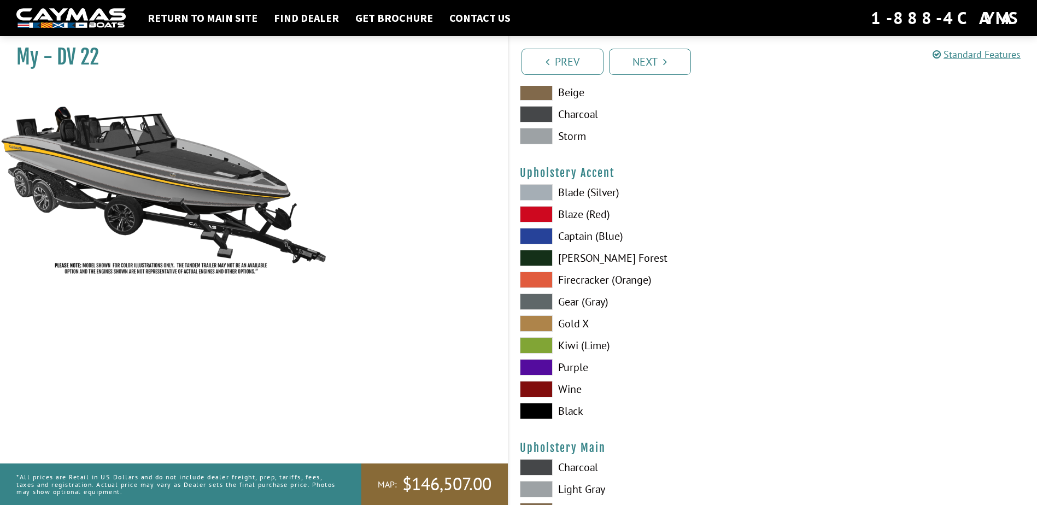
click at [536, 382] on span at bounding box center [536, 389] width 33 height 16
click at [542, 404] on span at bounding box center [536, 411] width 33 height 16
click at [538, 297] on span at bounding box center [536, 302] width 33 height 16
click at [536, 235] on span at bounding box center [536, 236] width 33 height 16
click at [537, 187] on span at bounding box center [536, 192] width 33 height 16
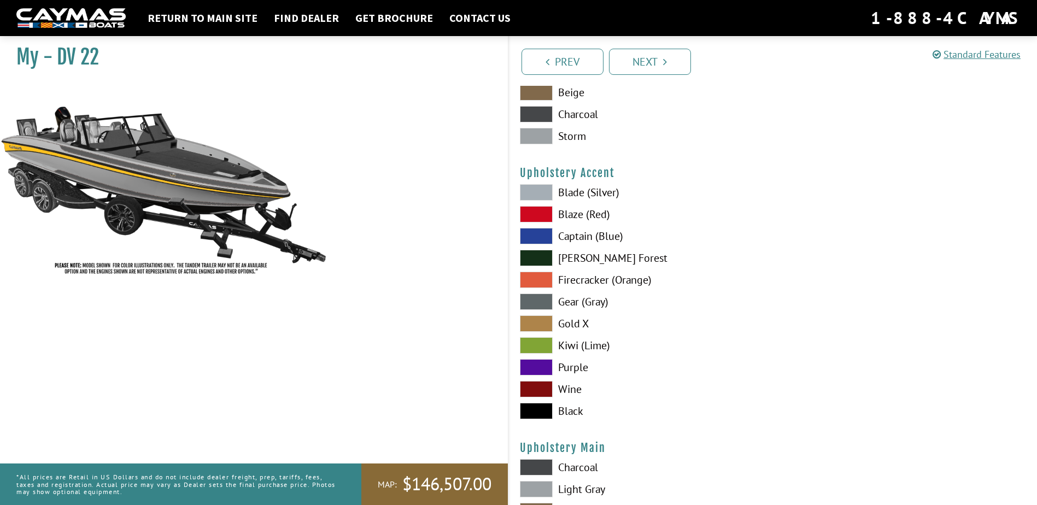
click at [546, 296] on span at bounding box center [536, 302] width 33 height 16
click at [538, 190] on span at bounding box center [536, 192] width 33 height 16
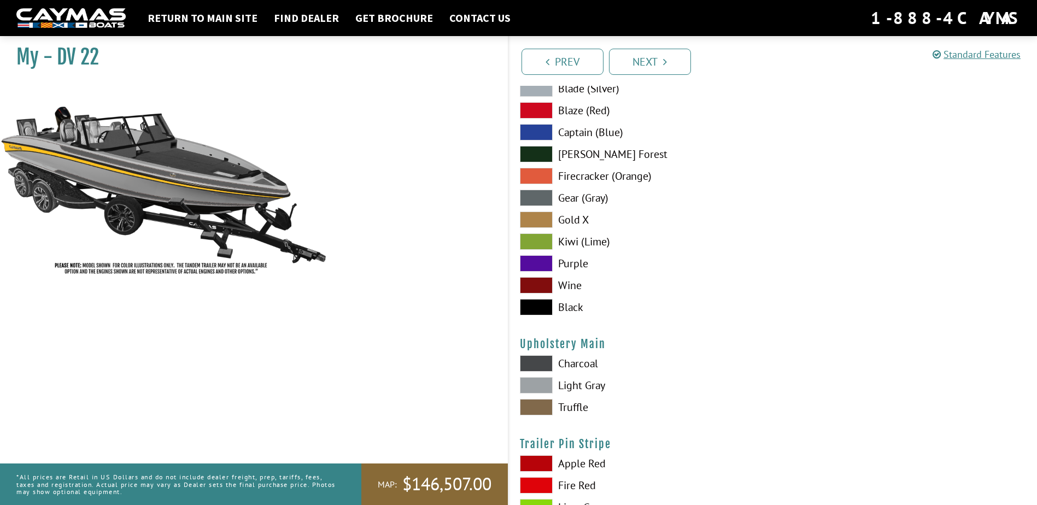
scroll to position [5194, 0]
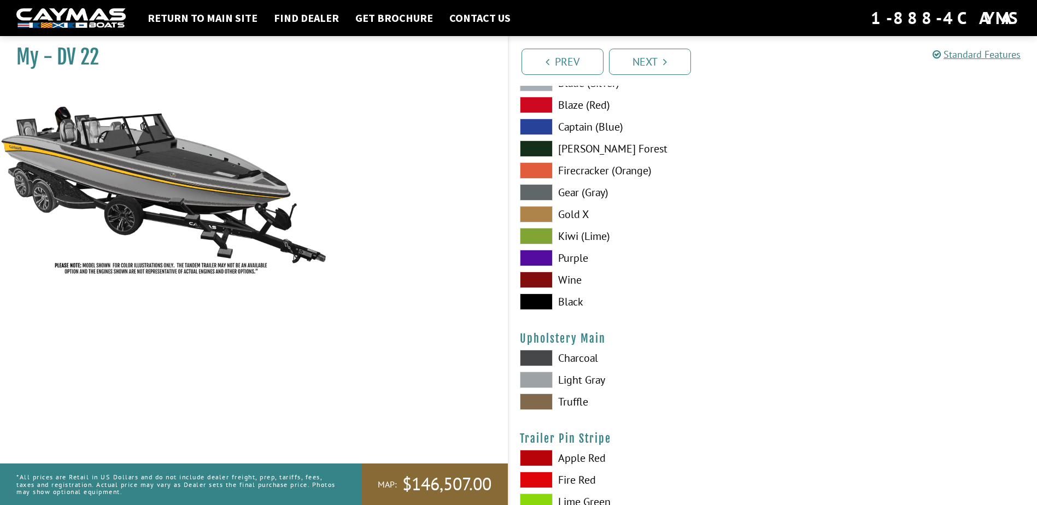
click at [540, 361] on span at bounding box center [536, 358] width 33 height 16
click at [541, 378] on span at bounding box center [536, 380] width 33 height 16
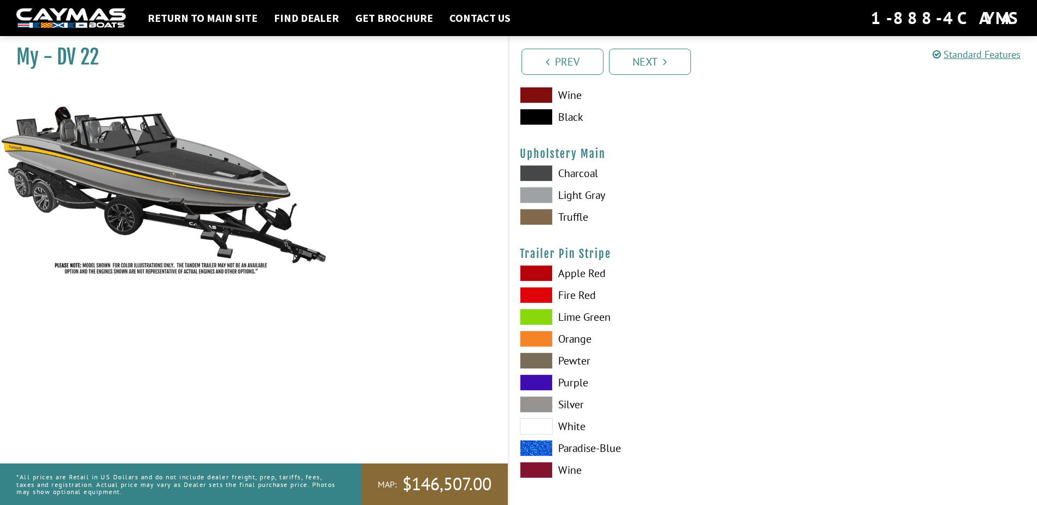
scroll to position [5384, 0]
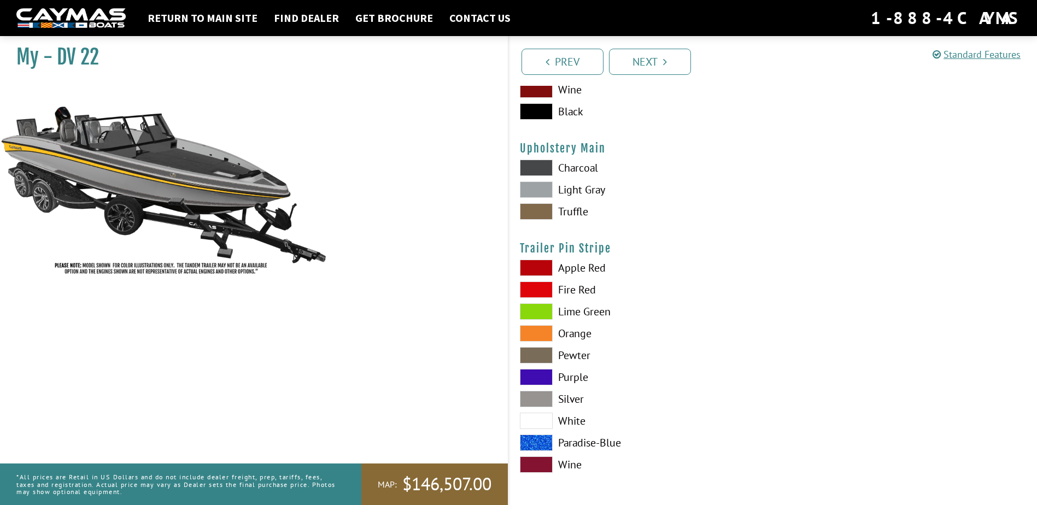
click at [530, 417] on span at bounding box center [536, 421] width 33 height 16
click at [545, 354] on span at bounding box center [536, 355] width 33 height 16
click at [542, 424] on span at bounding box center [536, 421] width 33 height 16
click at [651, 58] on link "Next" at bounding box center [650, 62] width 82 height 26
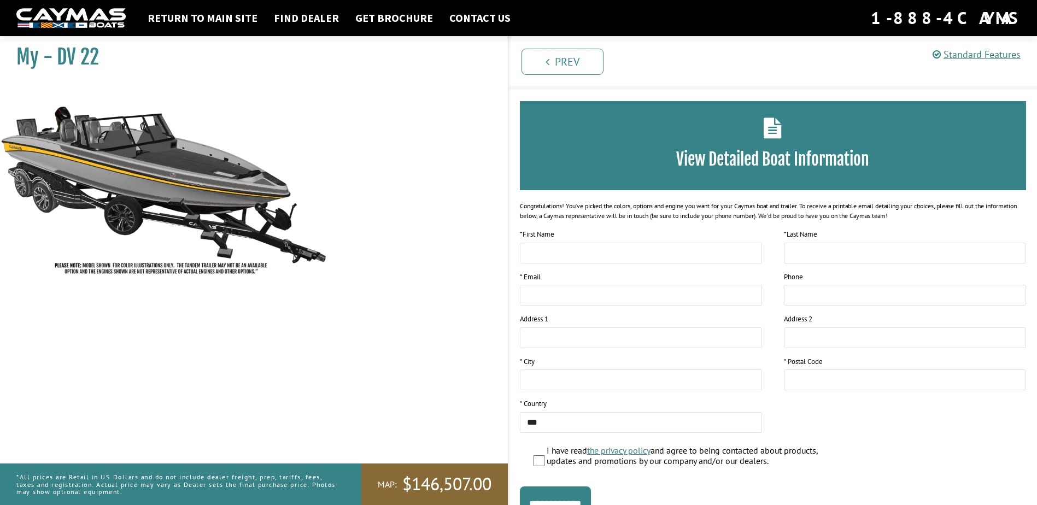
scroll to position [82, 0]
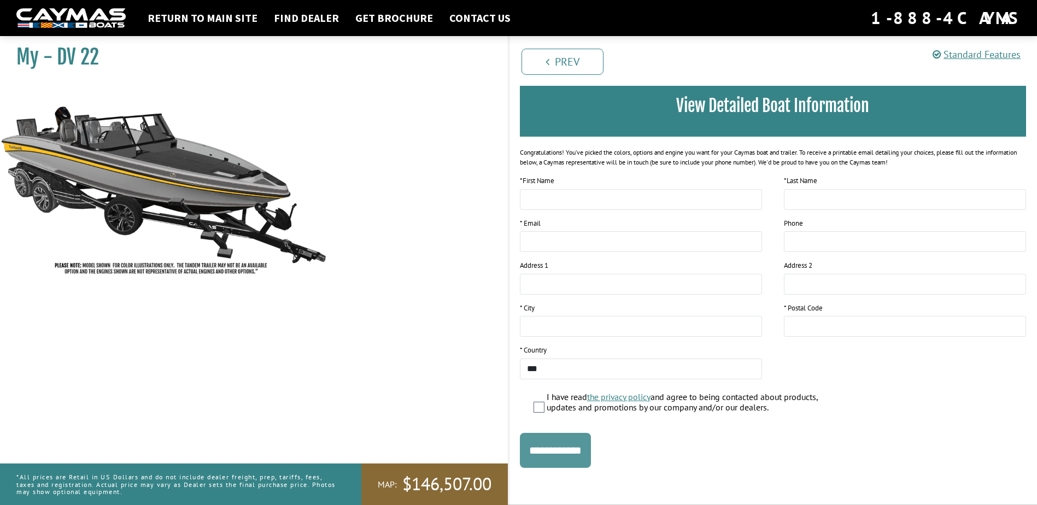
click at [548, 444] on input "**********" at bounding box center [555, 450] width 71 height 35
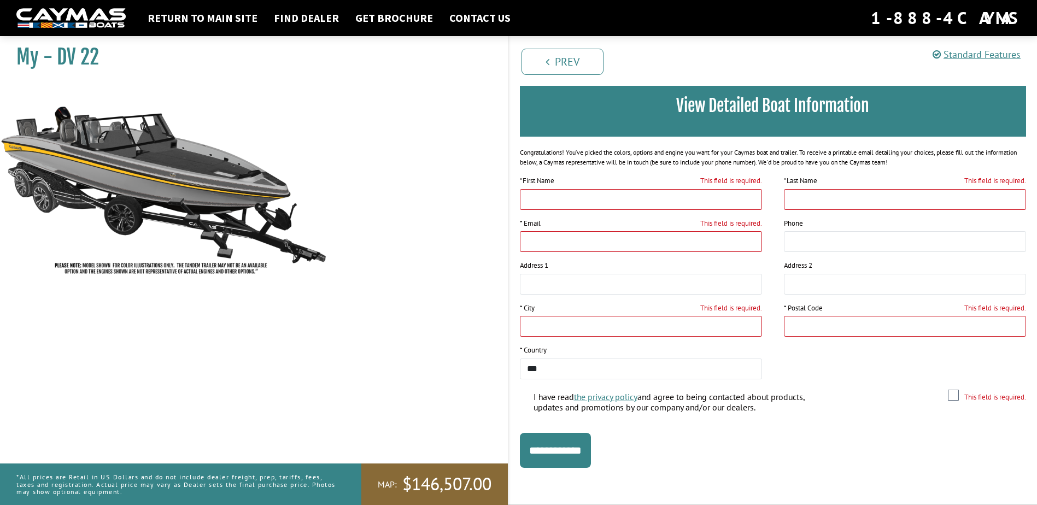
click at [116, 162] on img at bounding box center [164, 182] width 328 height 199
click at [167, 264] on img at bounding box center [164, 182] width 328 height 199
click at [173, 196] on img at bounding box center [164, 182] width 328 height 199
